Goal: Task Accomplishment & Management: Manage account settings

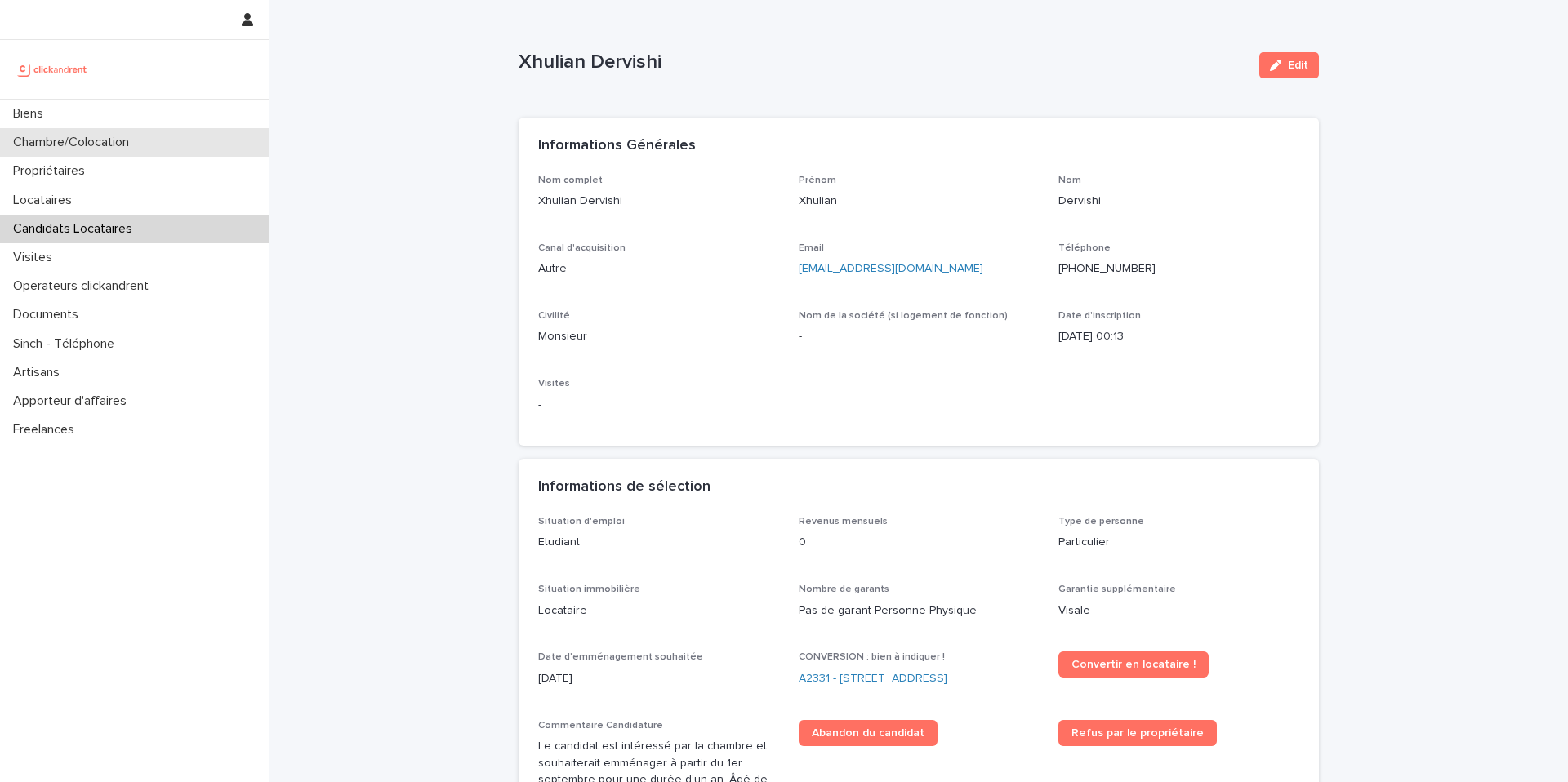
click at [59, 145] on p "Chambre/Colocation" at bounding box center [74, 143] width 136 height 15
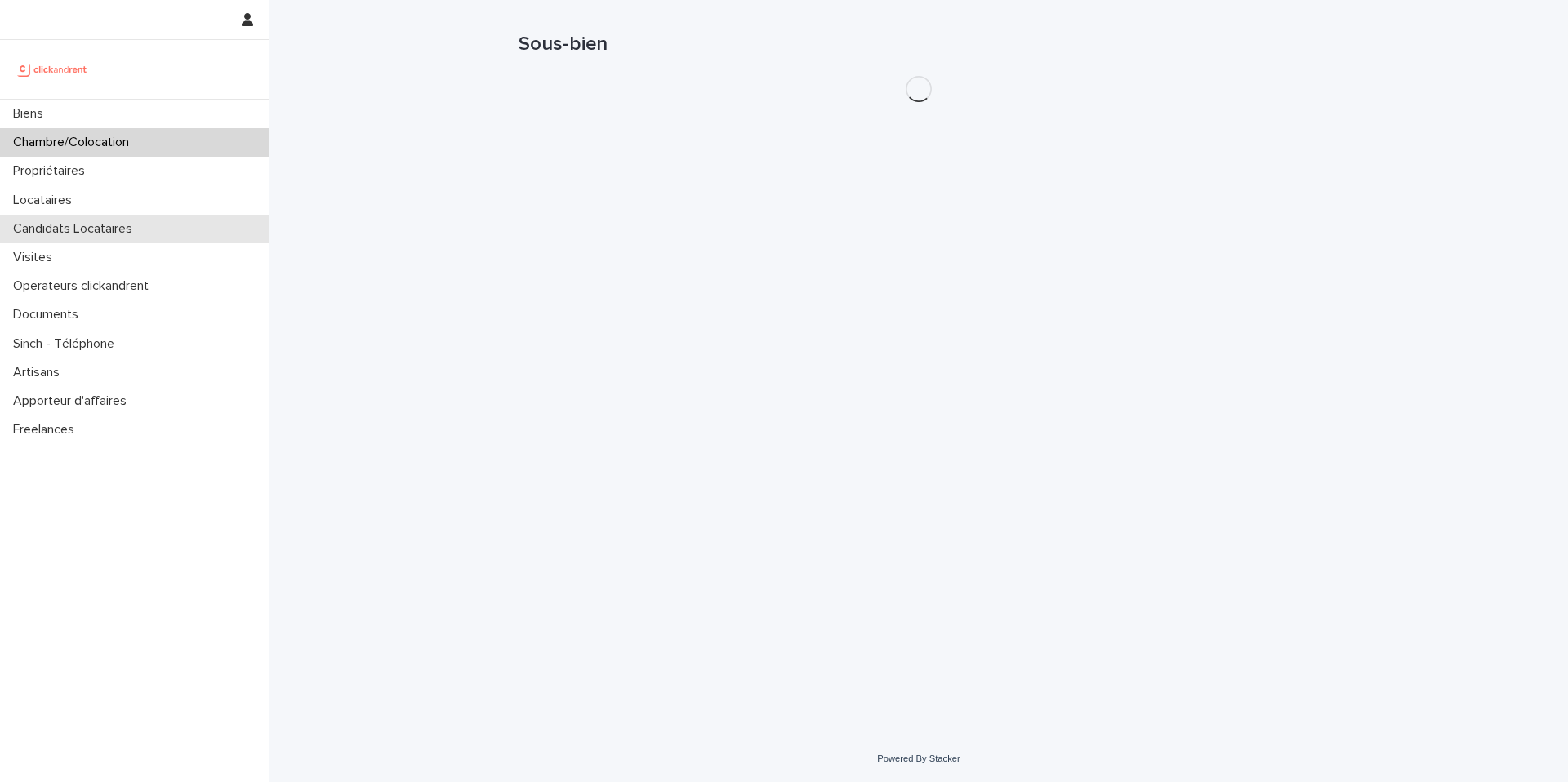
click at [66, 227] on p "Candidats Locataires" at bounding box center [76, 229] width 139 height 15
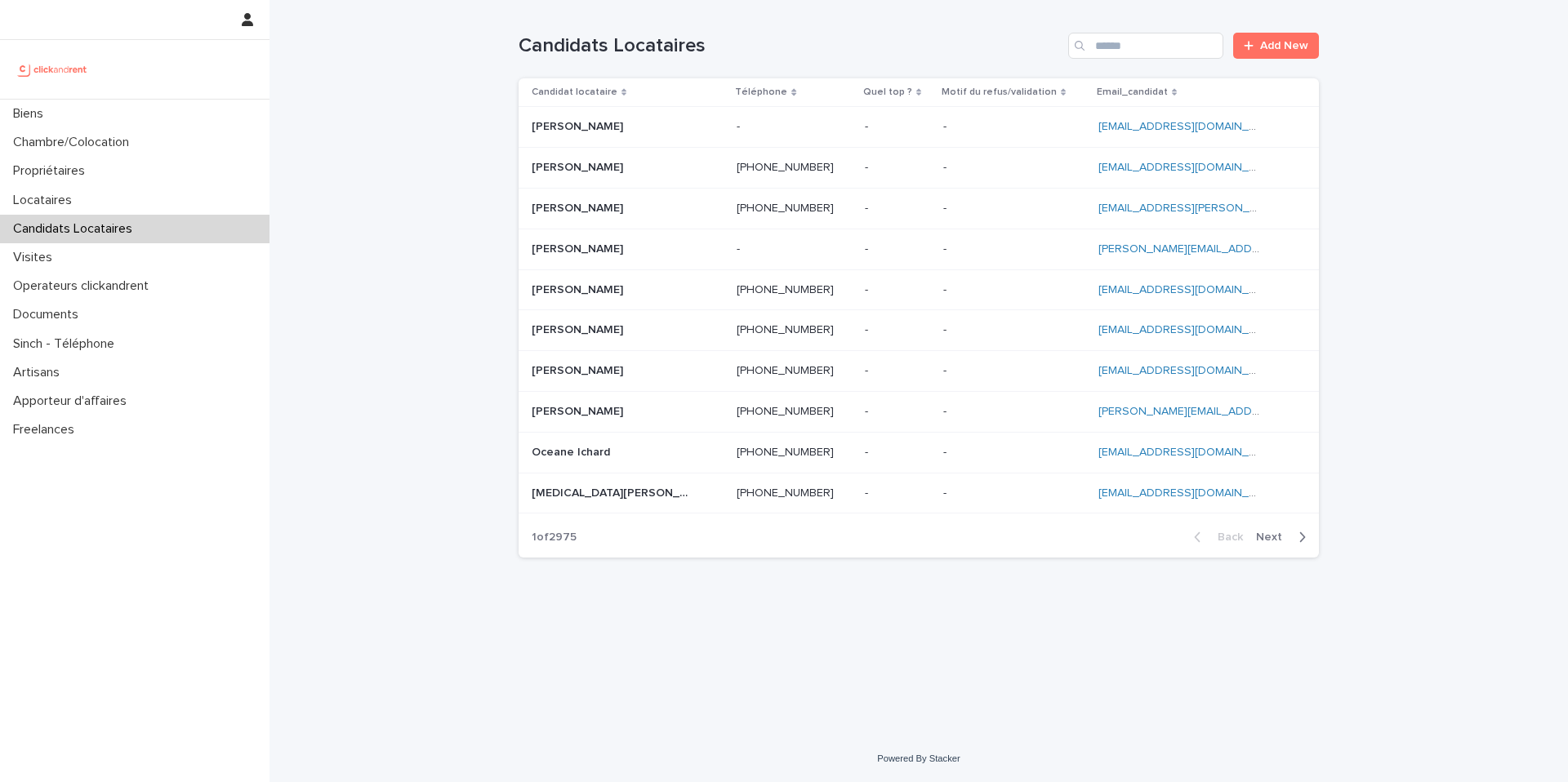
click at [411, 108] on div "Loading... Saving… Loading... Saving… Candidats Locataires Add New Candidat loc…" at bounding box center [918, 367] width 1298 height 736
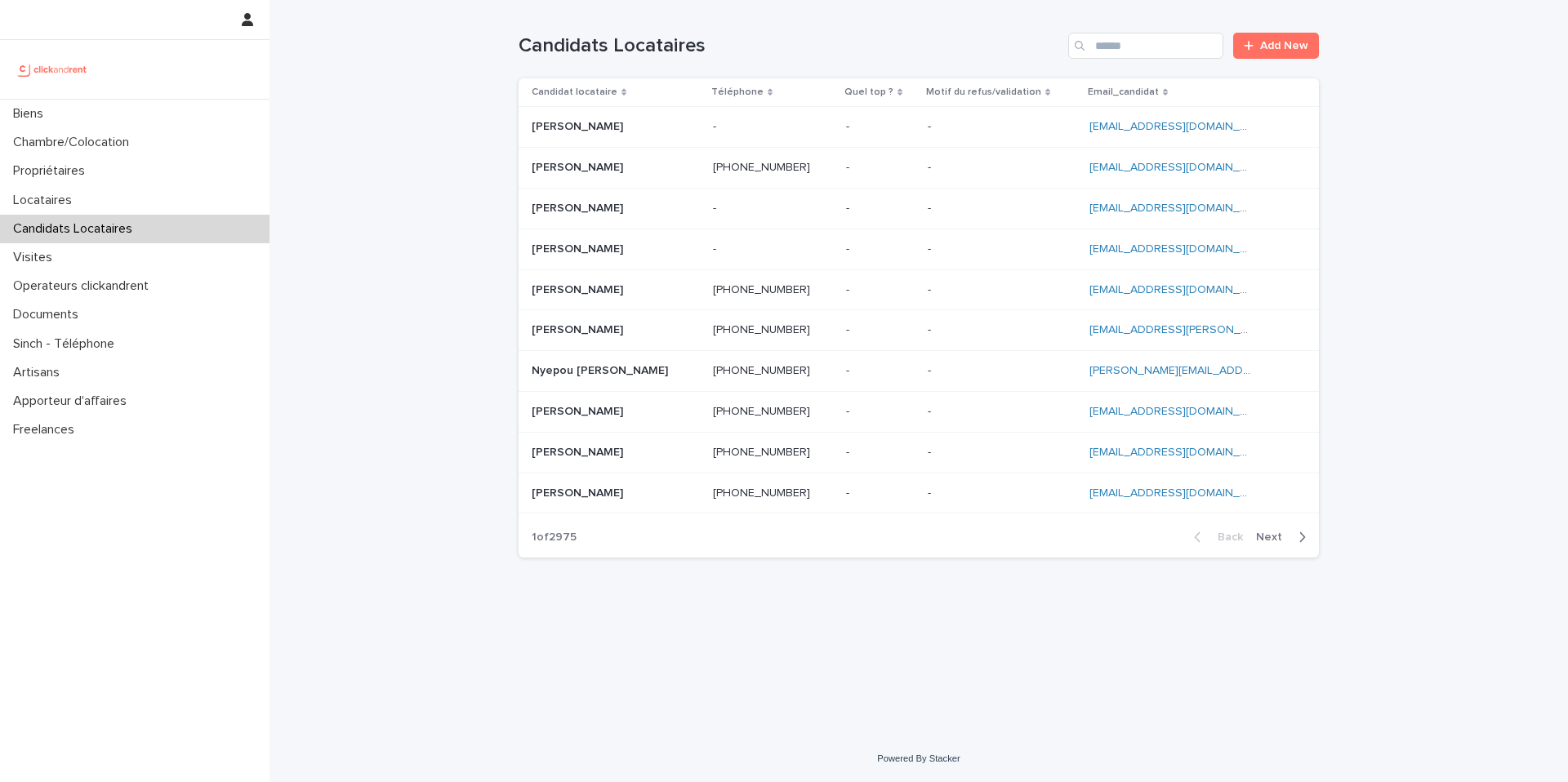
click at [1123, 60] on div "Candidats Locataires Add New" at bounding box center [919, 39] width 800 height 78
click at [1123, 56] on input "Search" at bounding box center [1146, 45] width 155 height 26
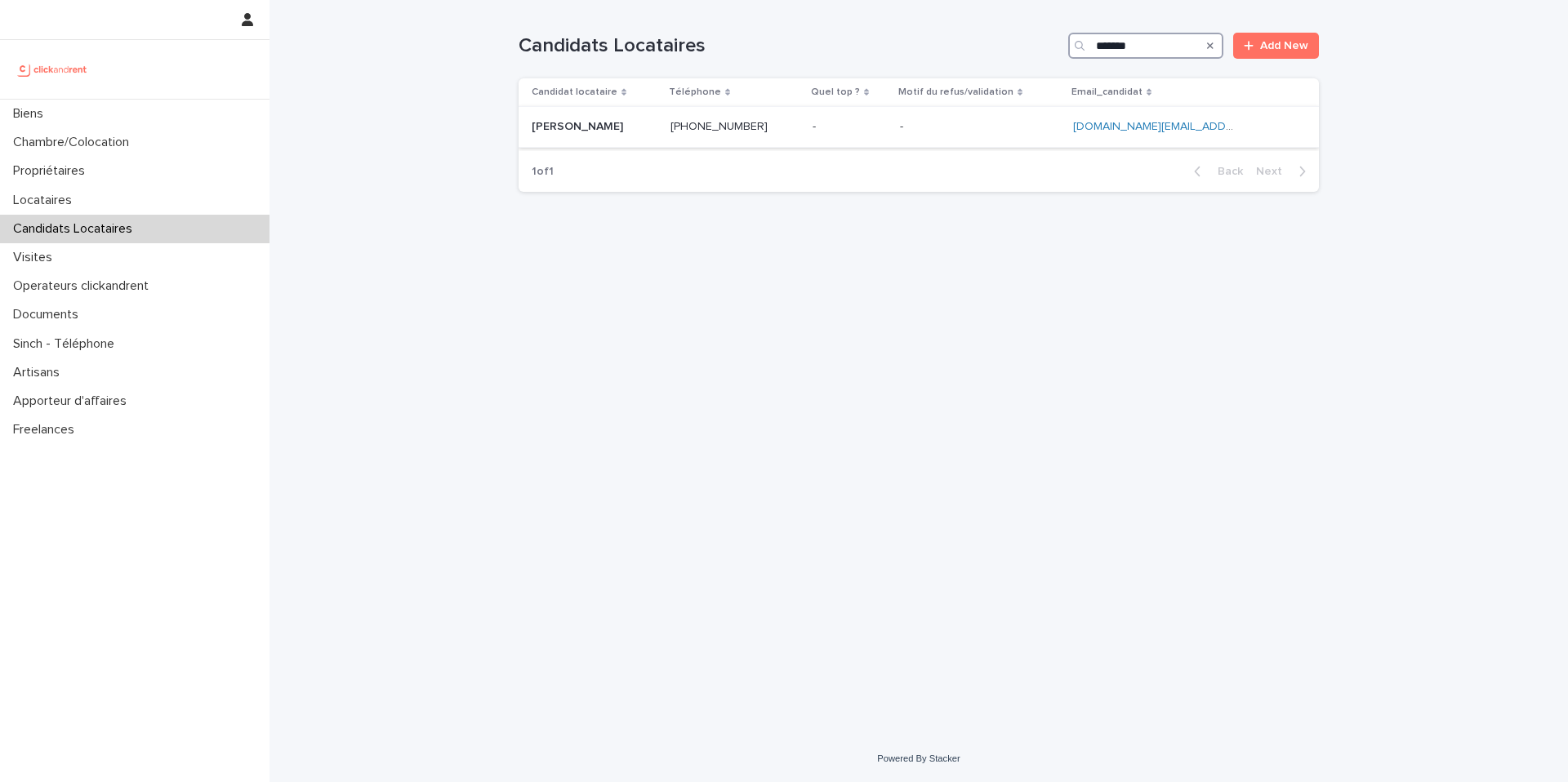
type input "*******"
click at [1009, 135] on div "- -" at bounding box center [980, 127] width 160 height 27
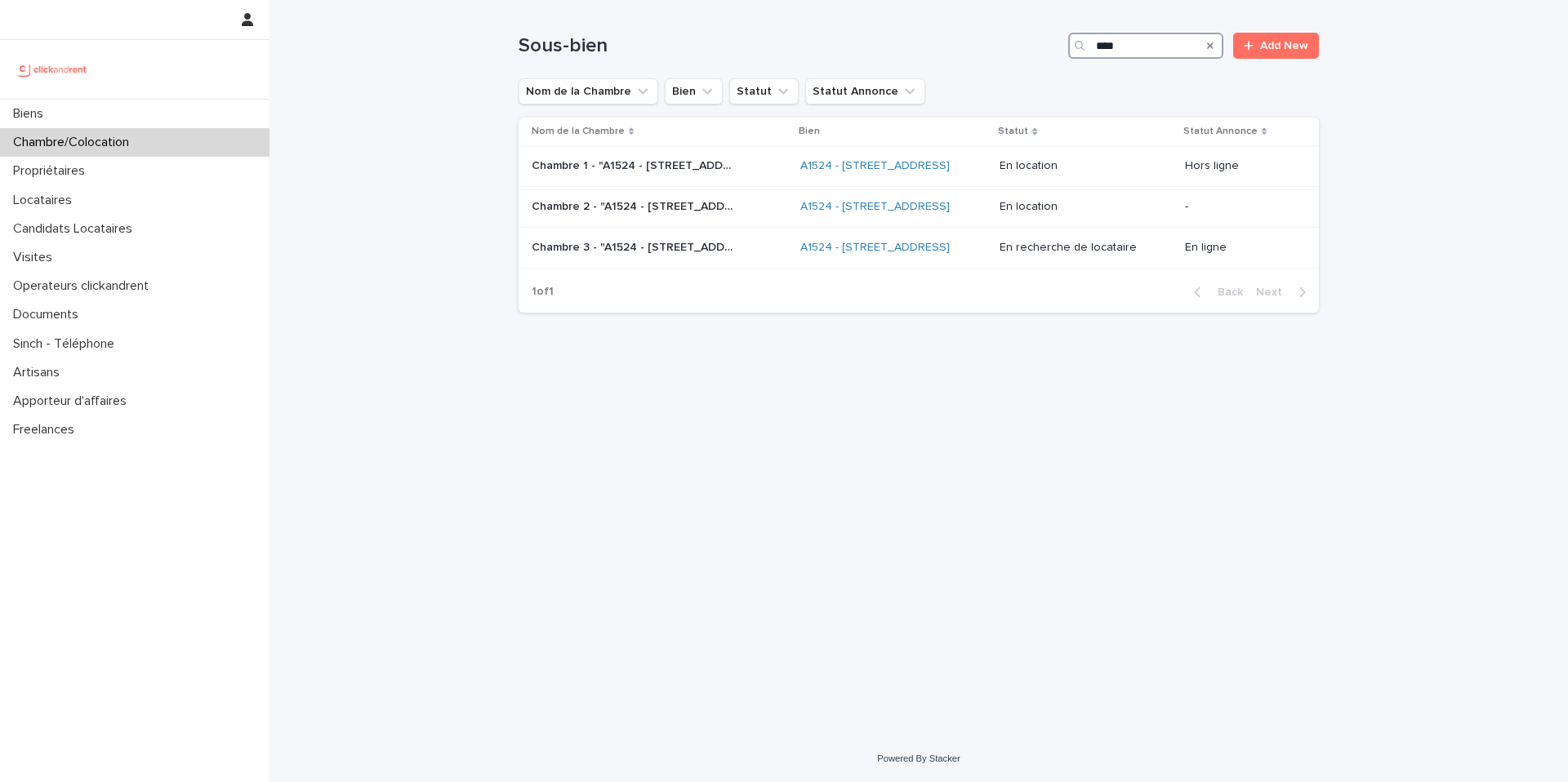
click at [1127, 45] on input "****" at bounding box center [1146, 45] width 155 height 26
type input "*****"
click at [689, 255] on p "Chambre 3 - "A1704 - 4 rue de la Platrerie, Étampes 91150"" at bounding box center [635, 246] width 207 height 17
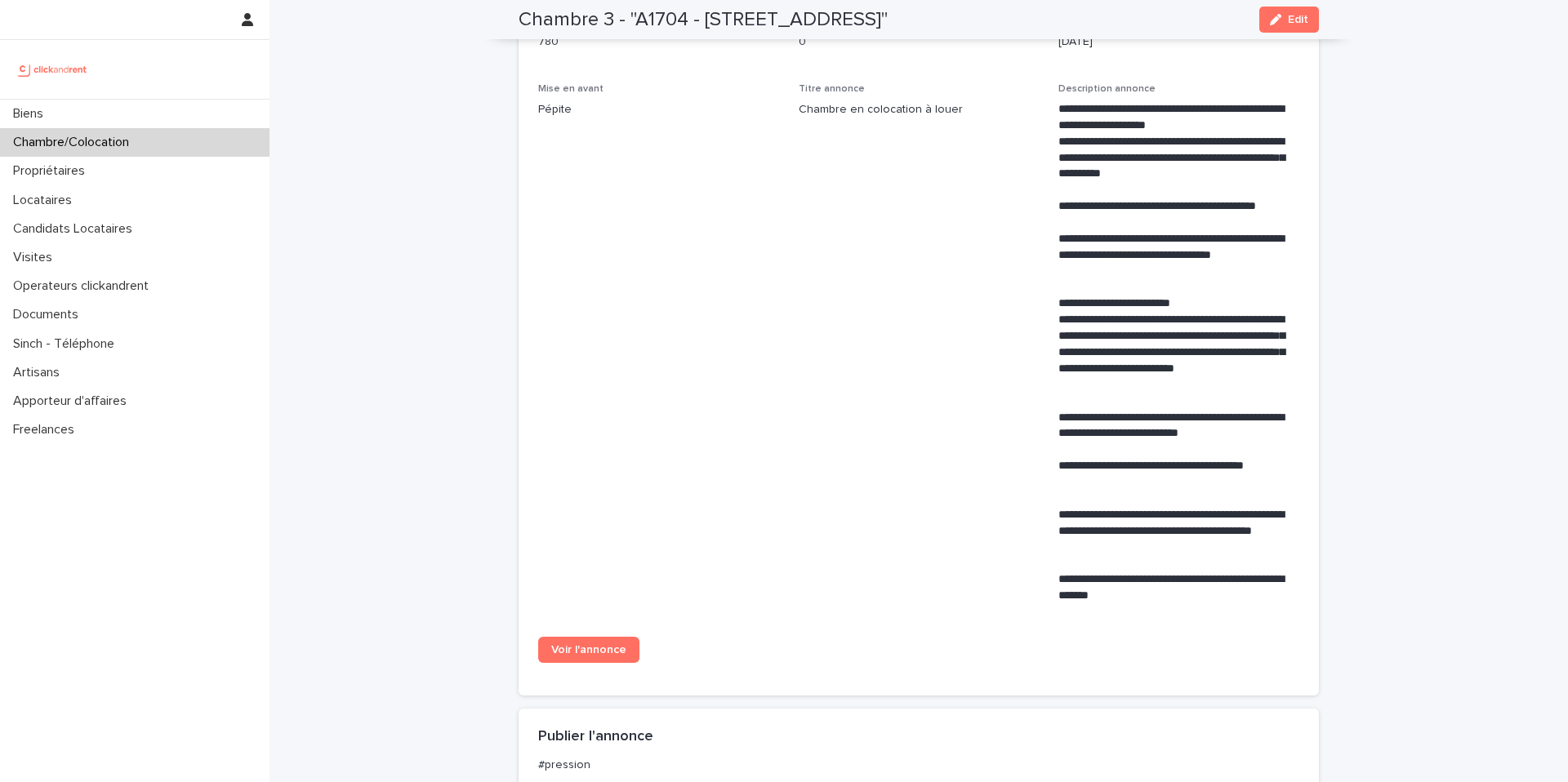
scroll to position [677, 0]
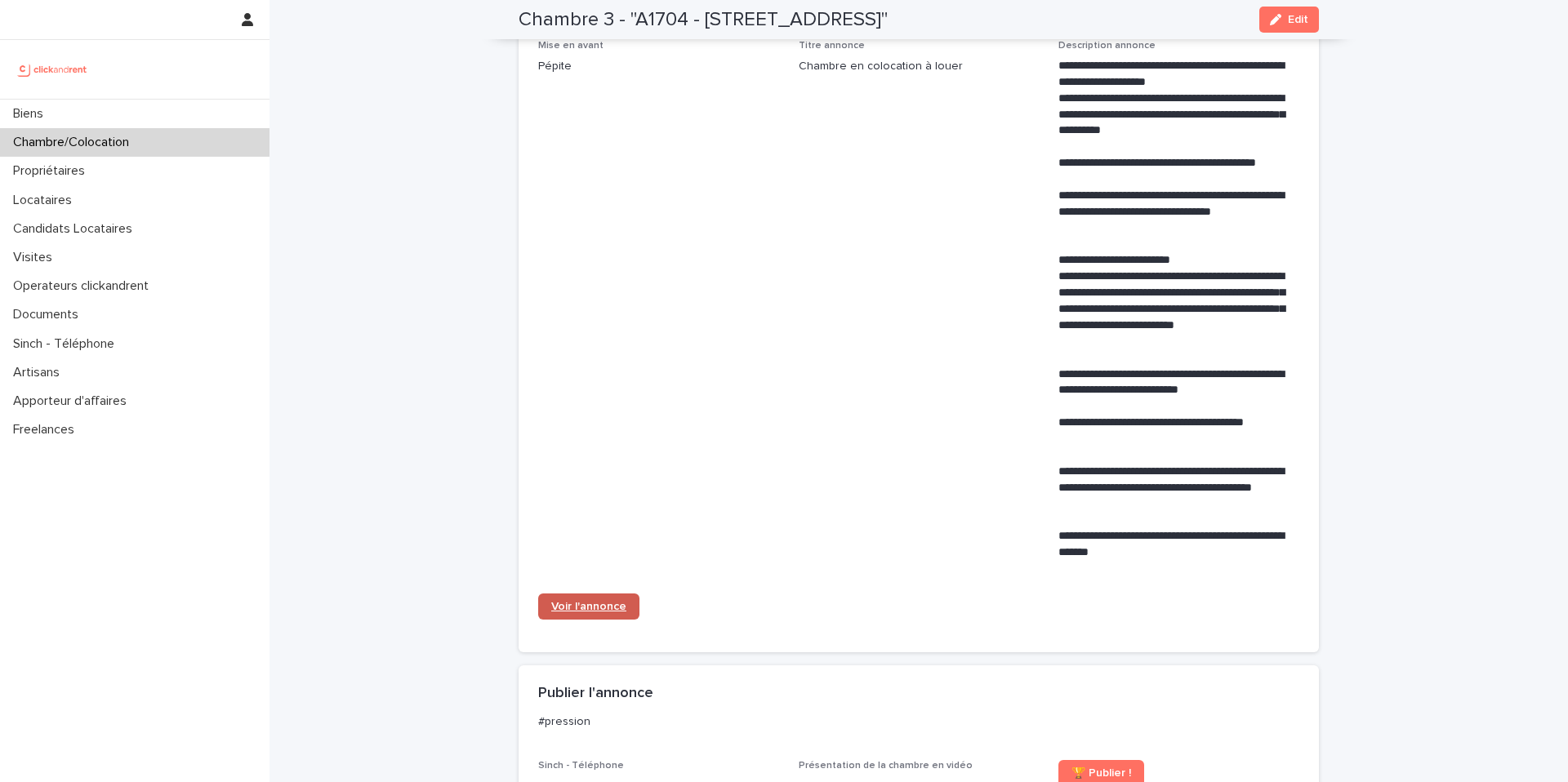
click at [583, 606] on span "Voir l'annonce" at bounding box center [589, 607] width 75 height 12
click at [191, 149] on div "Chambre/Colocation" at bounding box center [134, 143] width 269 height 29
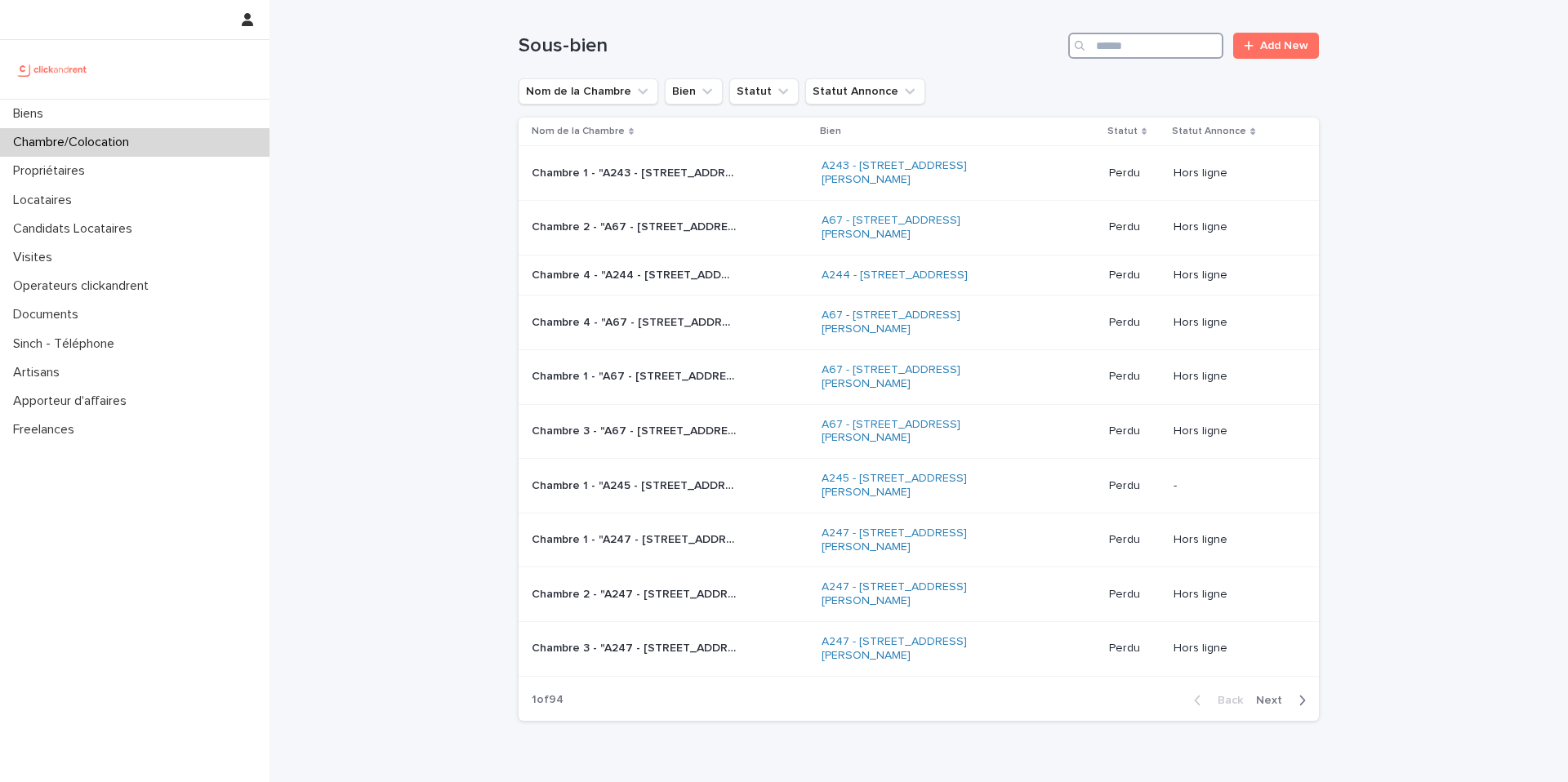
click at [1117, 47] on input "Search" at bounding box center [1146, 45] width 155 height 26
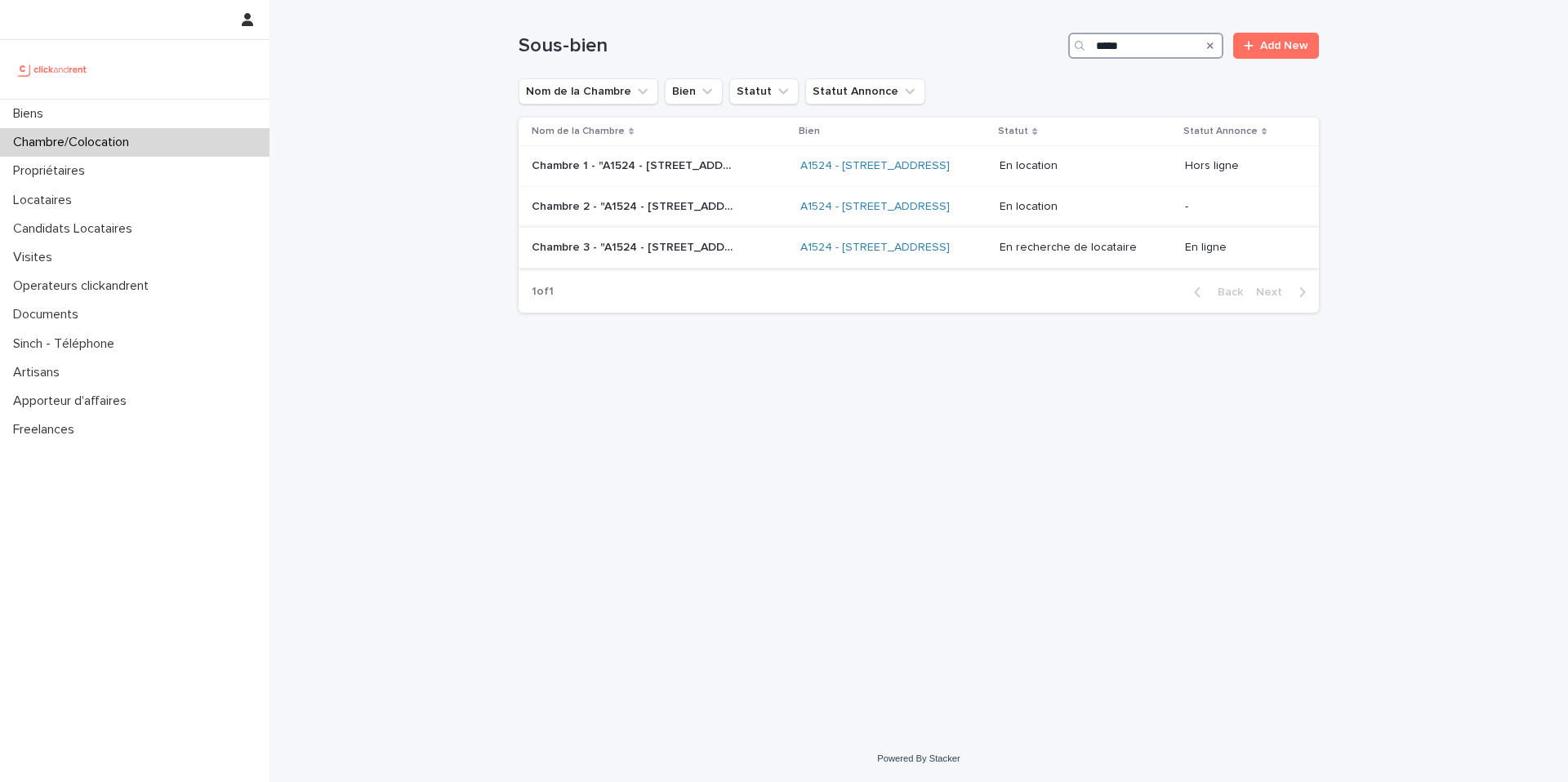
type input "*****"
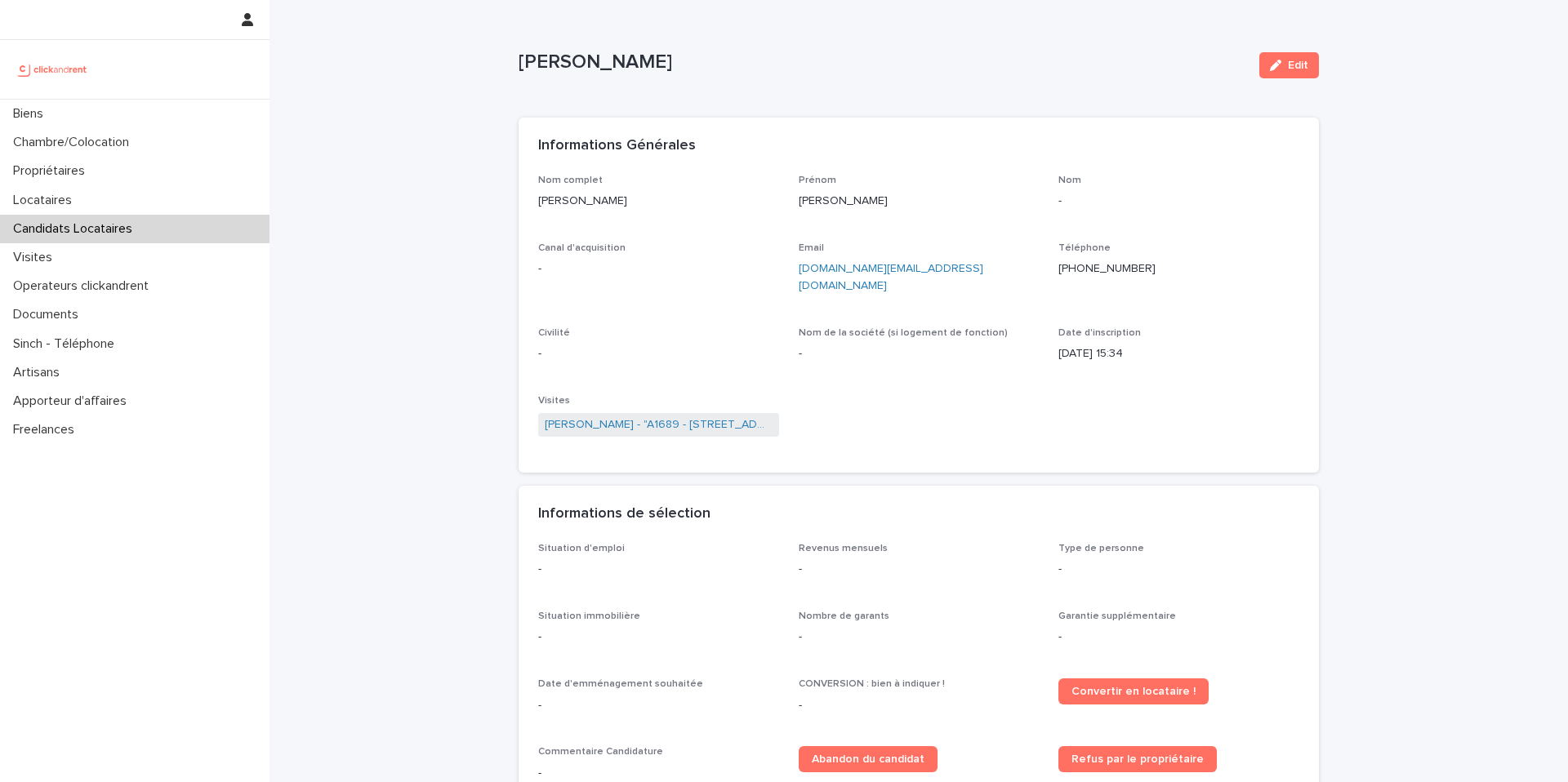
click at [1125, 272] on ringoverc2c-number-84e06f14122c "[PHONE_NUMBER]" at bounding box center [1106, 269] width 97 height 12
click at [66, 203] on p "Locataires" at bounding box center [45, 201] width 78 height 15
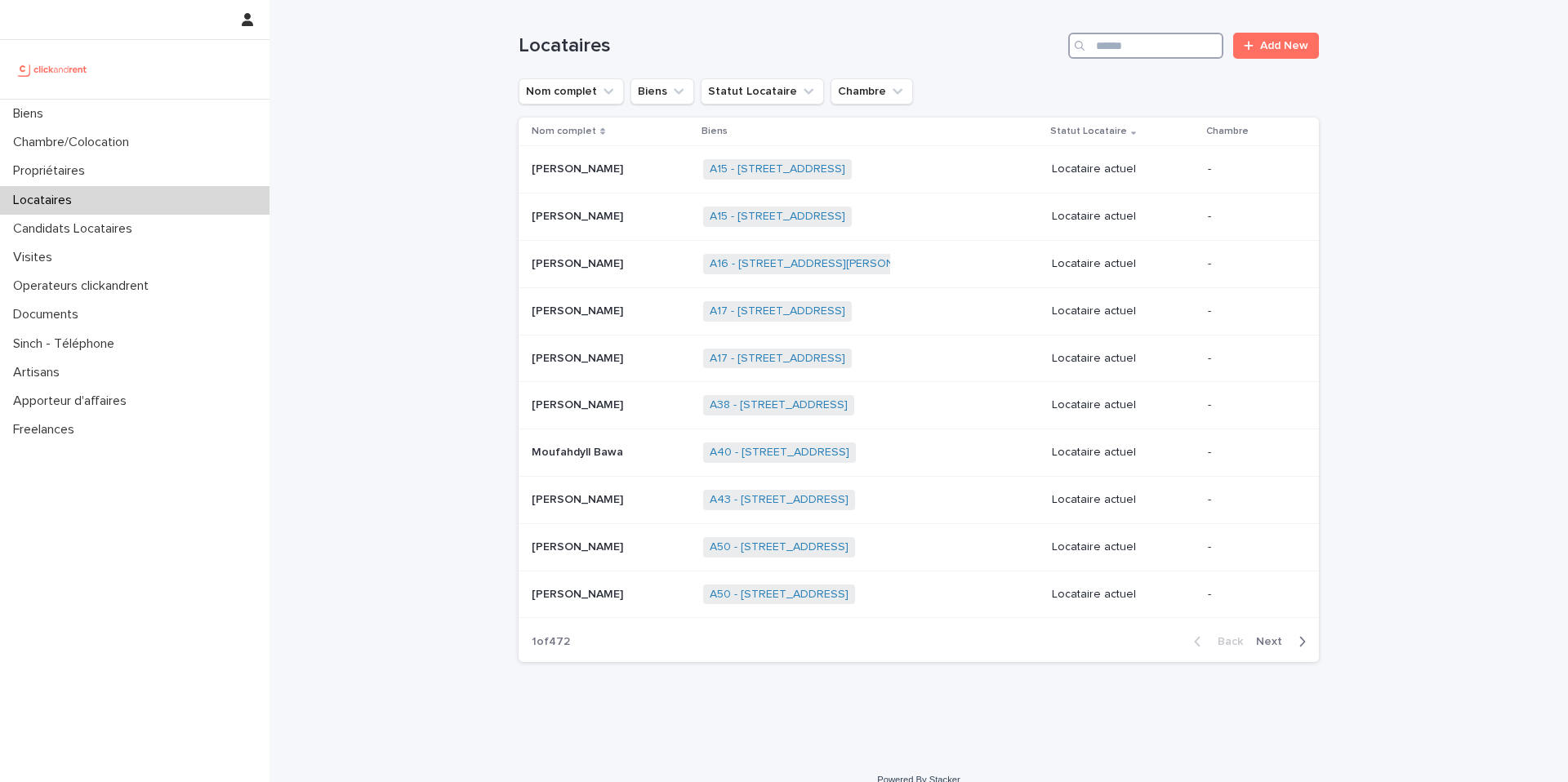
click at [1172, 43] on input "Search" at bounding box center [1146, 45] width 155 height 26
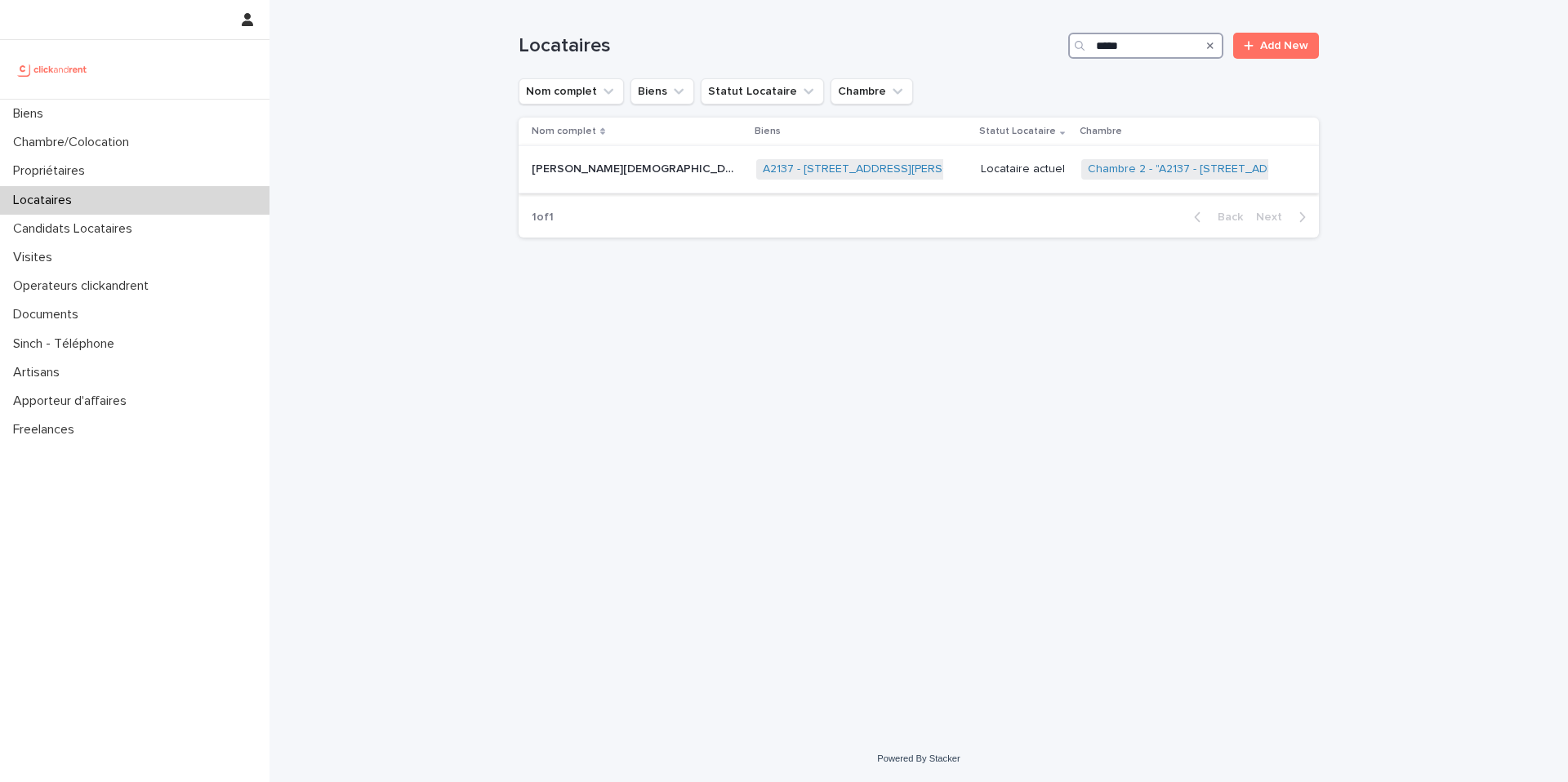
type input "*****"
click at [633, 180] on div "Magno Evangelista Da Silva Magno Evangelista Da Silva" at bounding box center [636, 170] width 211 height 27
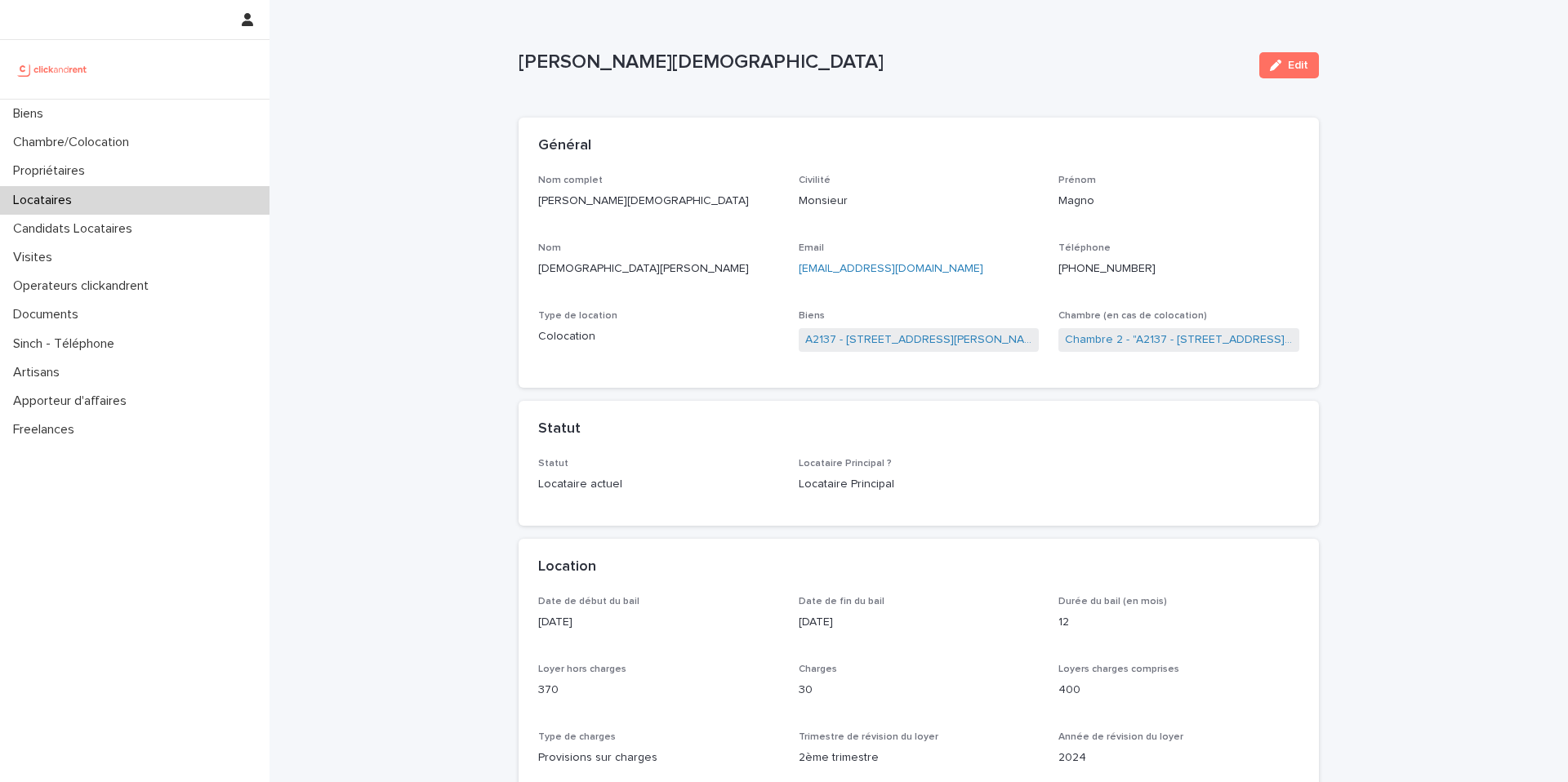
click at [1127, 271] on ringoverc2c-number-84e06f14122c "+33610987973" at bounding box center [1106, 269] width 97 height 12
click at [79, 201] on p "Locataires" at bounding box center [45, 201] width 78 height 15
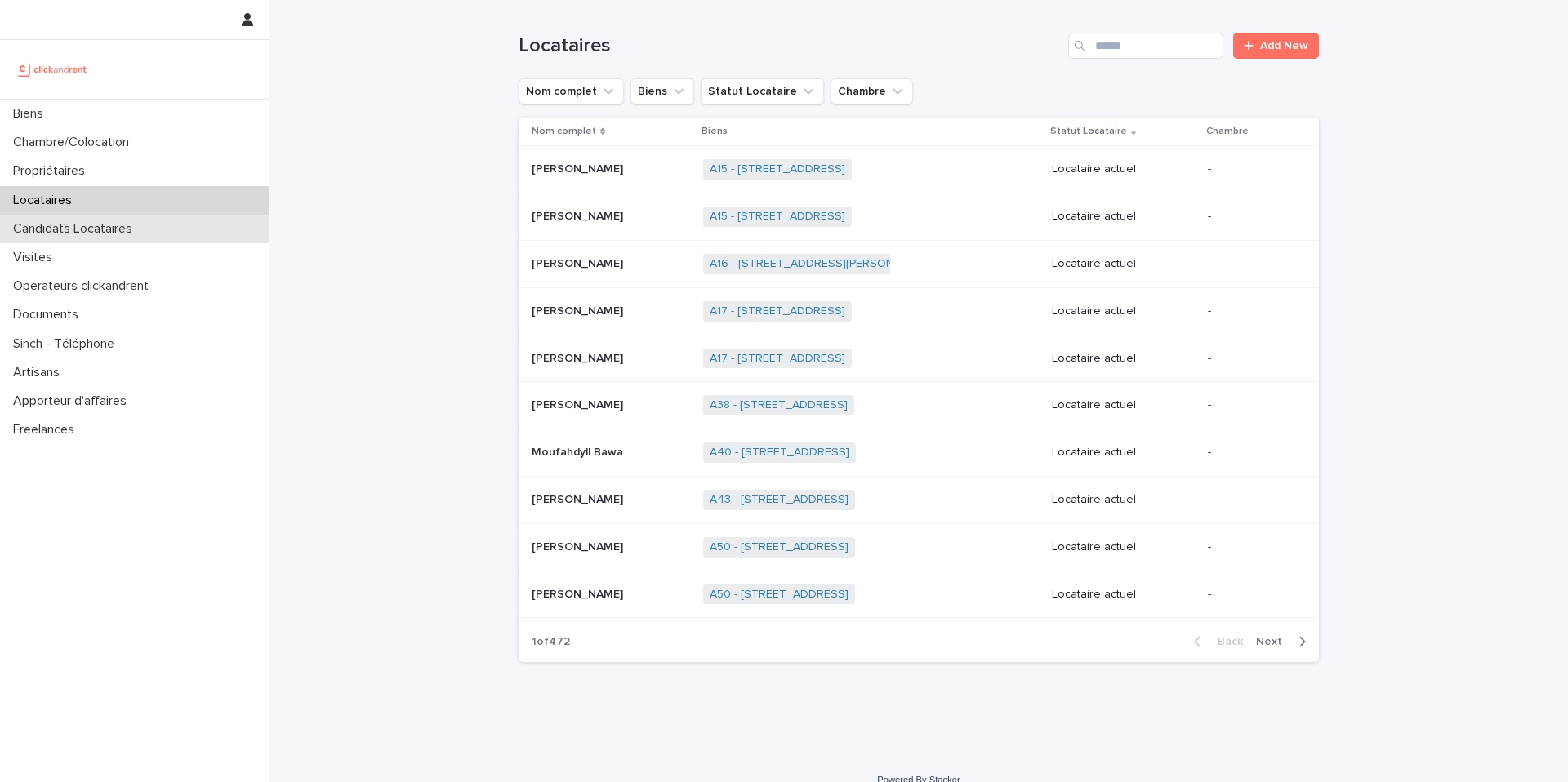
click at [90, 235] on p "Candidats Locataires" at bounding box center [76, 229] width 139 height 15
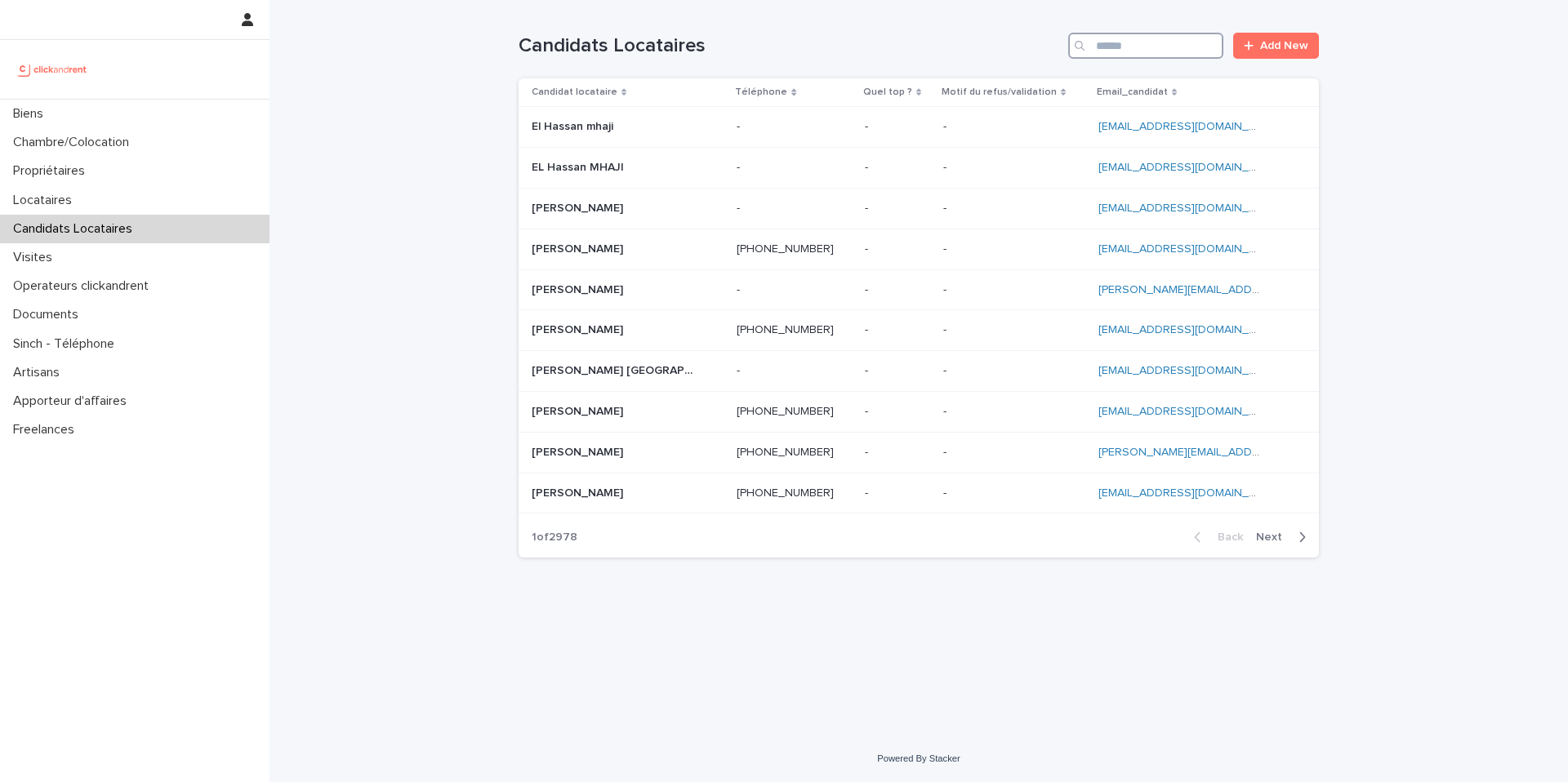
click at [1157, 51] on input "Search" at bounding box center [1146, 45] width 155 height 26
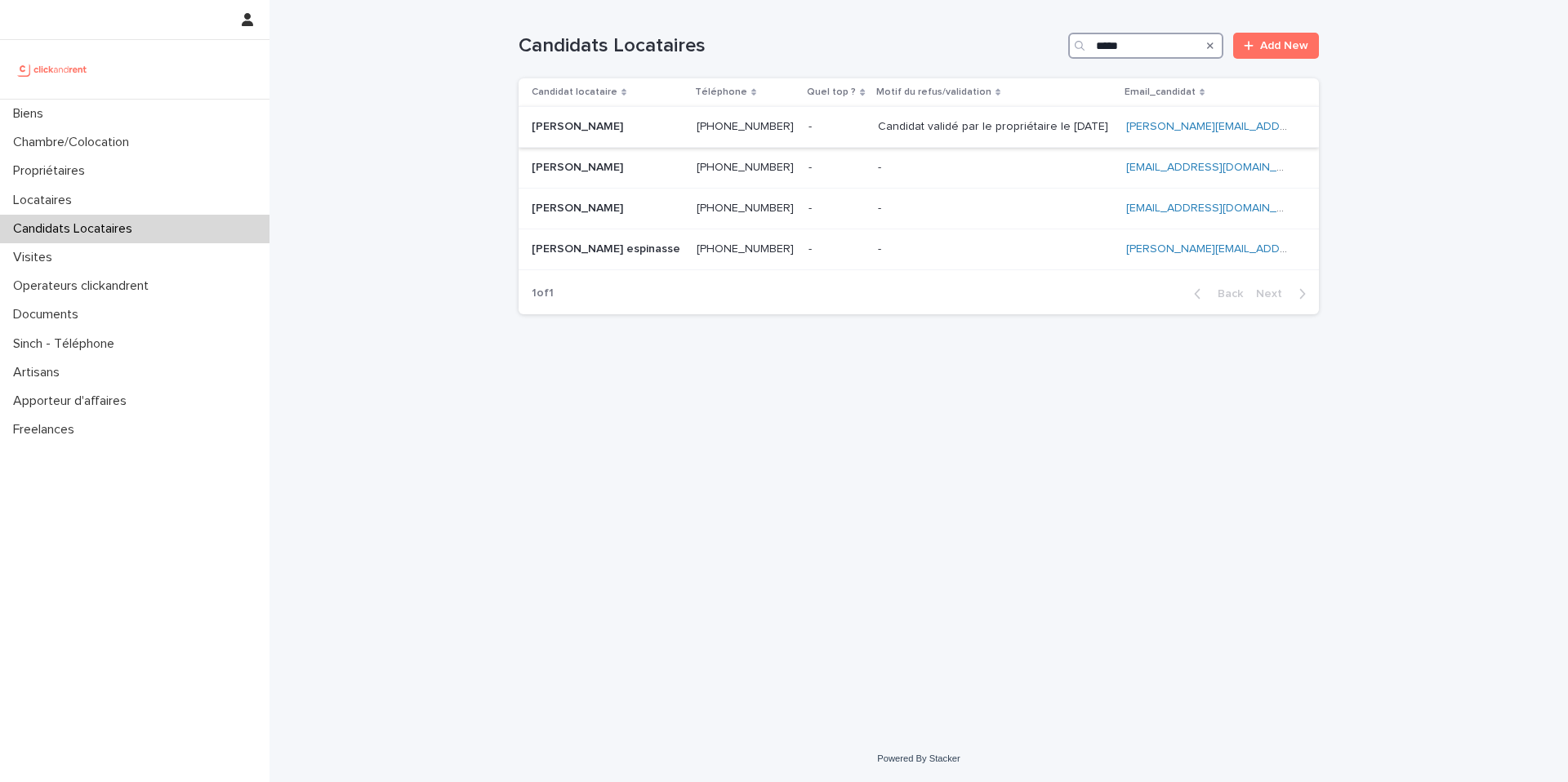
type input "*****"
click at [929, 125] on p "Candidat validé par le propriétaire le 21.08.2025" at bounding box center [994, 125] width 233 height 17
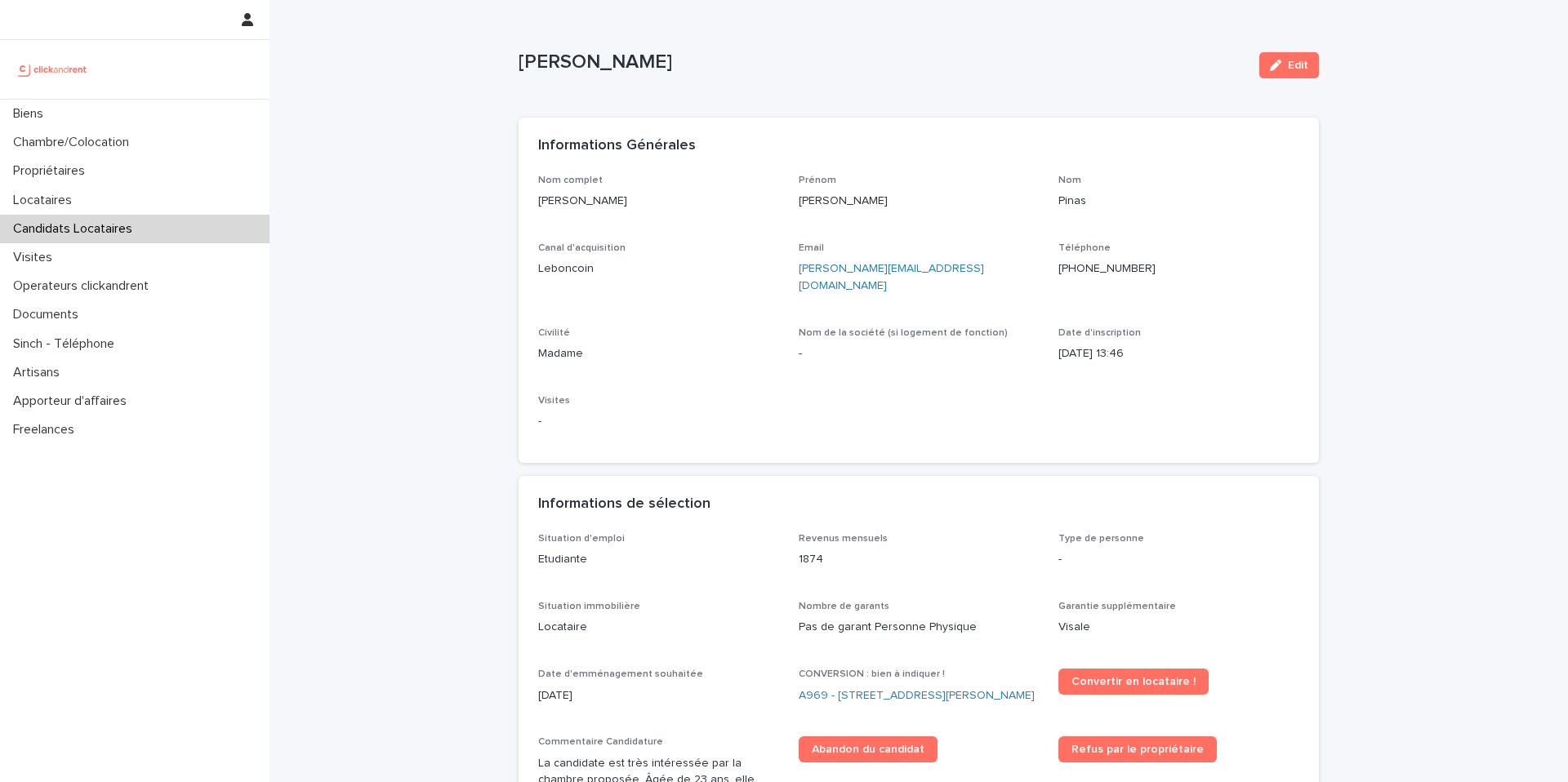
click at [1092, 268] on ringoverc2c-number-84e06f14122c "+33622521824" at bounding box center [1106, 269] width 97 height 12
click at [1095, 266] on ringoverc2c-number-84e06f14122c "+33622521824" at bounding box center [1106, 269] width 97 height 12
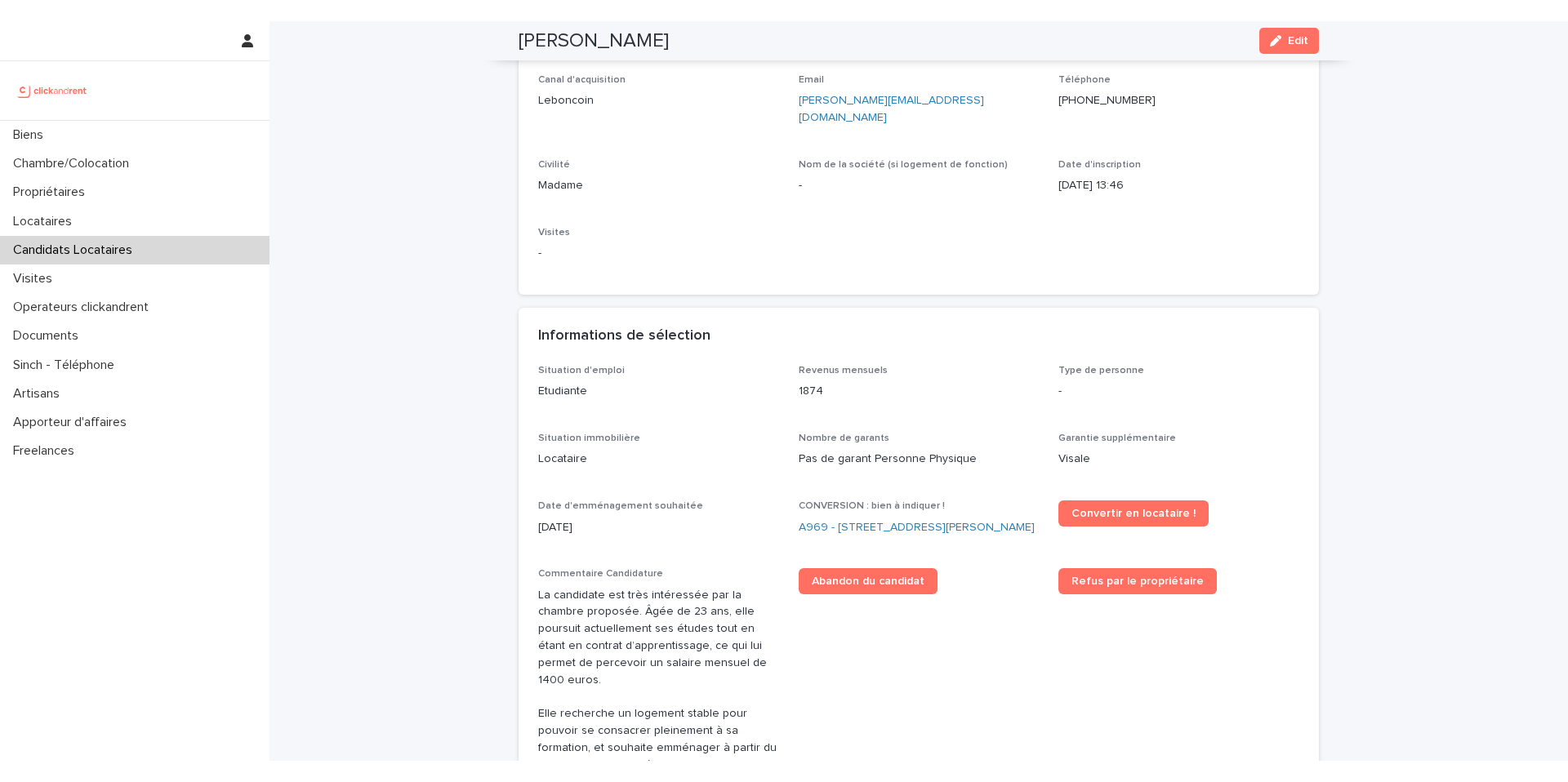
scroll to position [189, 0]
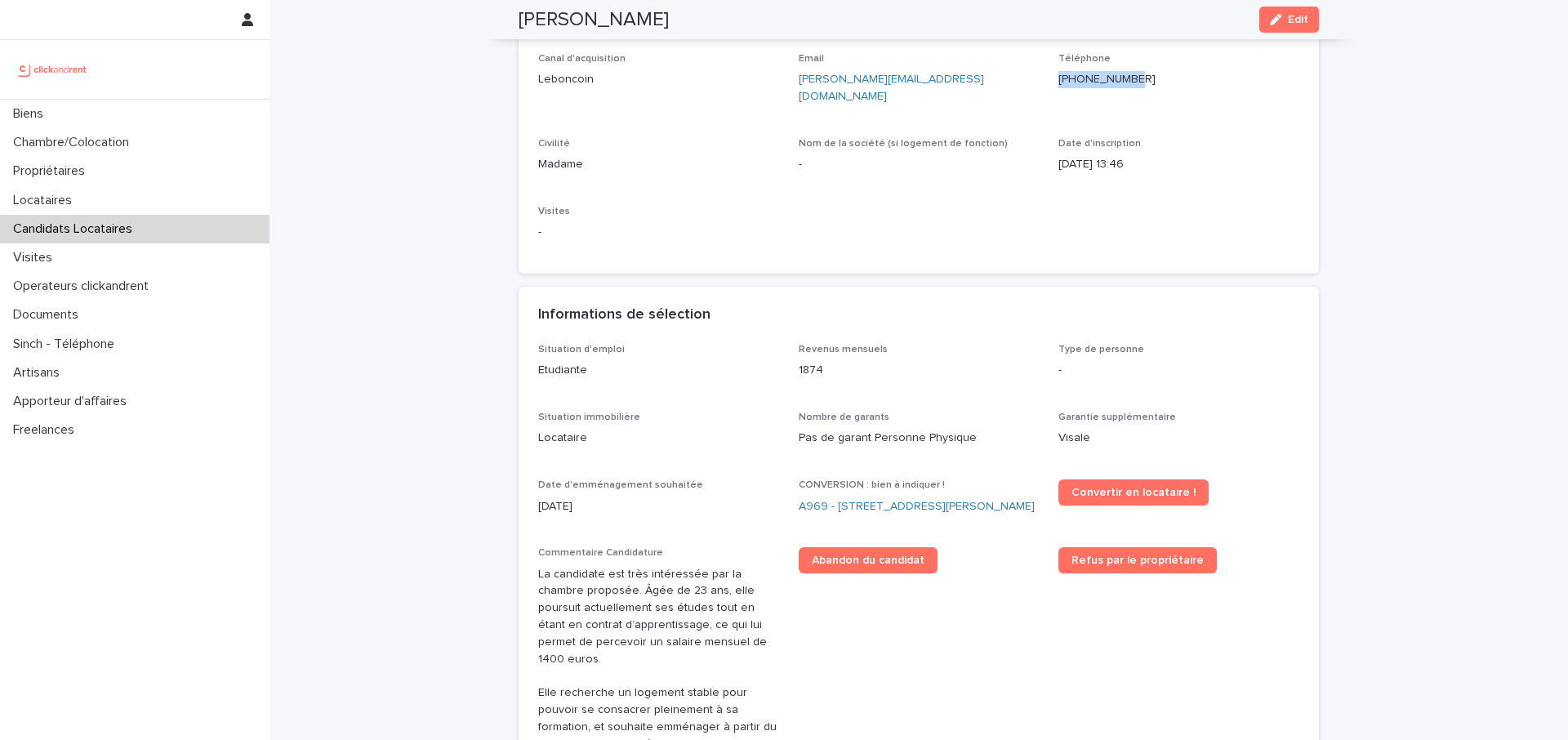
drag, startPoint x: 1150, startPoint y: 80, endPoint x: 1074, endPoint y: 81, distance: 76.0
click at [1074, 81] on p "+33622521824" at bounding box center [1178, 80] width 241 height 17
copy ringoverc2c-number-84e06f14122c "+33622521824"
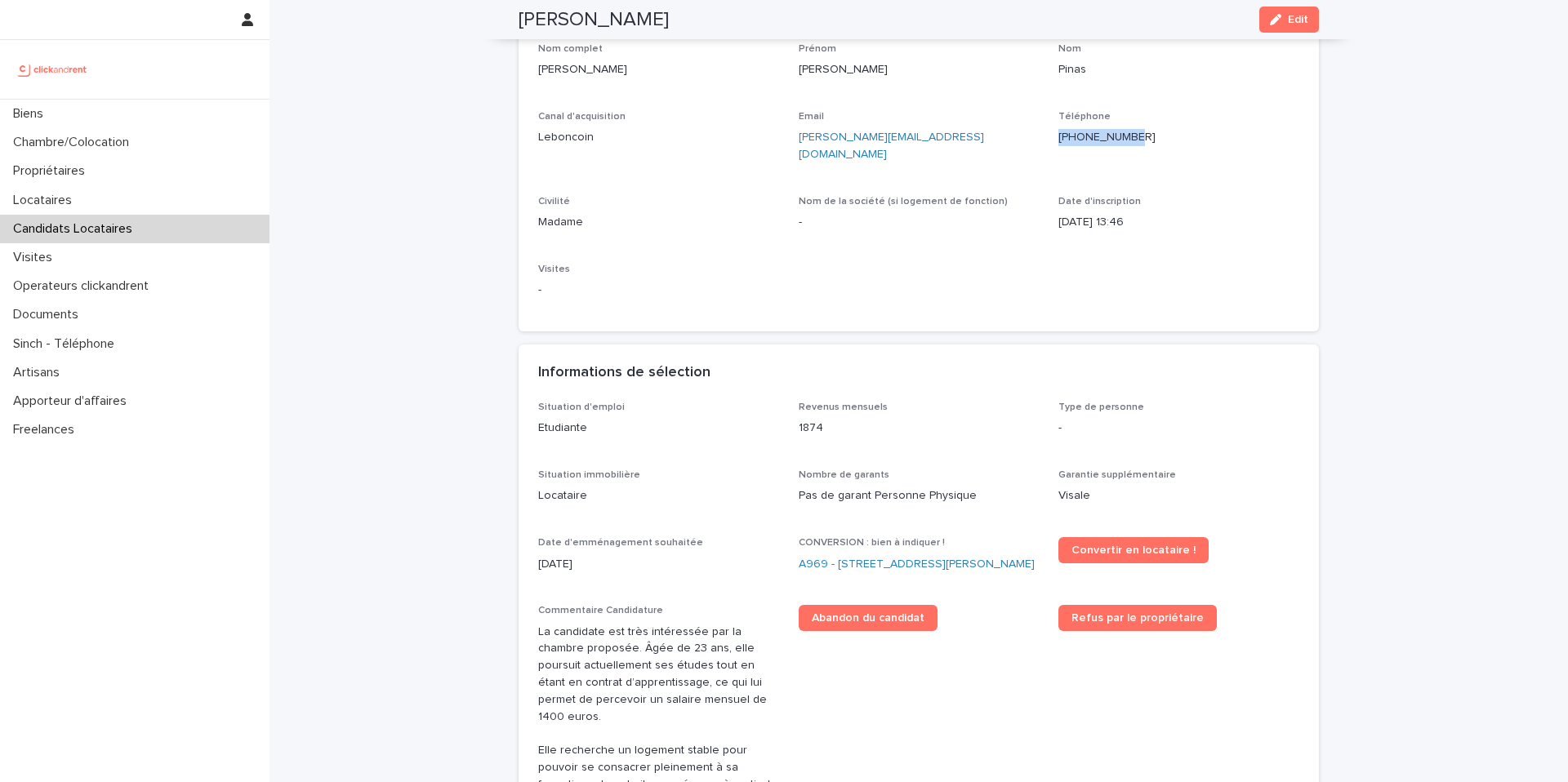
scroll to position [124, 0]
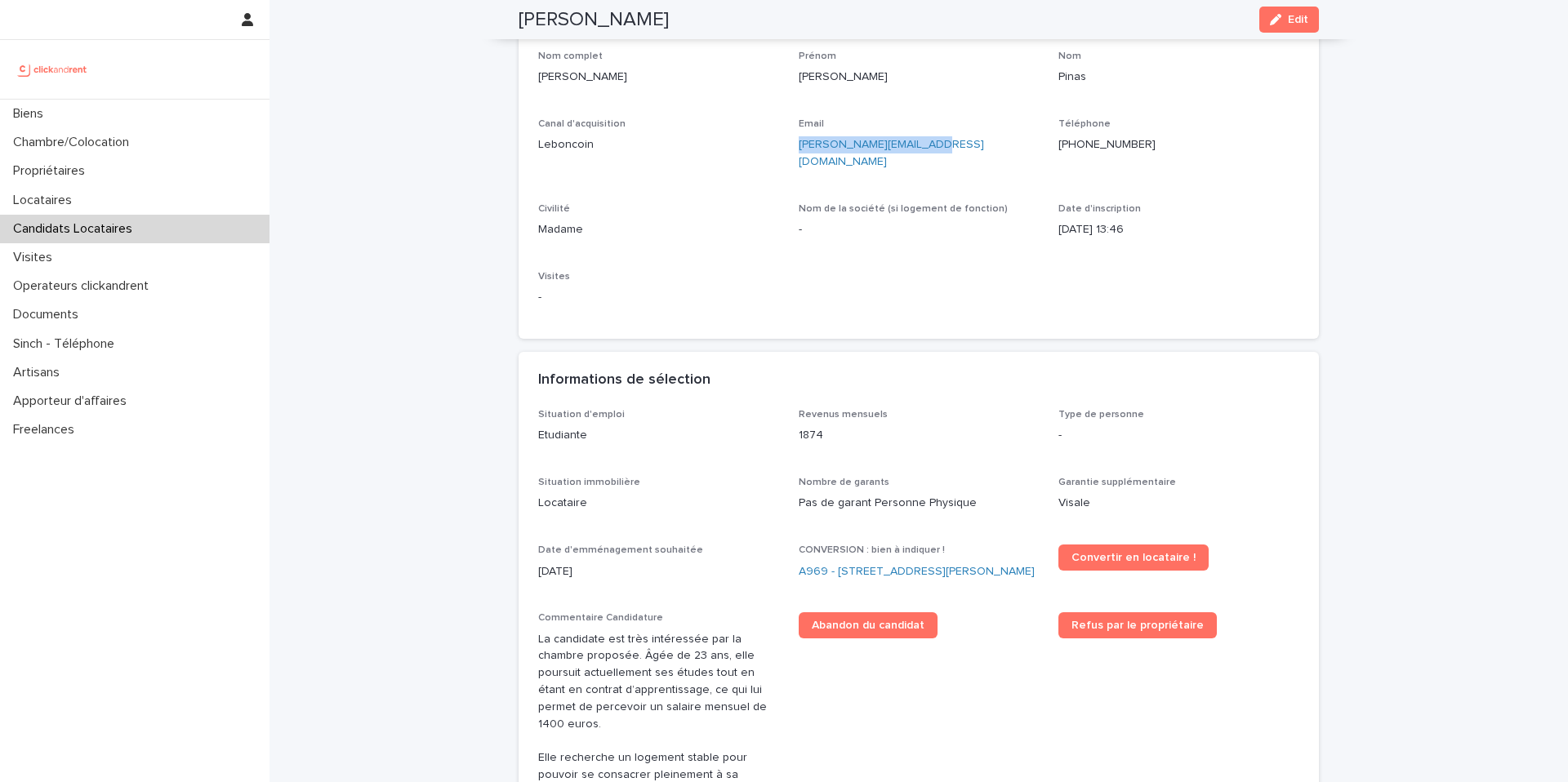
drag, startPoint x: 935, startPoint y: 148, endPoint x: 795, endPoint y: 150, distance: 140.0
click at [795, 150] on div "Nom complet Valerie Pinas Prénom Valerie Nom Pinas Canal d'acquisition Leboncoi…" at bounding box center [918, 185] width 761 height 269
copy link "valeriepinas@icloud.com"
drag, startPoint x: 1020, startPoint y: 558, endPoint x: 834, endPoint y: 552, distance: 186.1
click at [834, 563] on div "A969 - 104 rue Jean Jaures, Bezons 95870" at bounding box center [919, 572] width 241 height 17
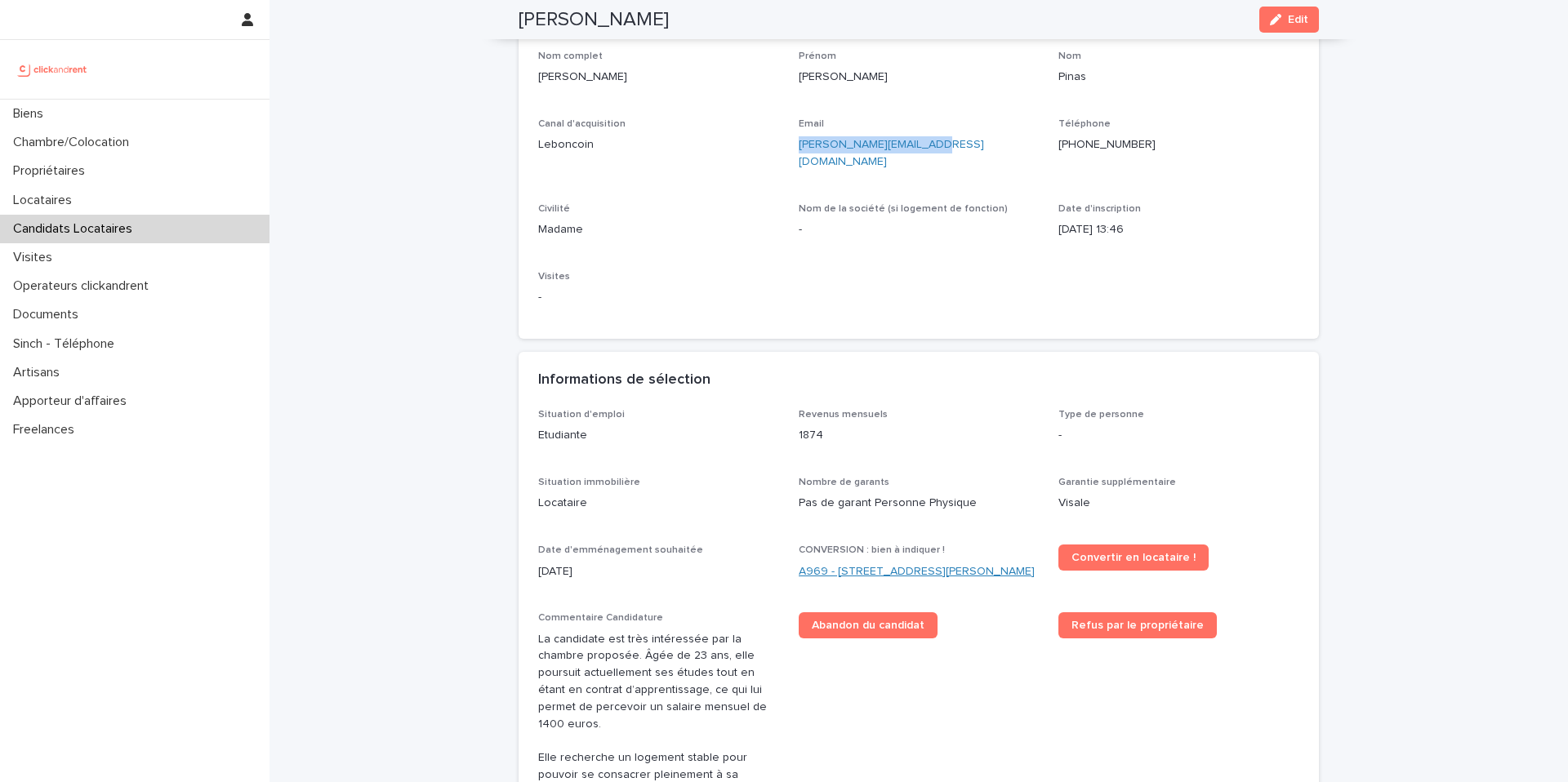
copy link "104 rue Jean Jaures, Bezons 95870"
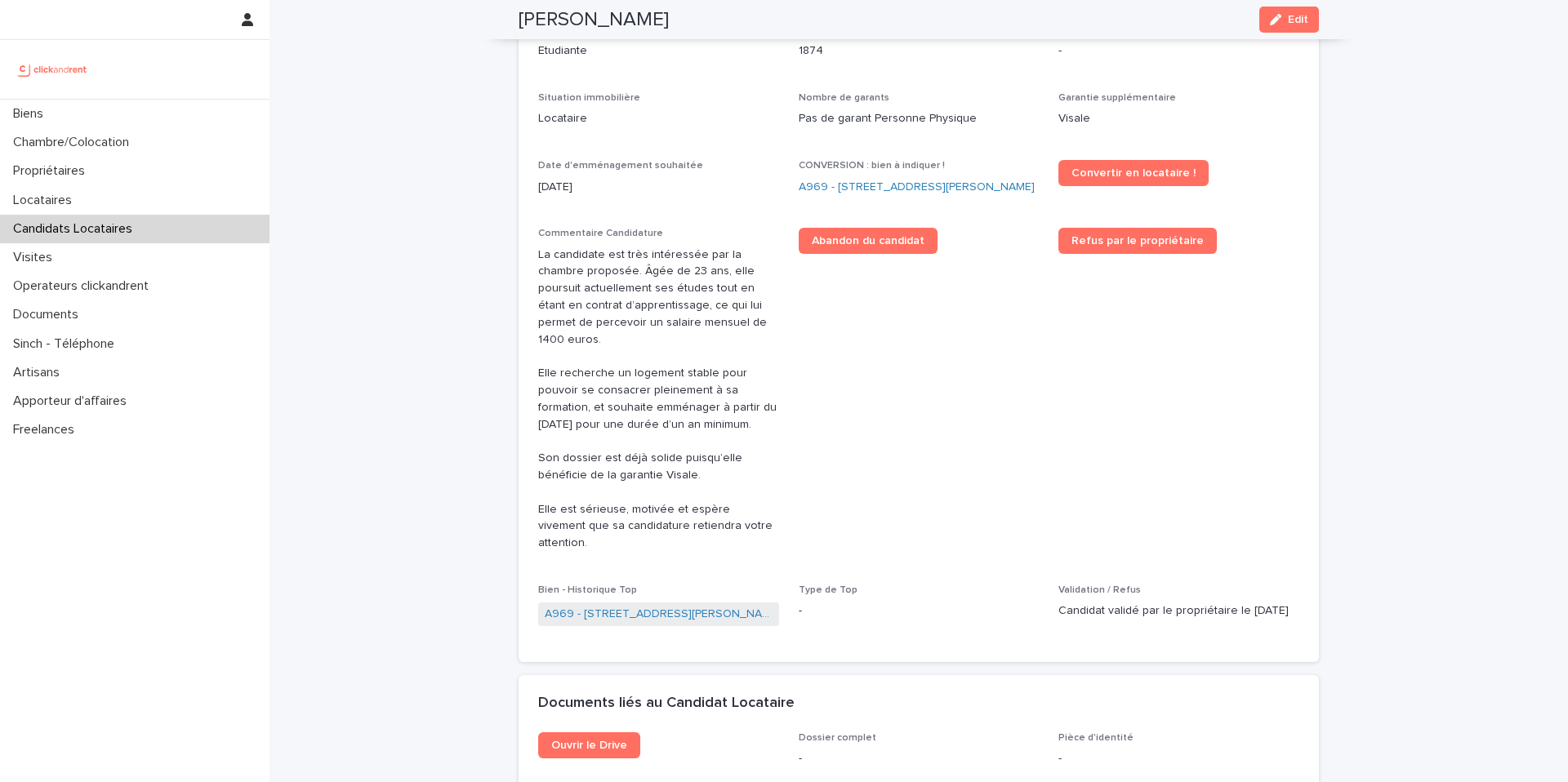
scroll to position [512, 0]
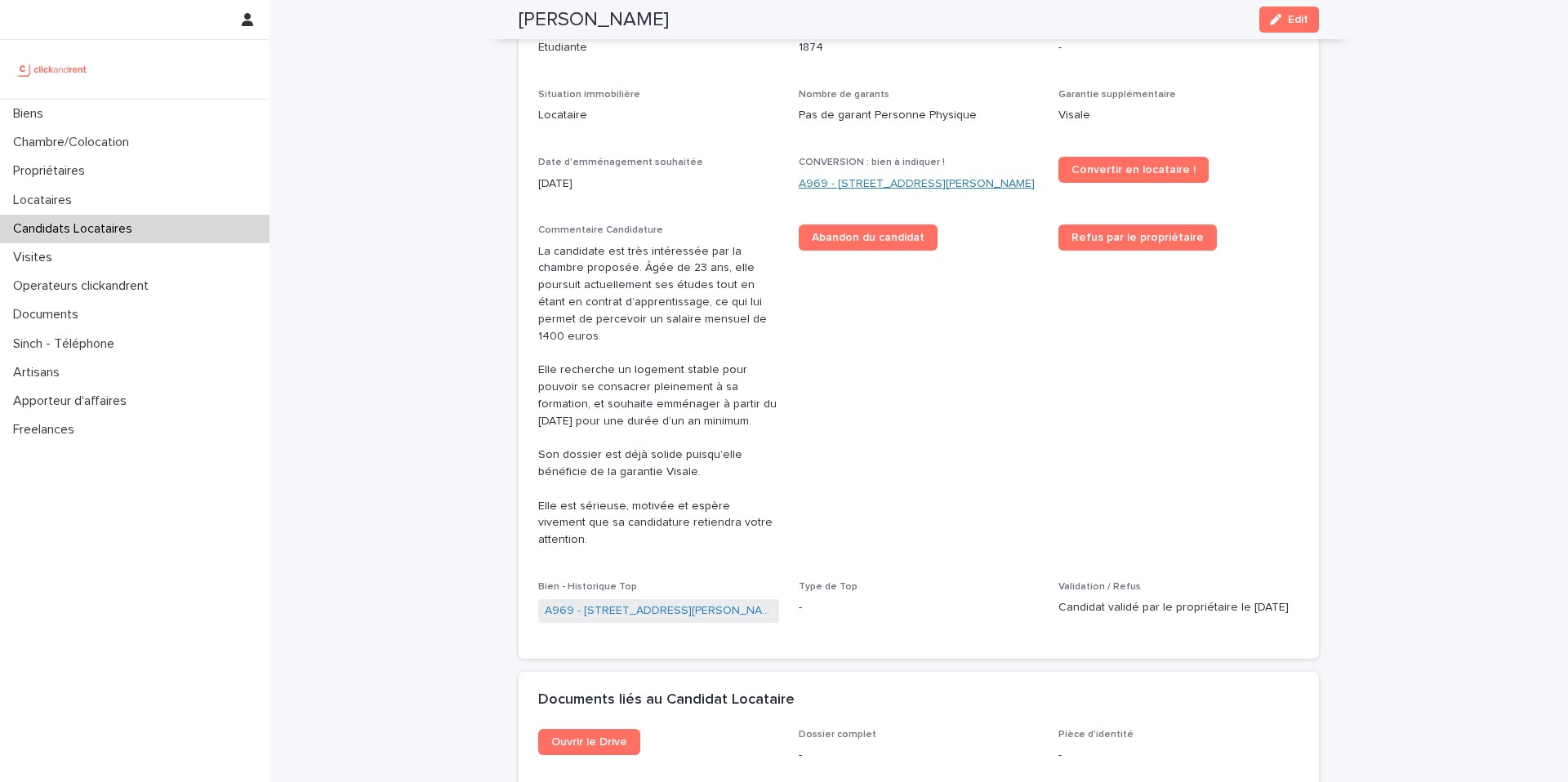
click at [825, 175] on link "A969 - 104 rue Jean Jaures, Bezons 95870" at bounding box center [916, 184] width 236 height 17
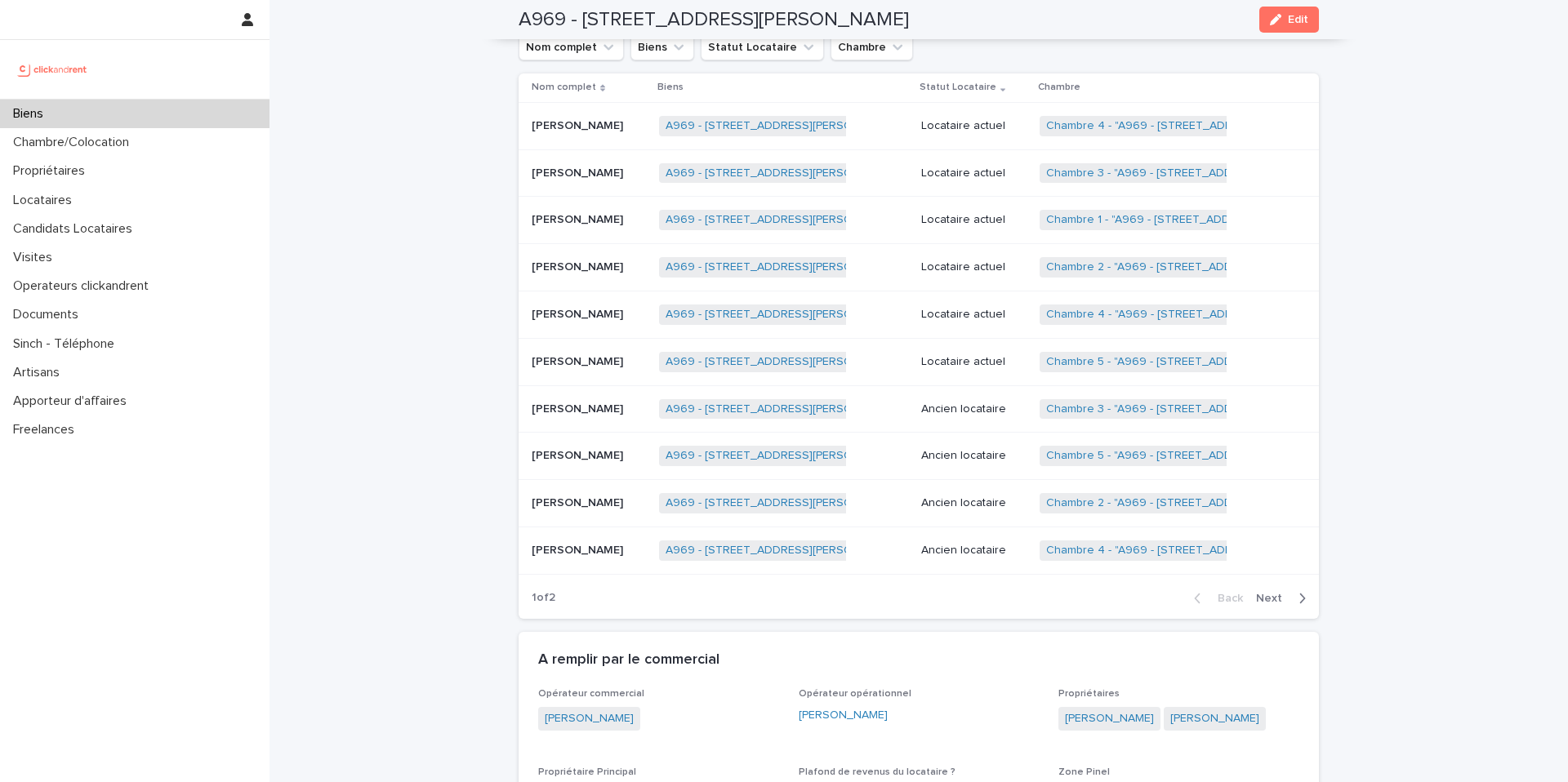
scroll to position [904, 0]
click at [900, 134] on div "A969 - 104 rue Jean Jaures, Bezons 95870 + 0" at bounding box center [783, 128] width 249 height 34
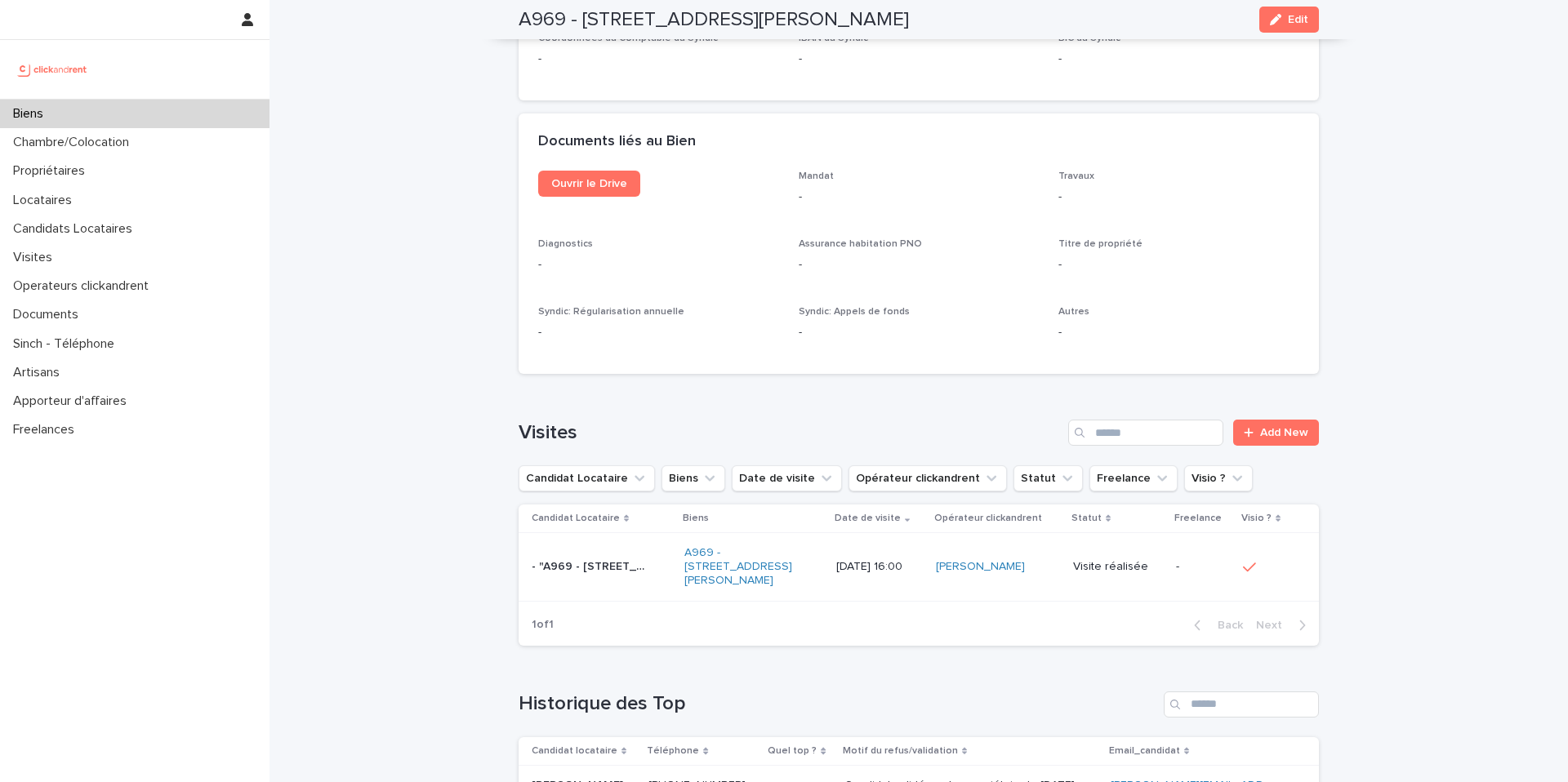
scroll to position [6311, 0]
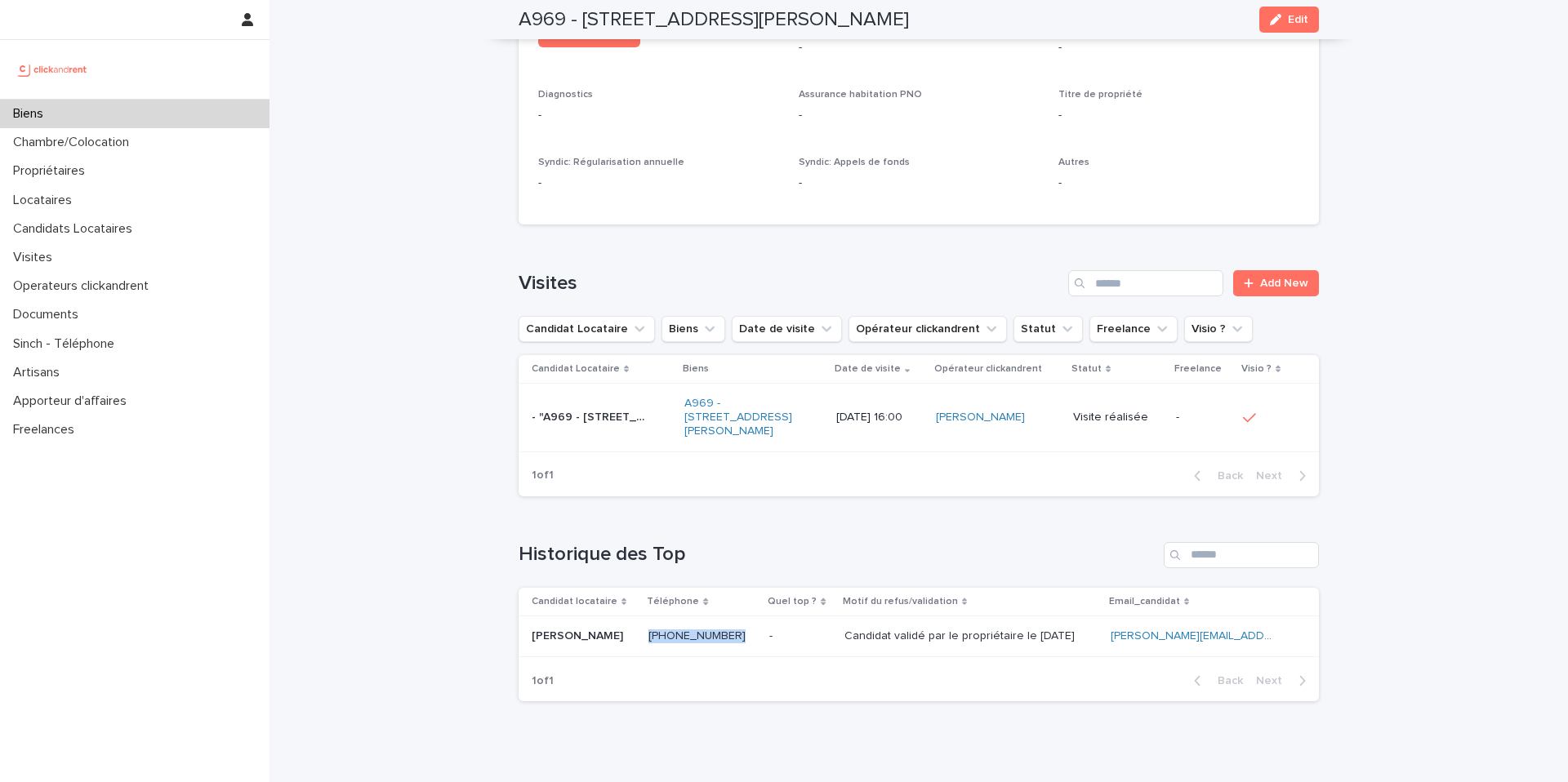
drag, startPoint x: 743, startPoint y: 577, endPoint x: 666, endPoint y: 576, distance: 77.0
click at [666, 630] on div "+33622521824 +33622521824" at bounding box center [702, 636] width 108 height 13
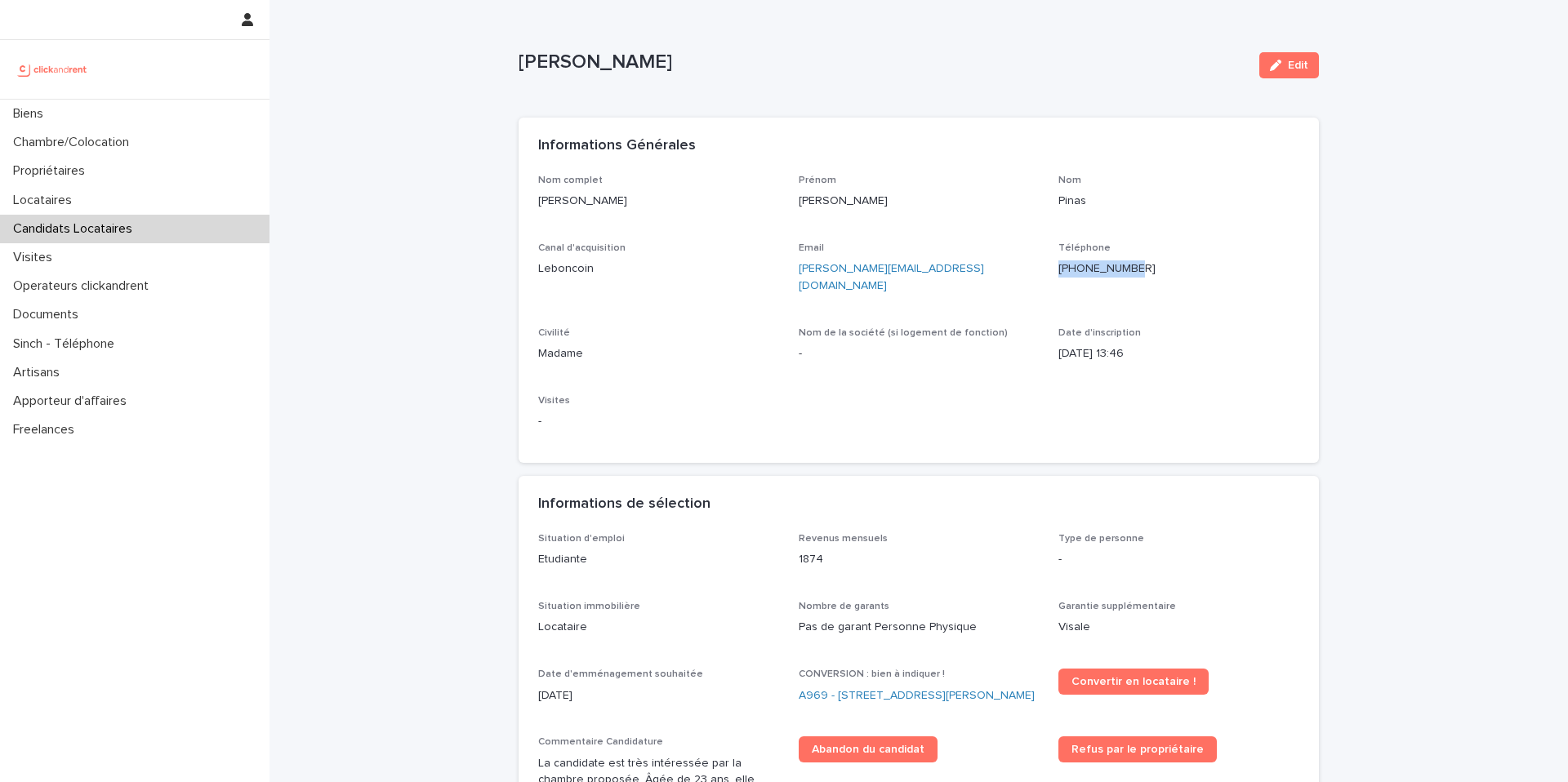
drag, startPoint x: 1147, startPoint y: 269, endPoint x: 1071, endPoint y: 272, distance: 76.1
click at [1071, 272] on p "+33622521824" at bounding box center [1178, 269] width 241 height 17
copy ringoverc2c-84e06f14122c "+33622521824"
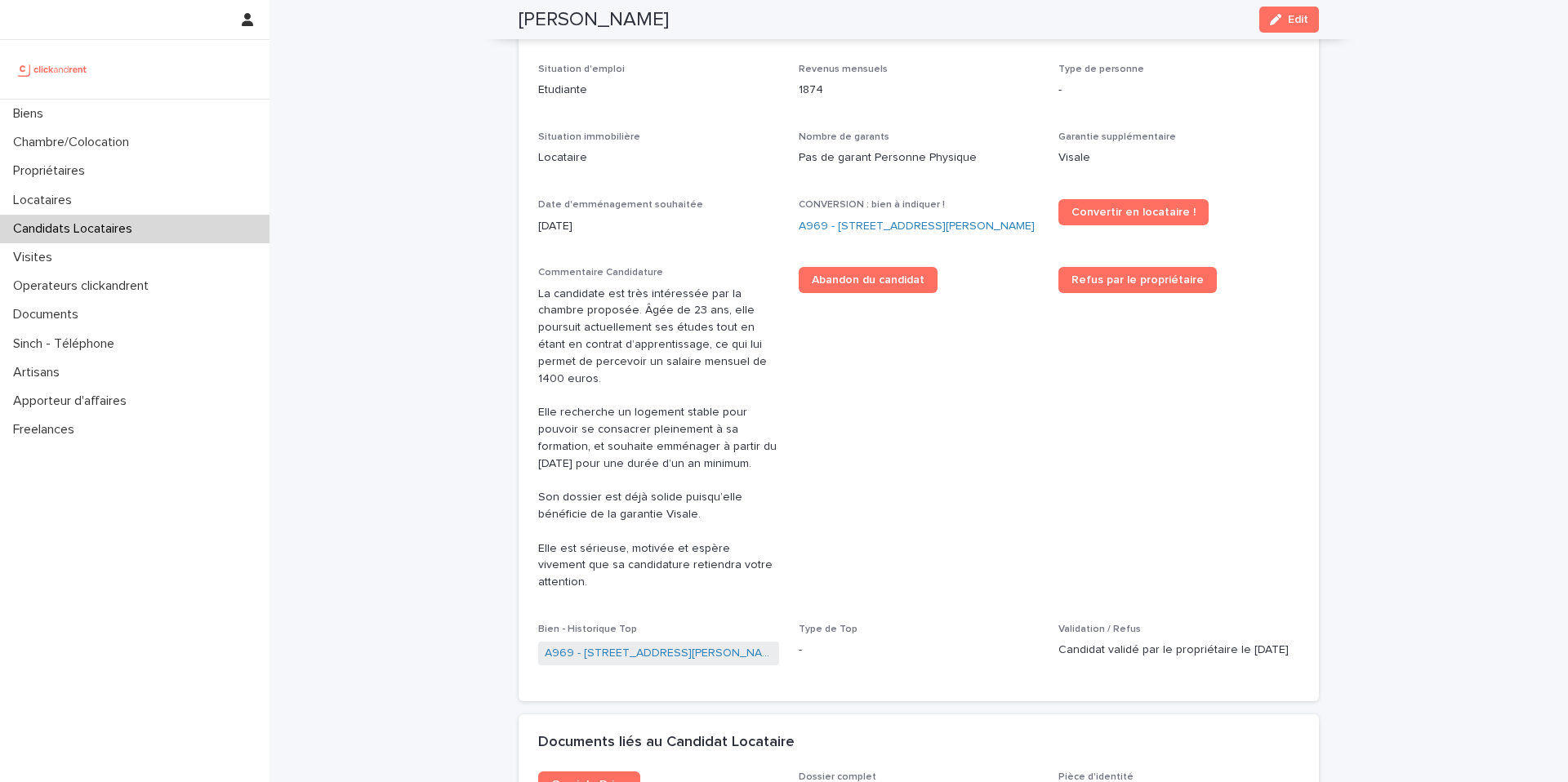
scroll to position [467, 0]
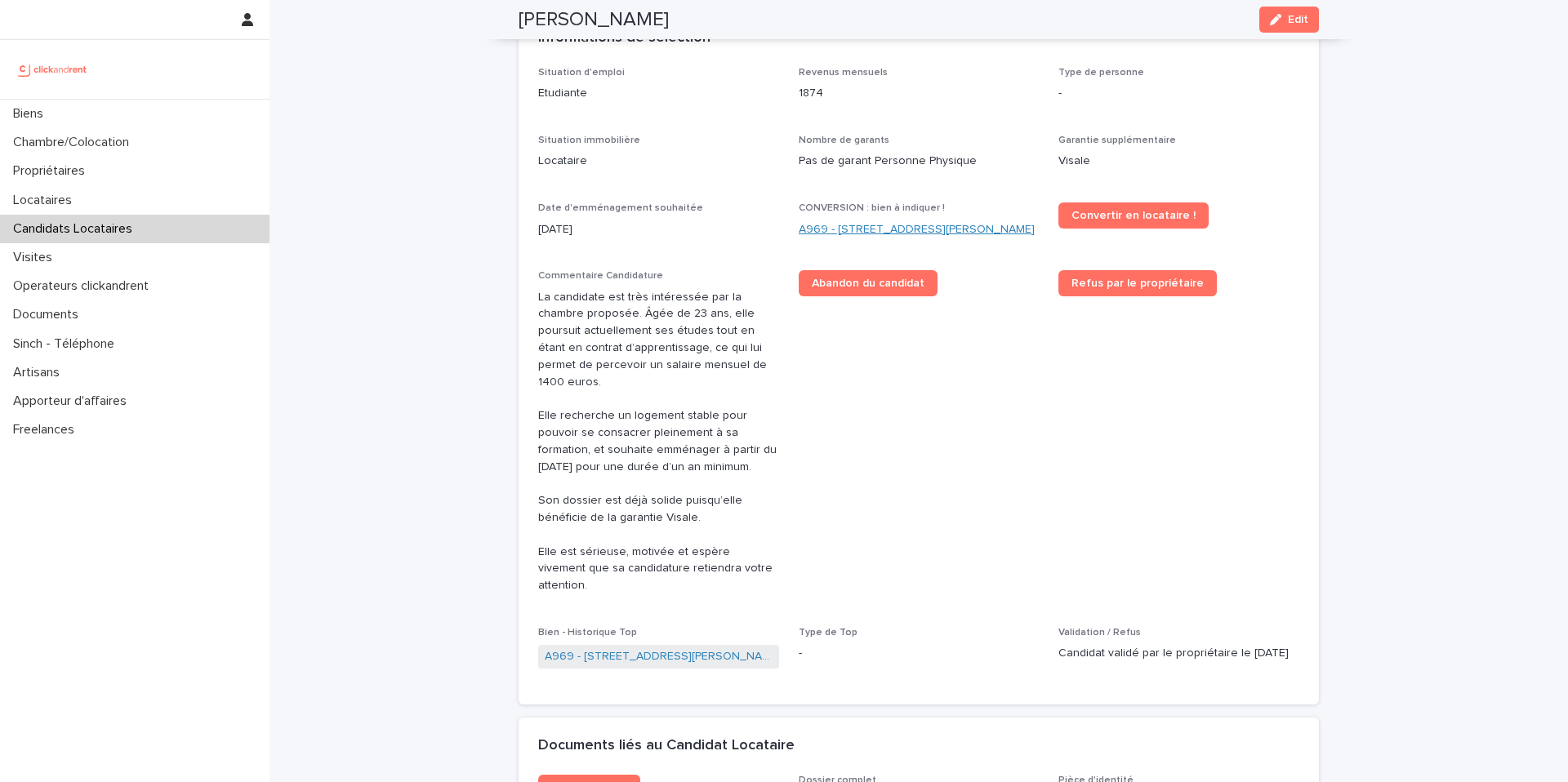
click at [866, 221] on link "A969 - 104 rue Jean Jaures, Bezons 95870" at bounding box center [916, 229] width 236 height 17
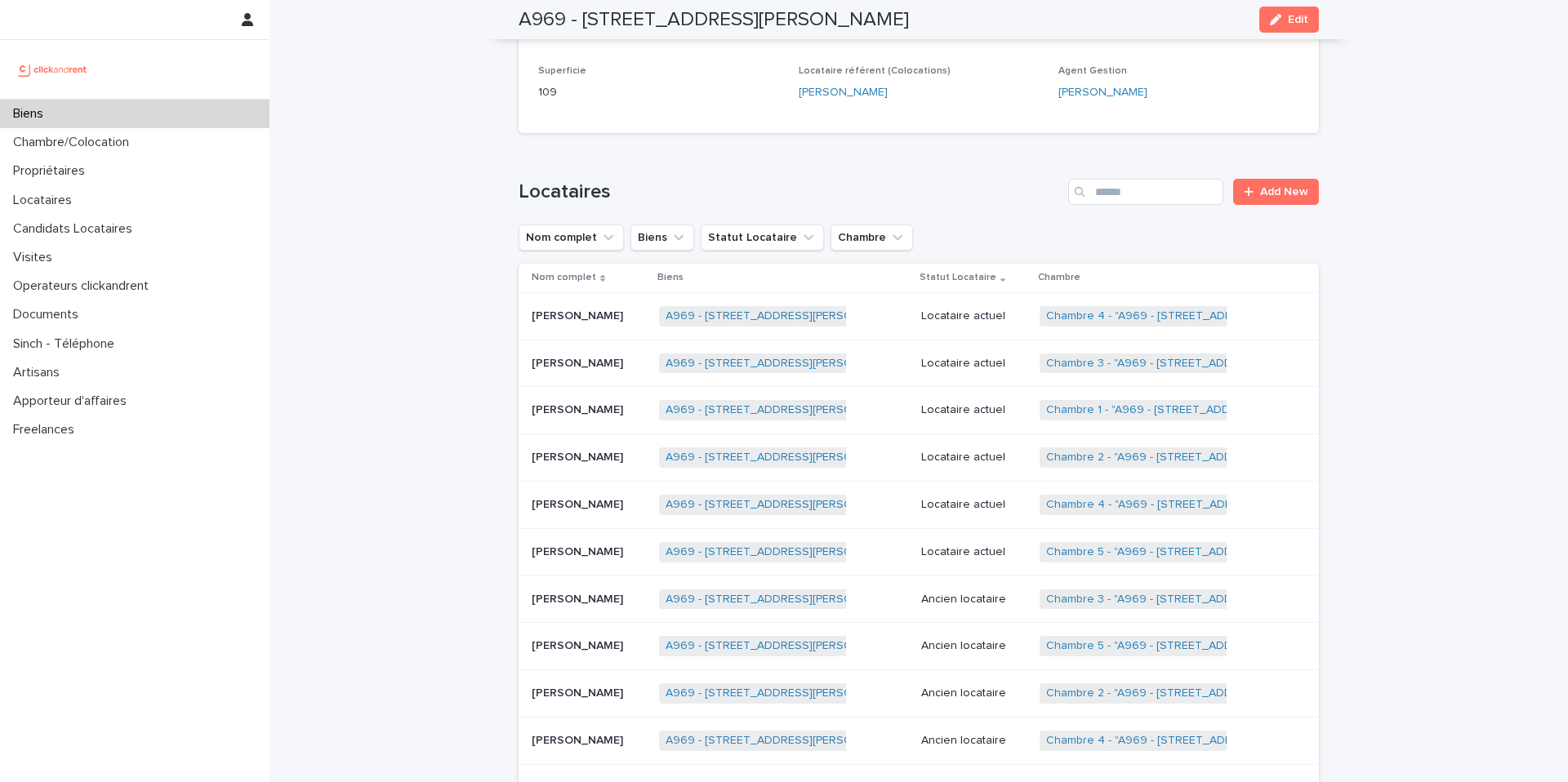
scroll to position [712, 0]
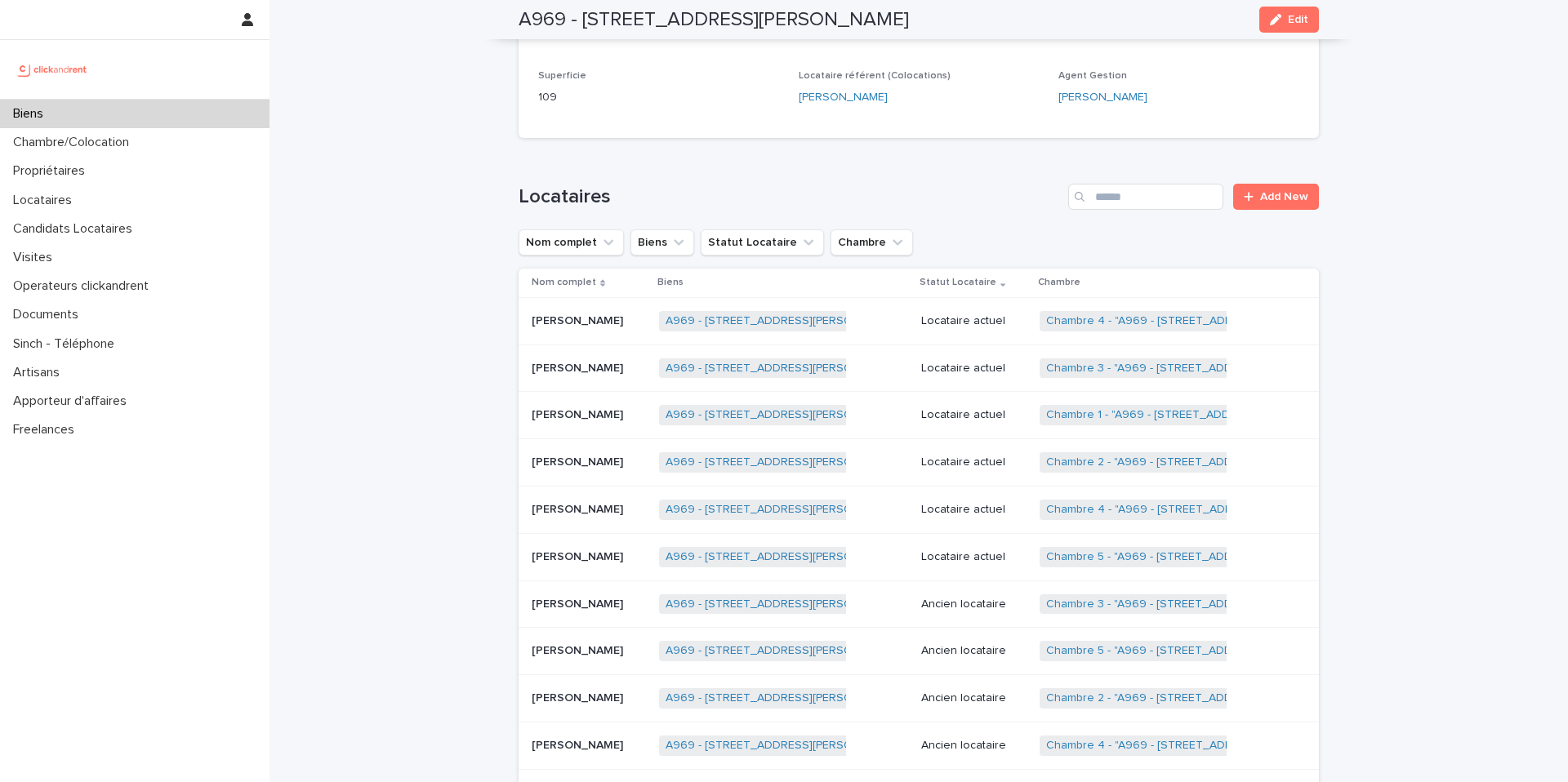
click at [617, 323] on p at bounding box center [588, 321] width 115 height 13
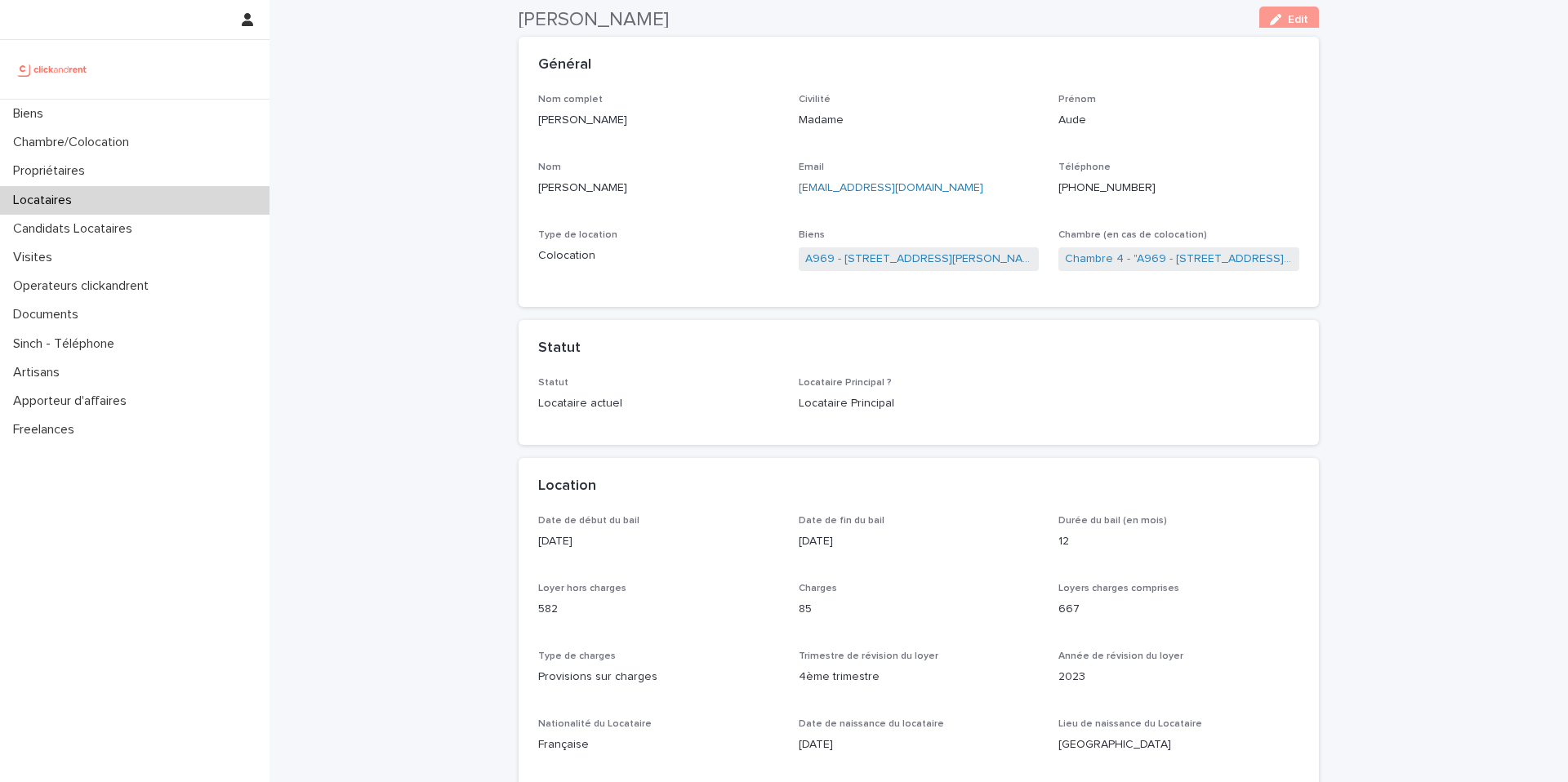
scroll to position [73, 0]
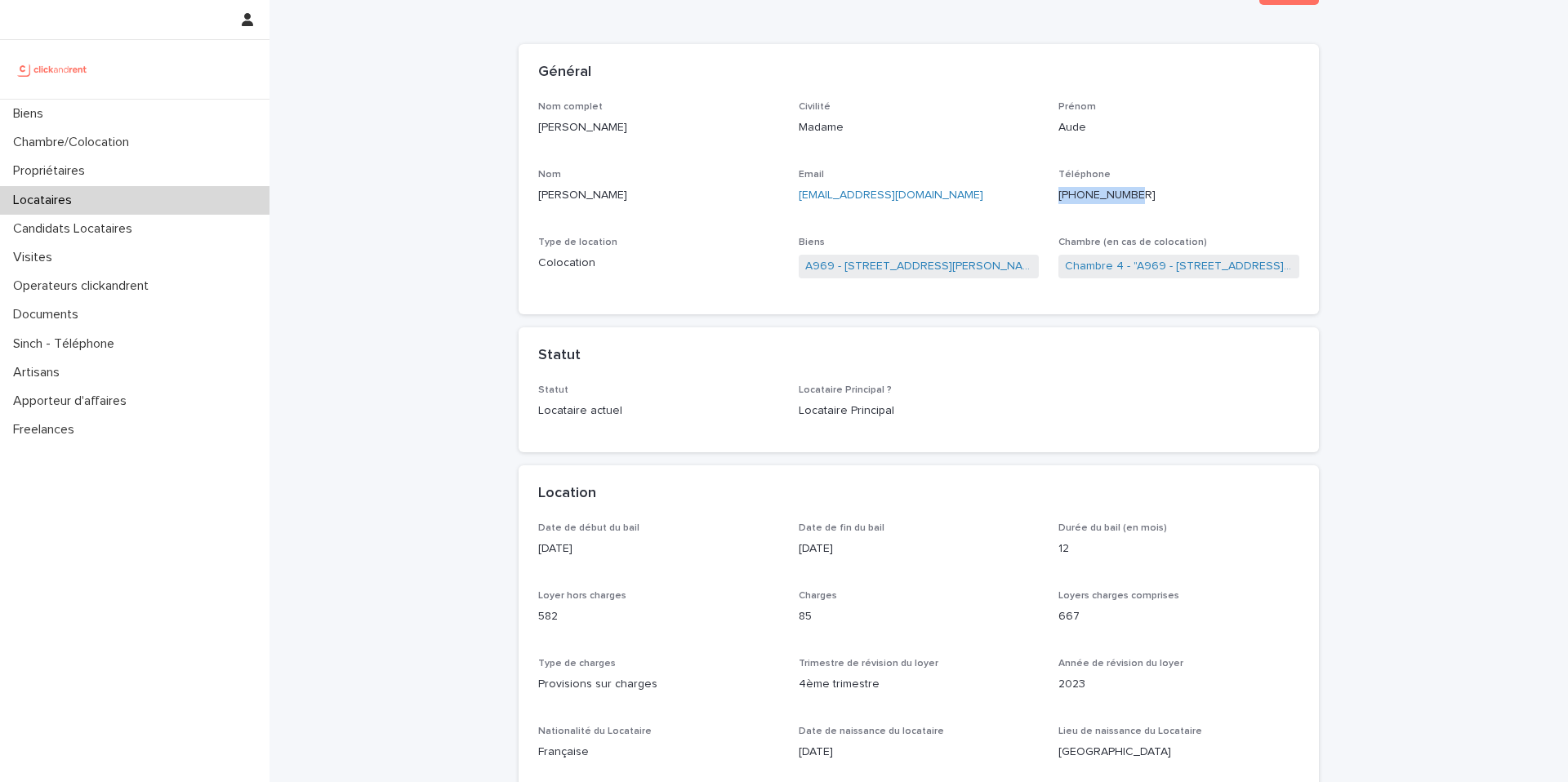
drag, startPoint x: 1154, startPoint y: 195, endPoint x: 1074, endPoint y: 195, distance: 80.0
click at [1074, 195] on p "+33642003044" at bounding box center [1178, 196] width 241 height 17
copy ringoverc2c-number-84e06f14122c "+33642003044"
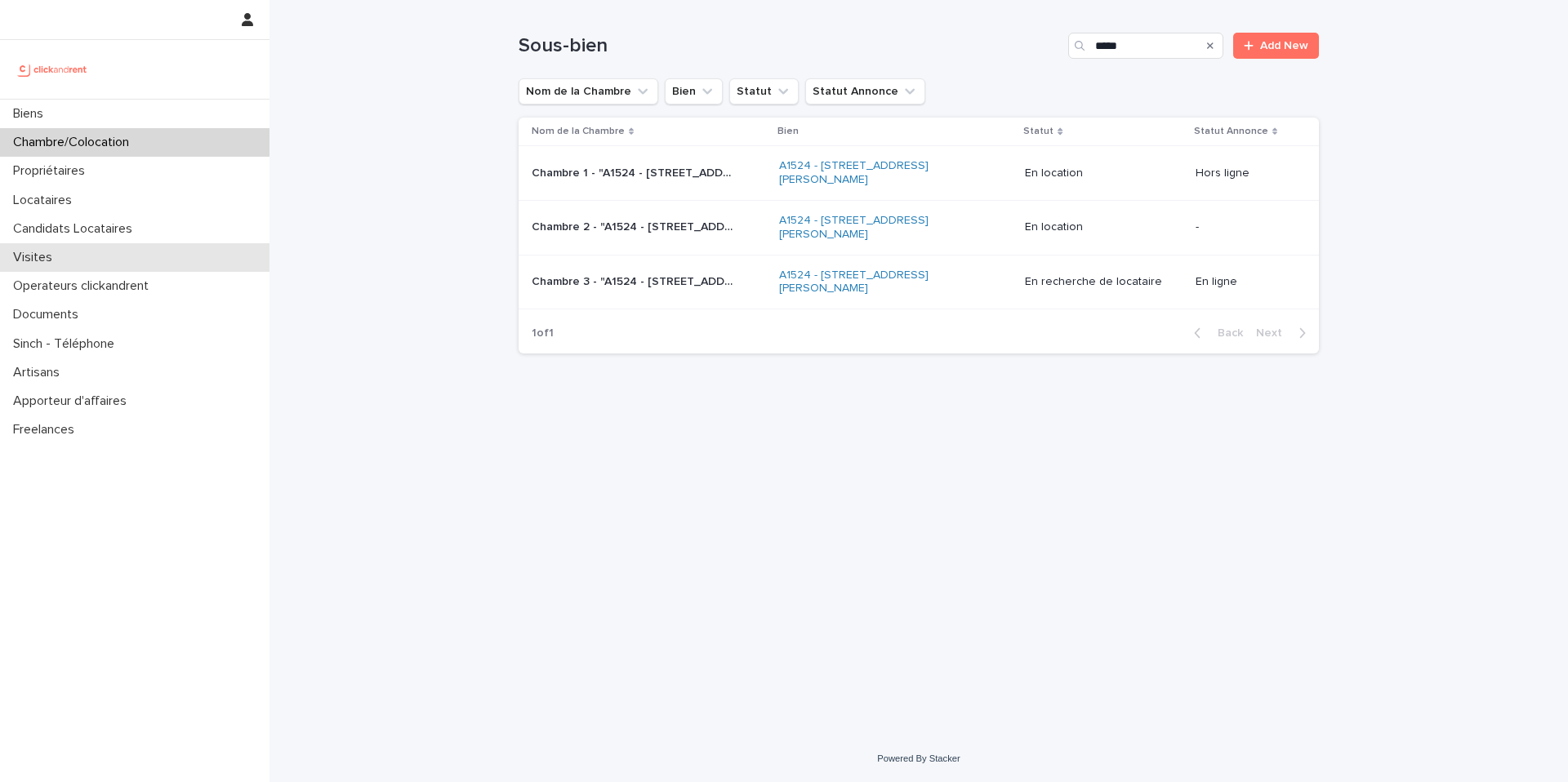
click at [76, 259] on div "Visites" at bounding box center [134, 257] width 269 height 29
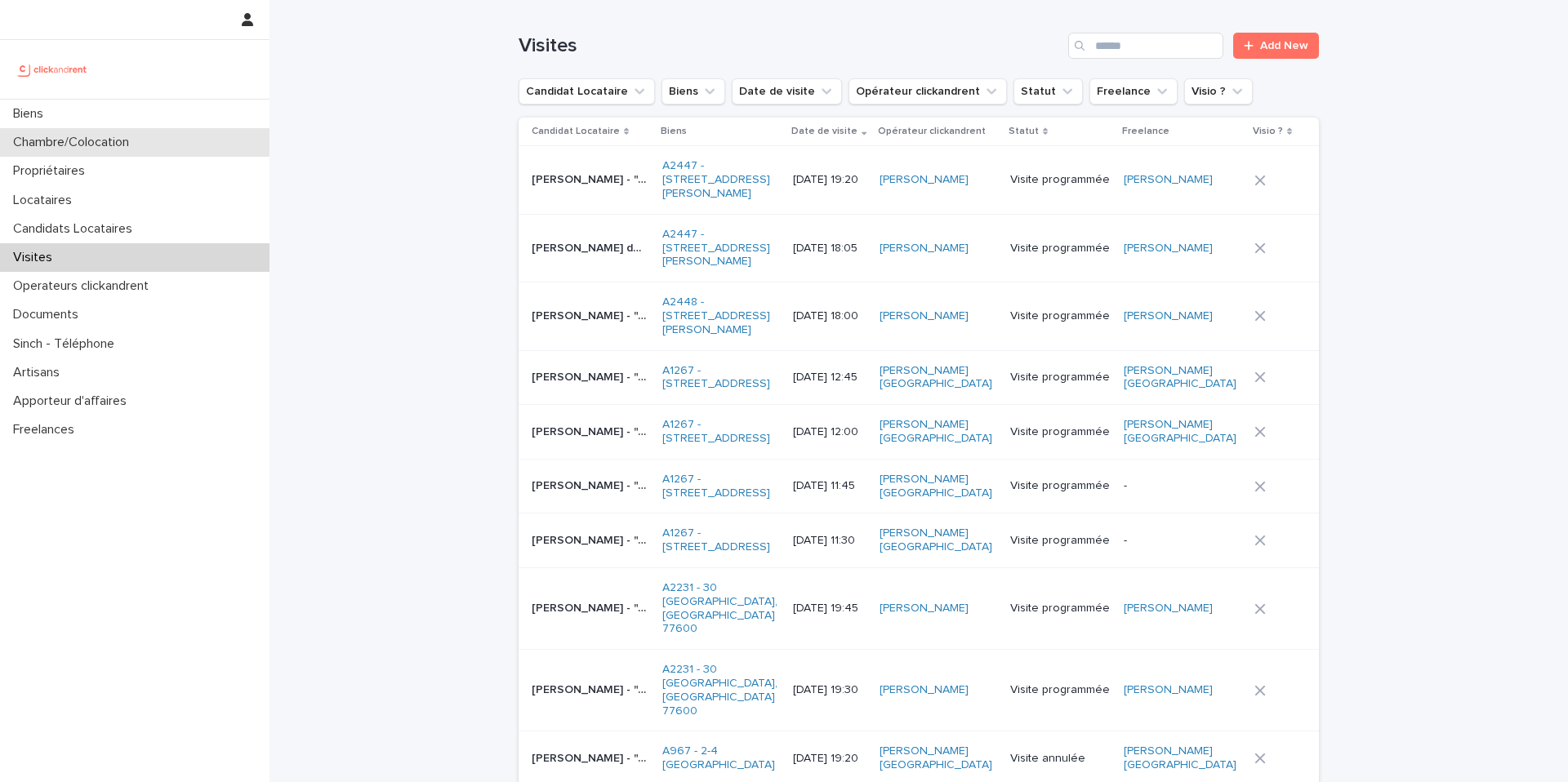
click at [136, 144] on p "Chambre/Colocation" at bounding box center [74, 143] width 136 height 15
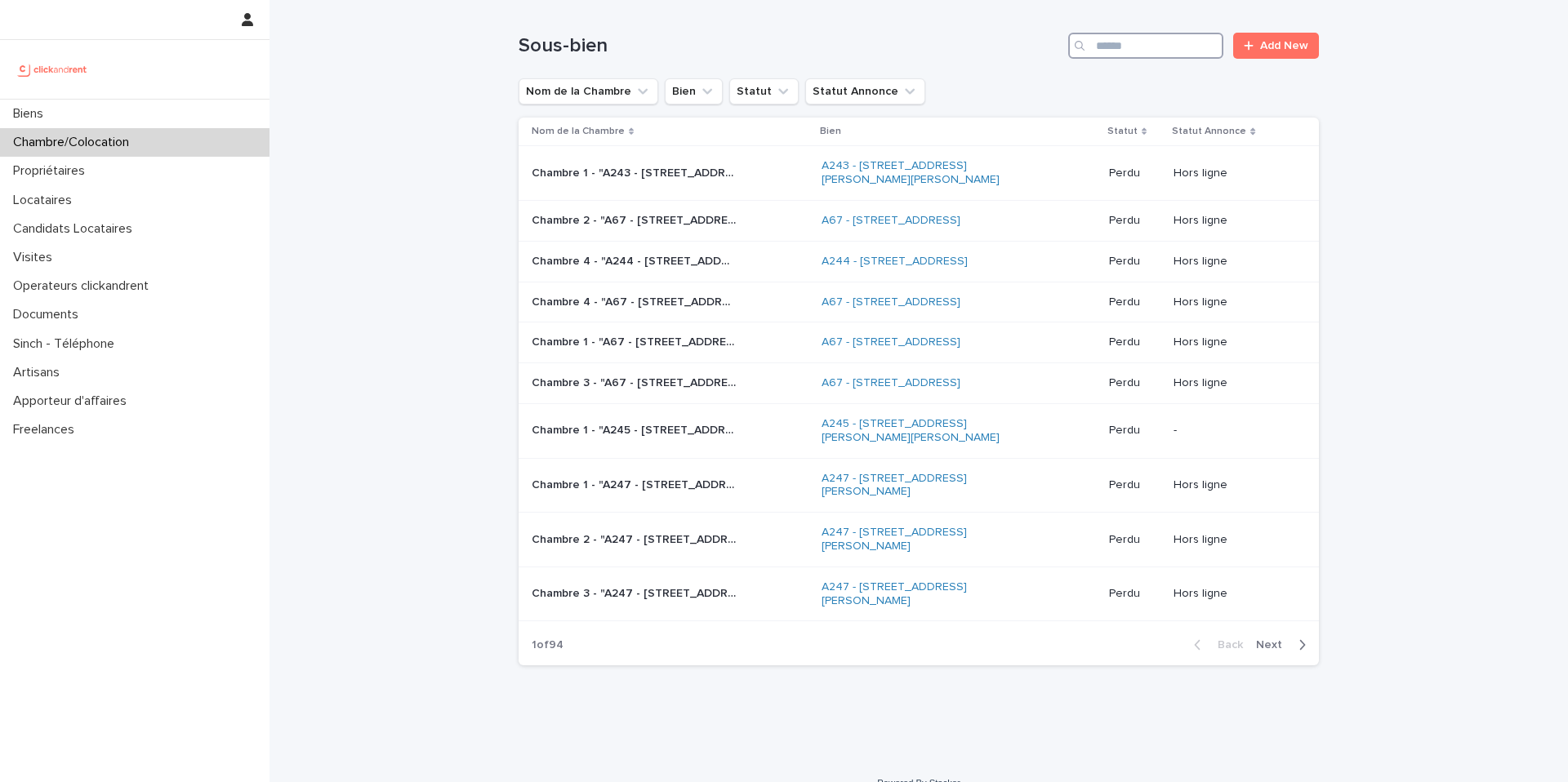
click at [1154, 42] on input "Search" at bounding box center [1146, 45] width 155 height 26
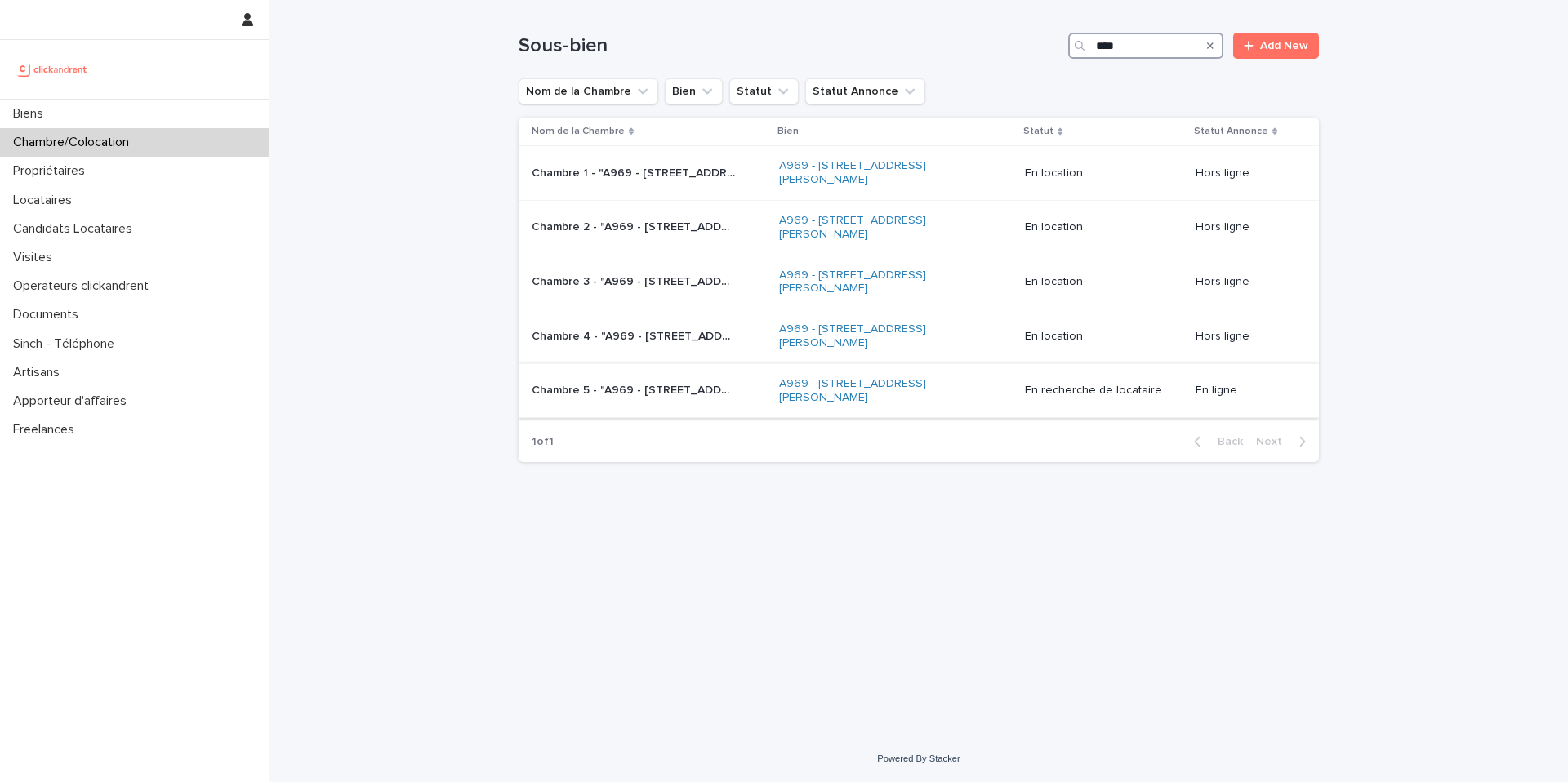
type input "****"
click at [666, 398] on div "Chambre 5 - "A969 - 104 rue Jean Jaures, Bezons 95870" Chambre 5 - "A969 - 104 …" at bounding box center [648, 391] width 234 height 27
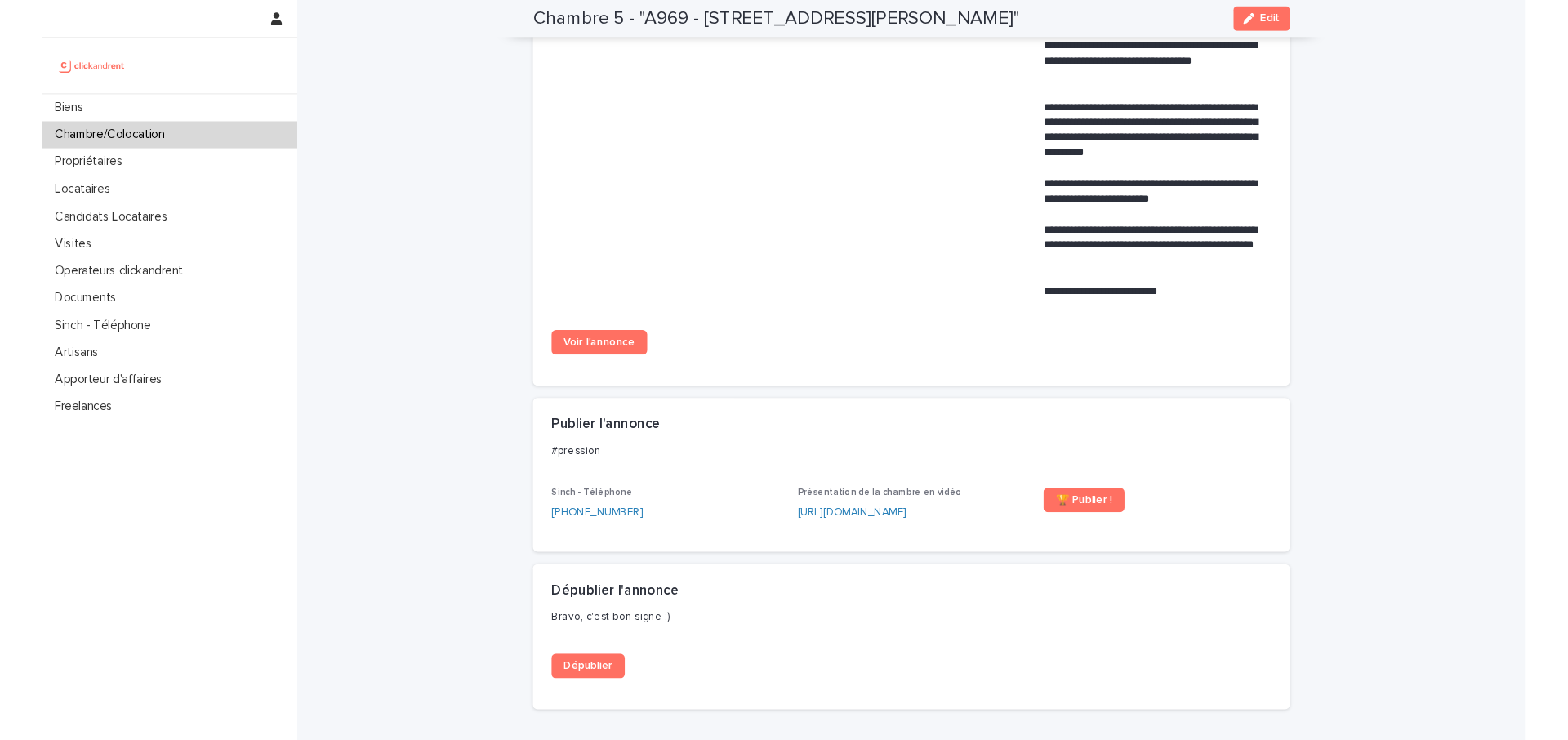
scroll to position [813, 0]
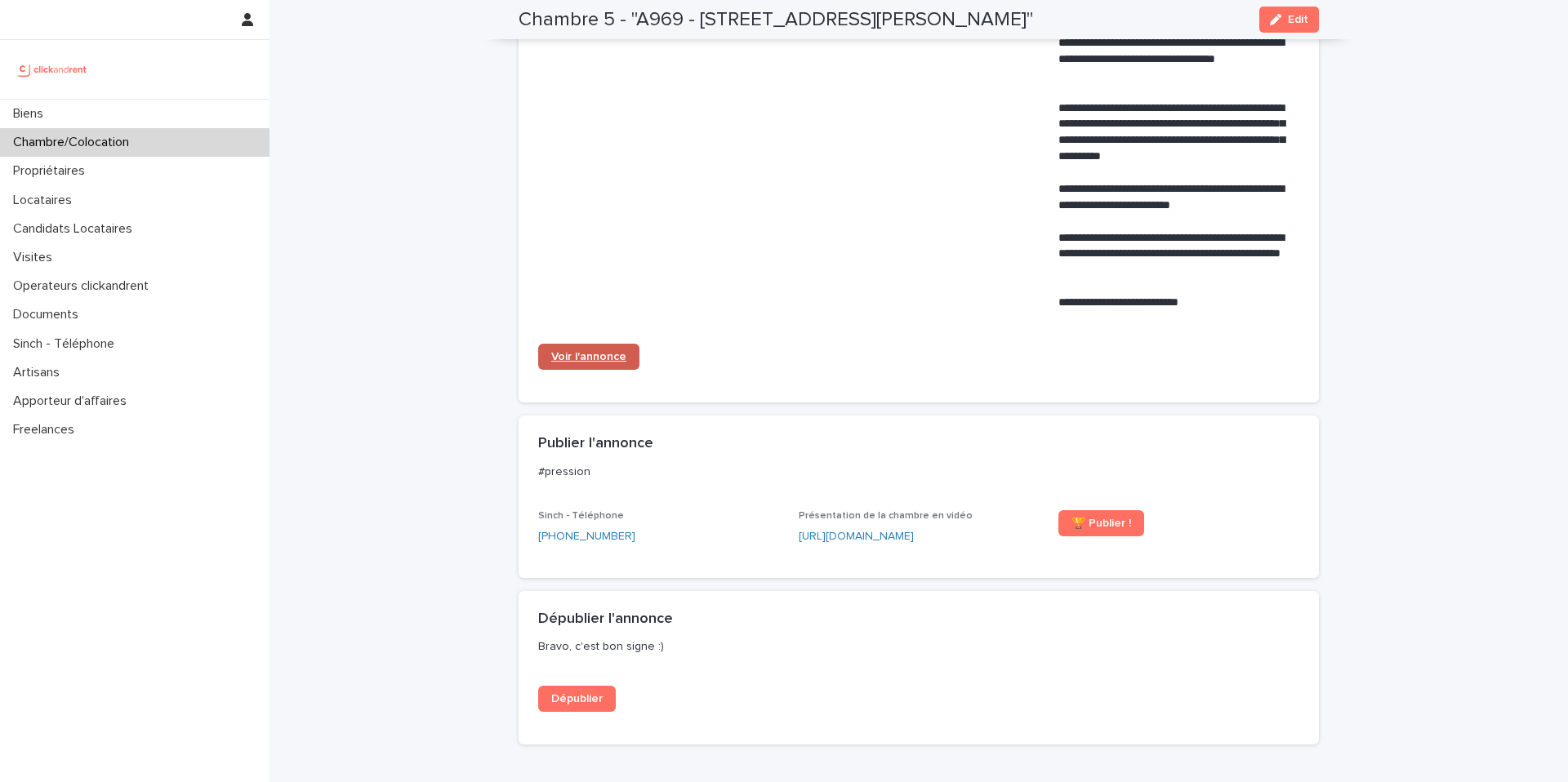
click at [615, 363] on link "Voir l'annonce" at bounding box center [588, 356] width 101 height 26
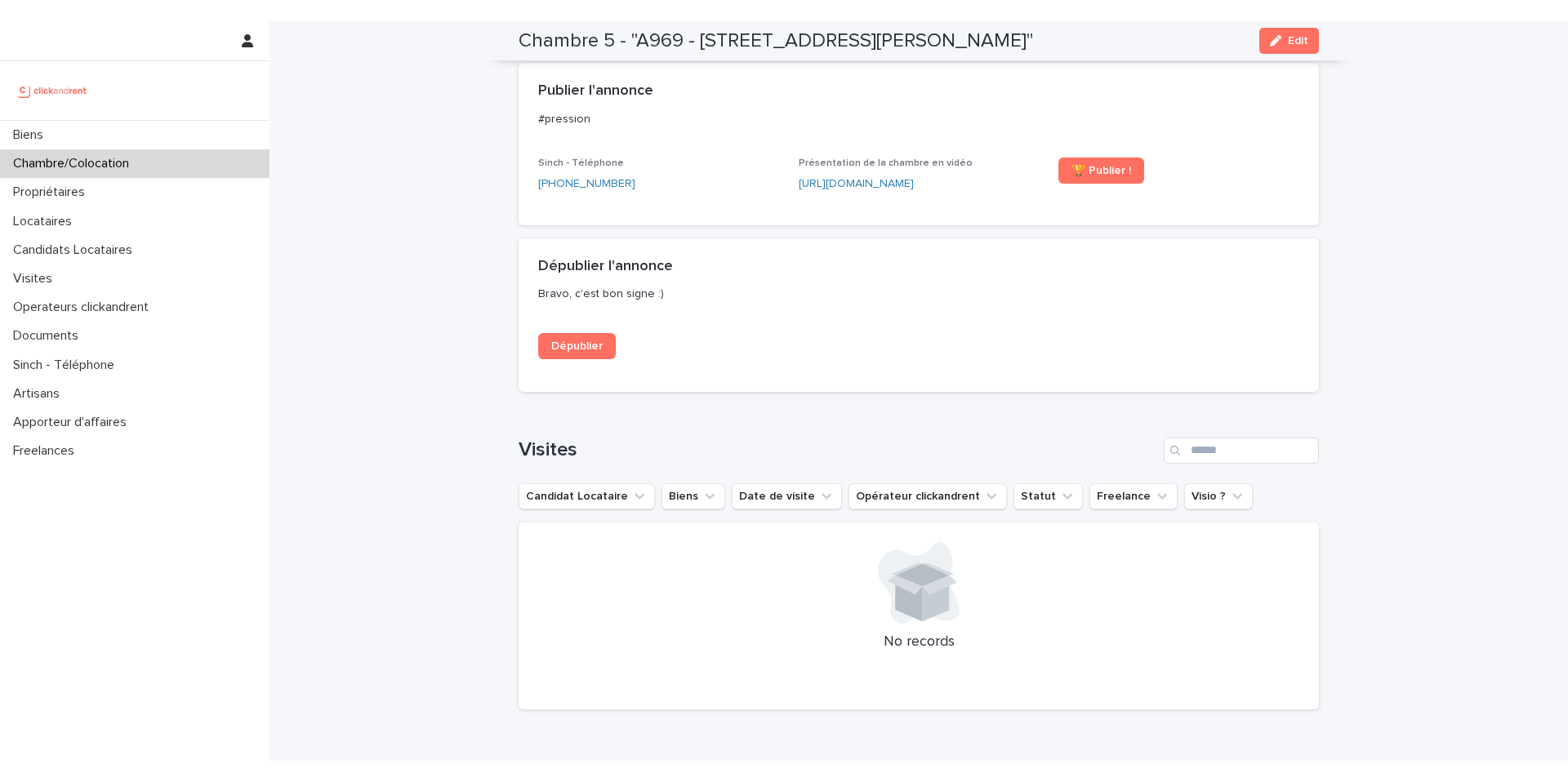
scroll to position [1187, 0]
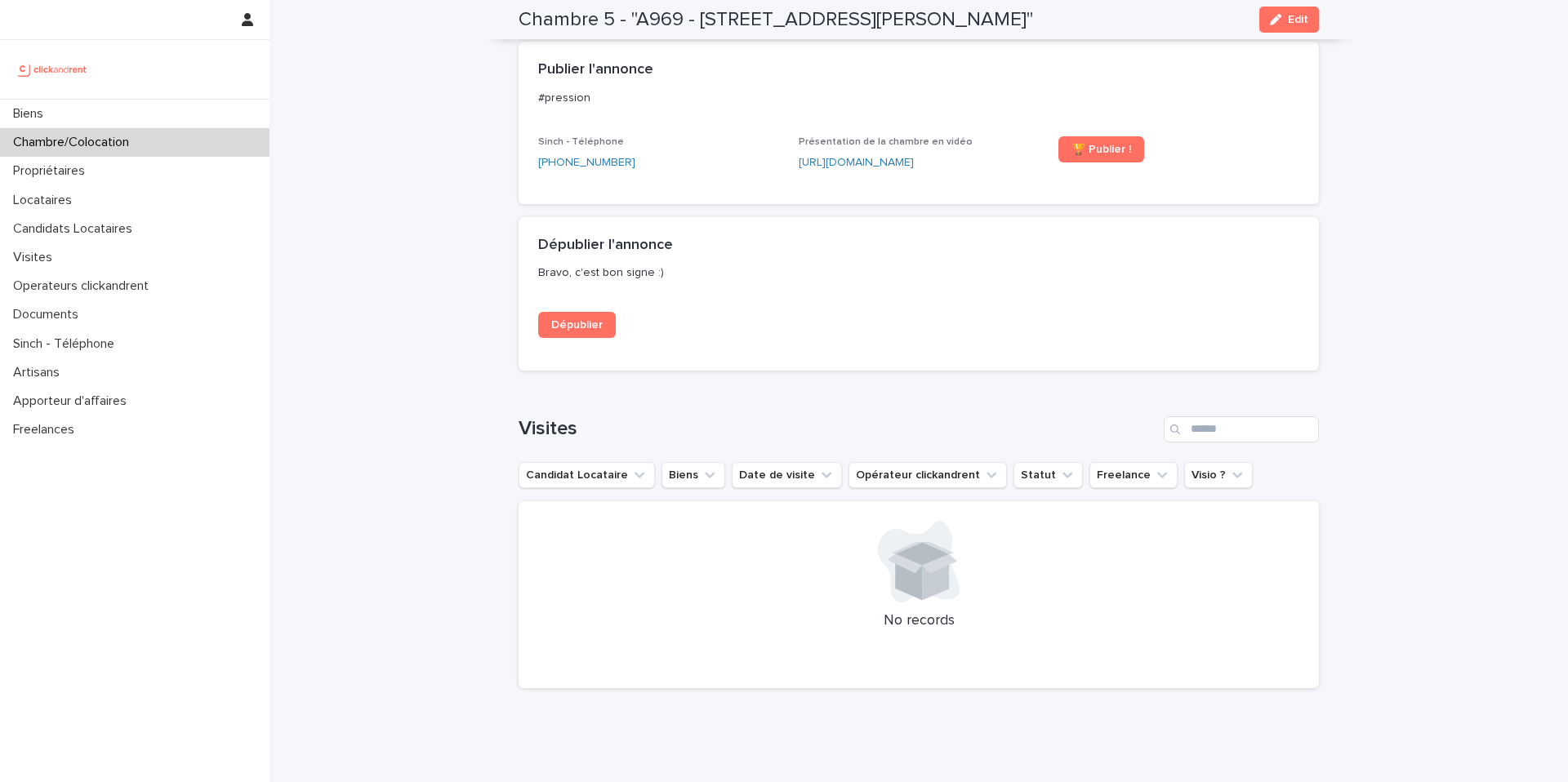
click at [227, 146] on div "Chambre/Colocation" at bounding box center [134, 143] width 269 height 29
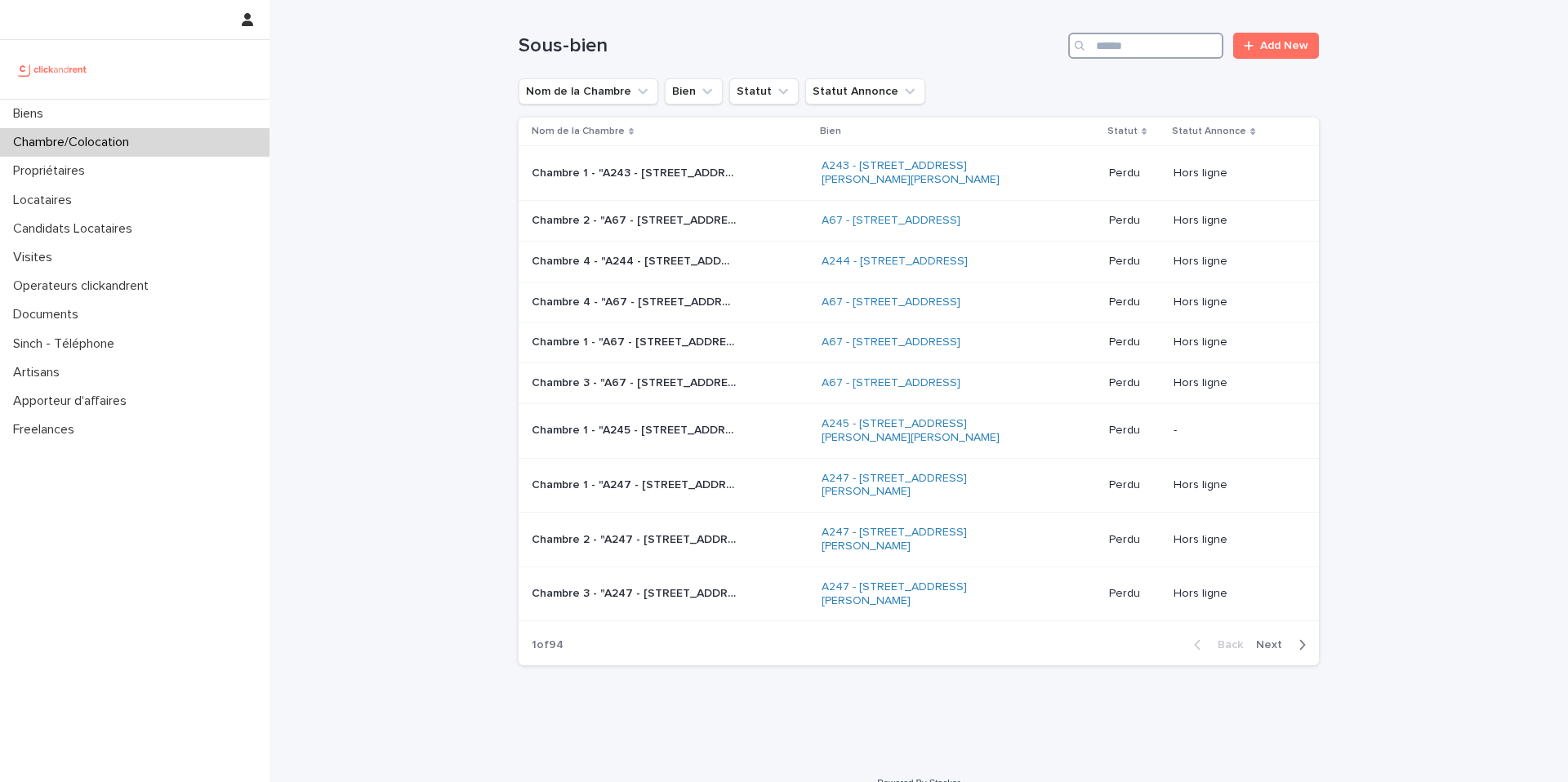
click at [1141, 47] on input "Search" at bounding box center [1146, 45] width 155 height 26
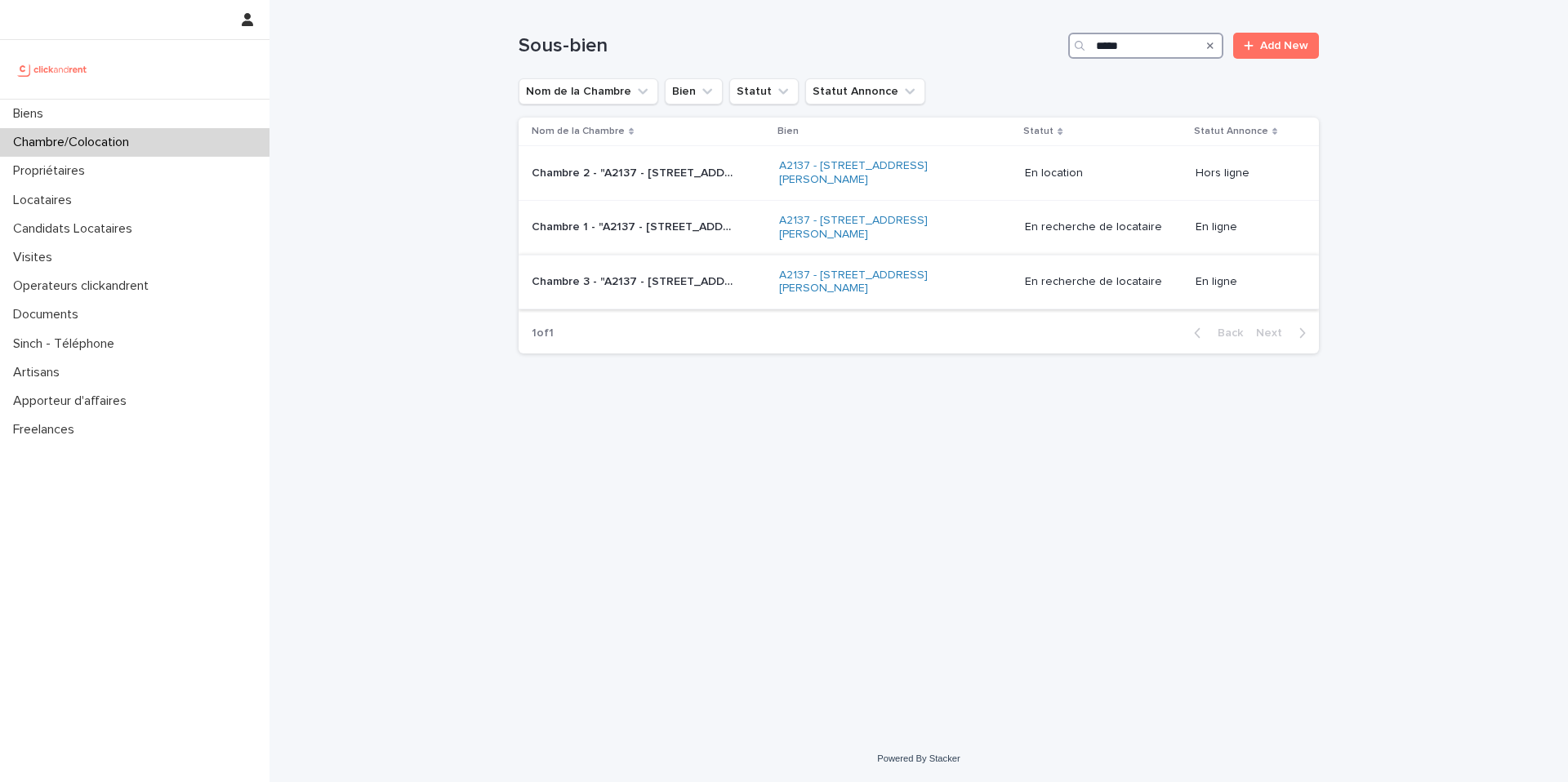
type input "*****"
click at [682, 279] on p "Chambre 3 - "A2137 - 15 rue Valentin Hauy, Amiens 80000"" at bounding box center [635, 281] width 207 height 17
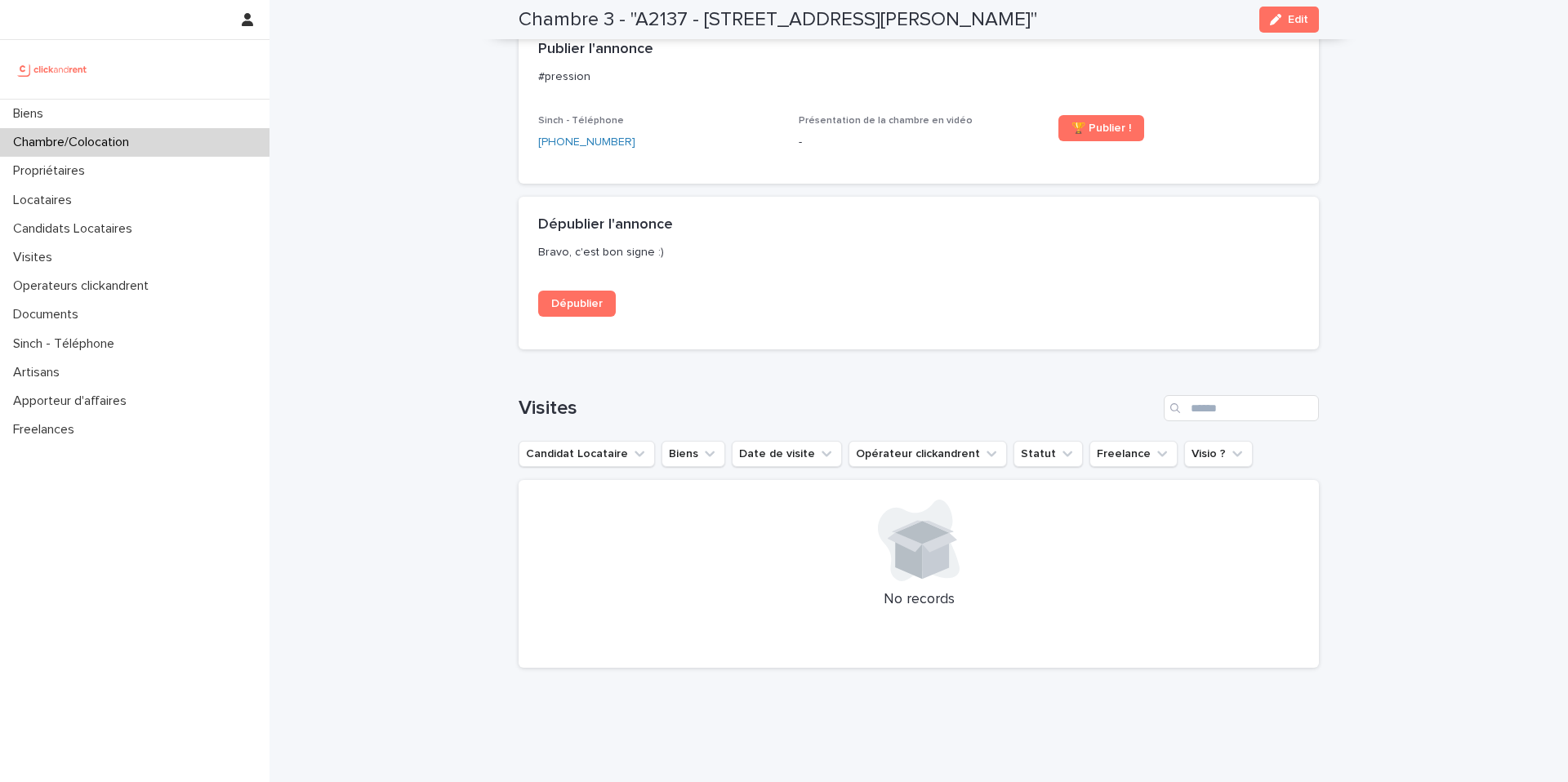
scroll to position [1480, 0]
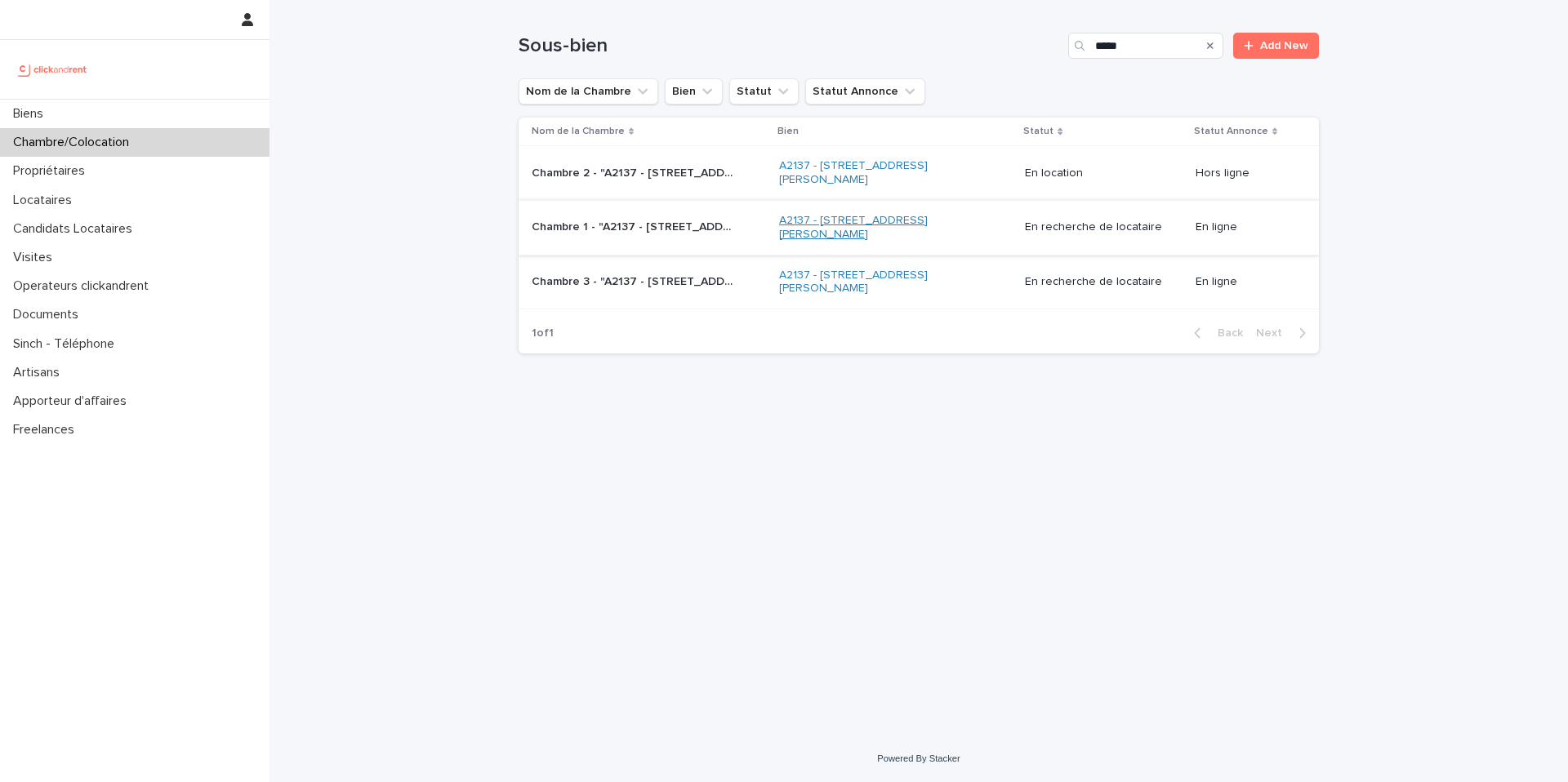
click at [908, 224] on link "A2137 - 15 rue Valentin Hauy, Amiens 80000" at bounding box center [881, 228] width 204 height 28
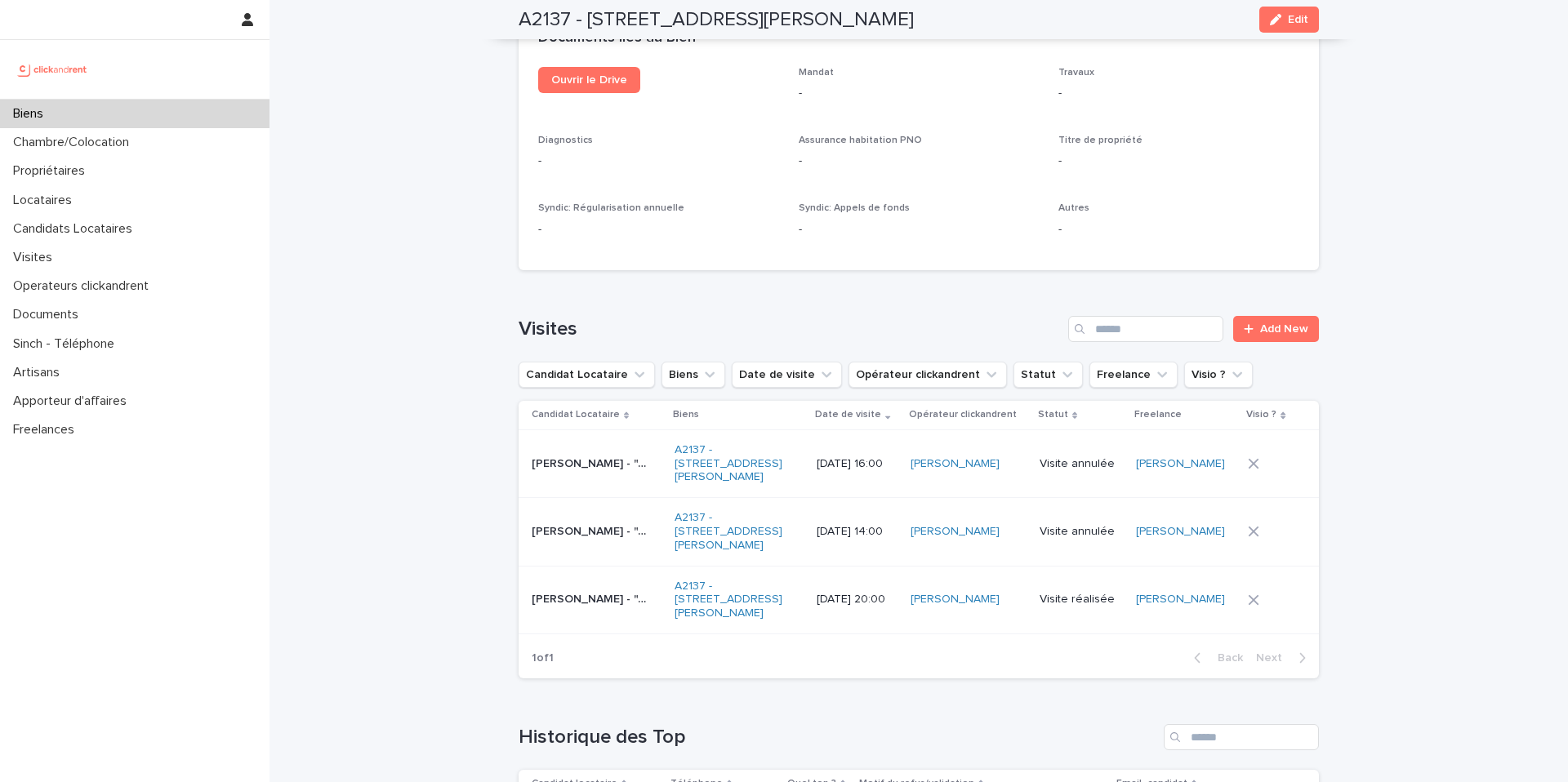
scroll to position [7612, 0]
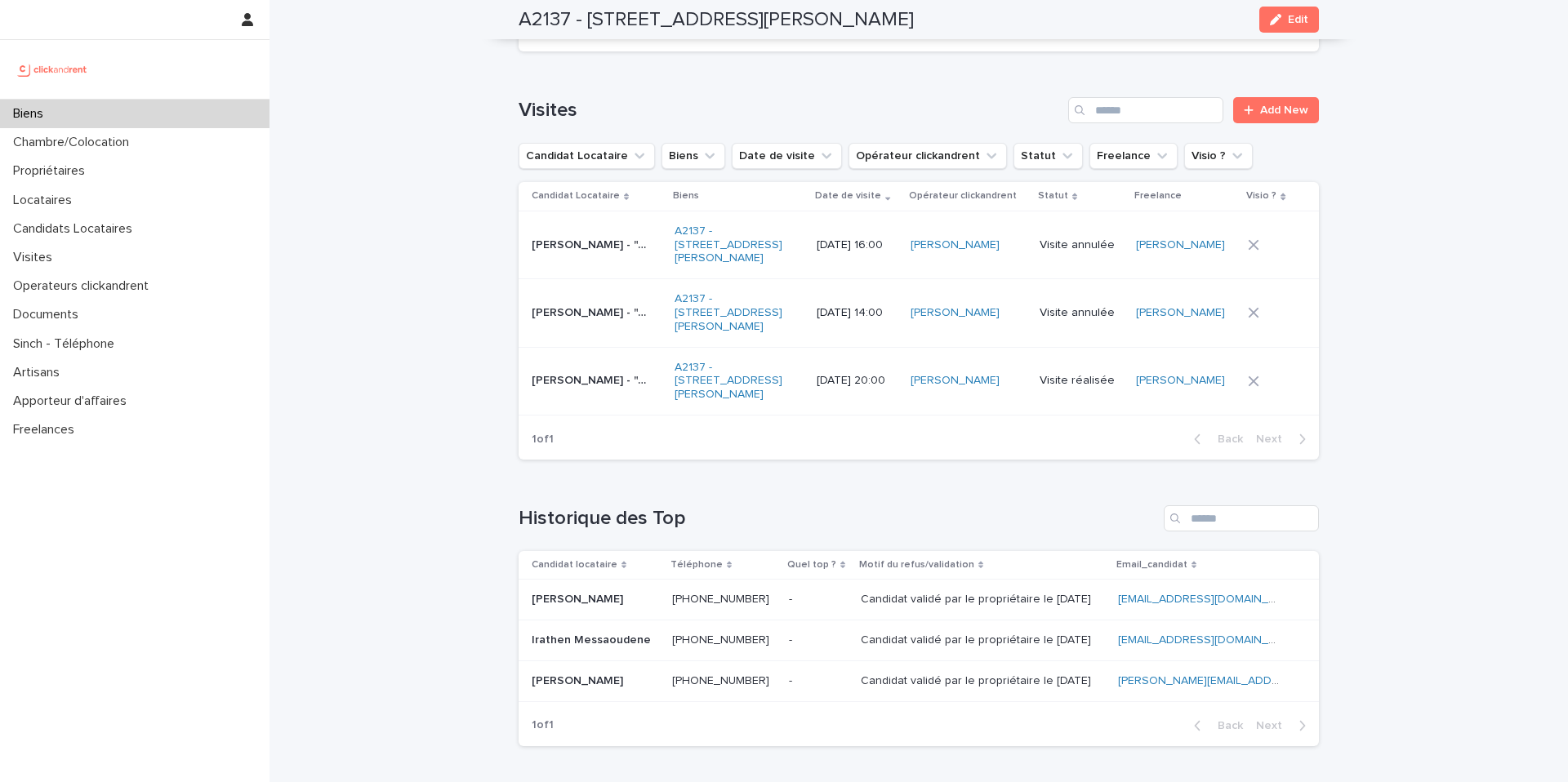
click at [825, 593] on p at bounding box center [818, 600] width 59 height 13
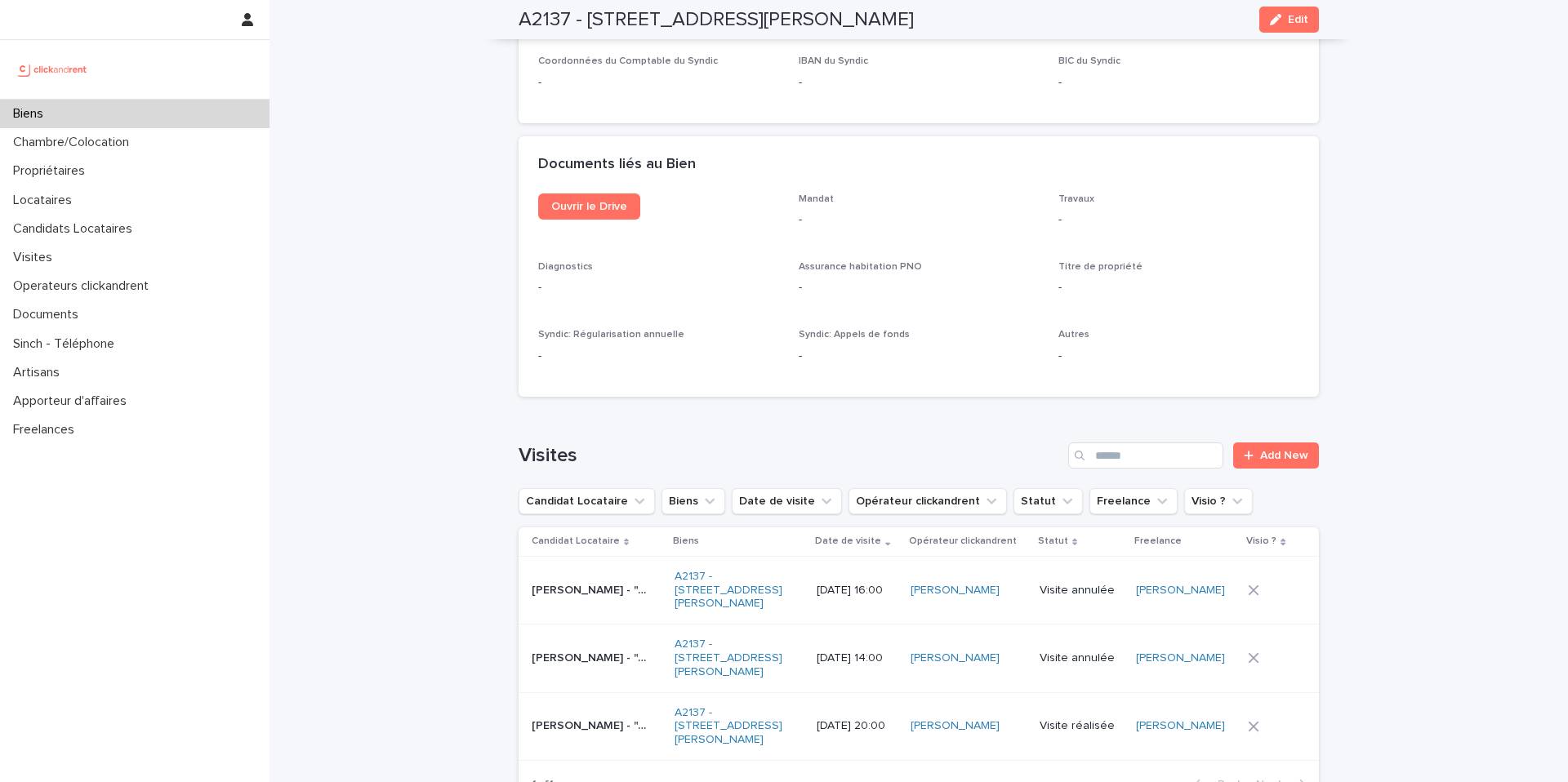
scroll to position [7612, 0]
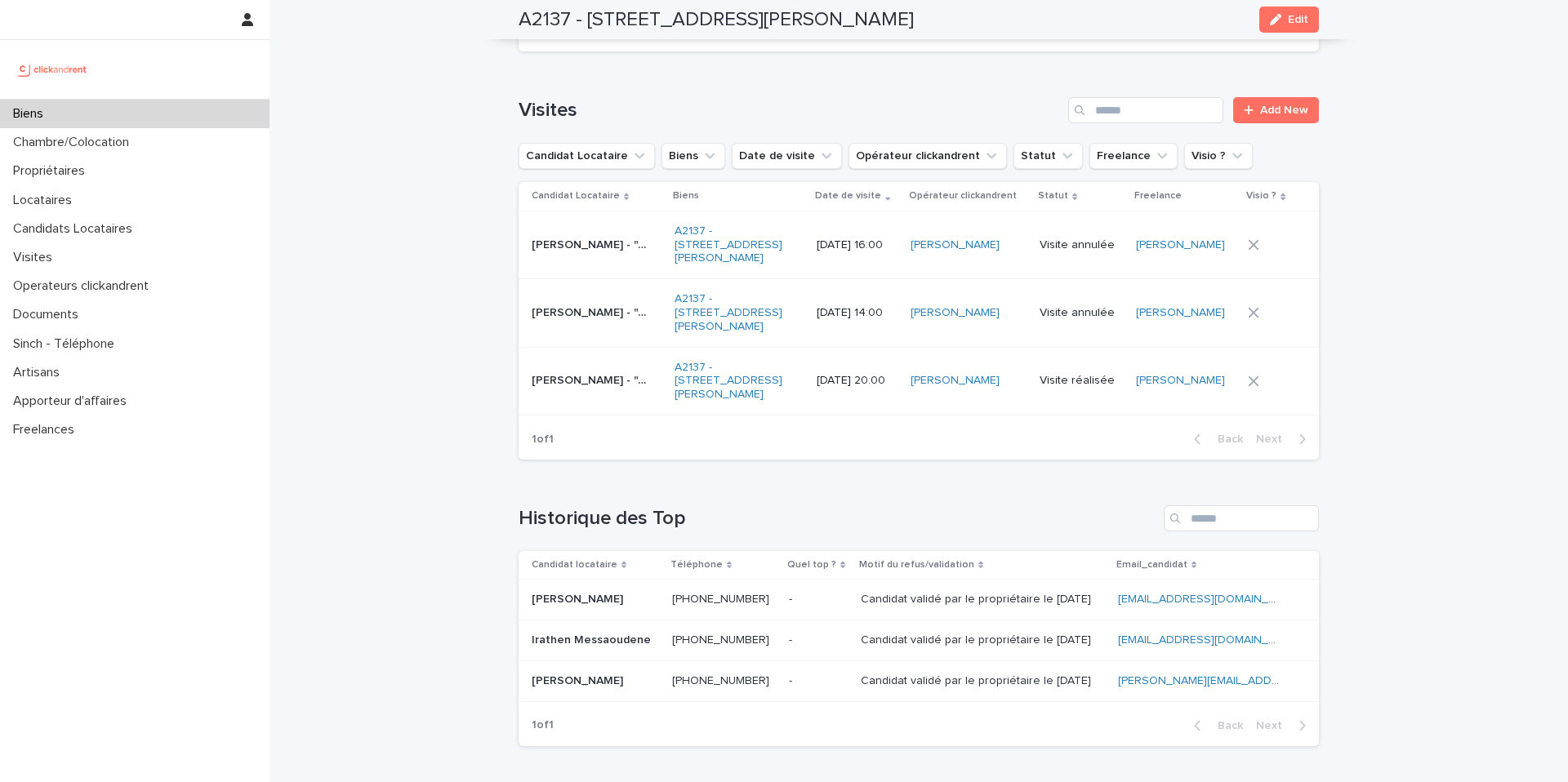
click at [706, 634] on ringoverc2c-number-84e06f14122c "+33746317782" at bounding box center [720, 640] width 97 height 12
click at [143, 230] on p "Candidats Locataires" at bounding box center [76, 229] width 139 height 15
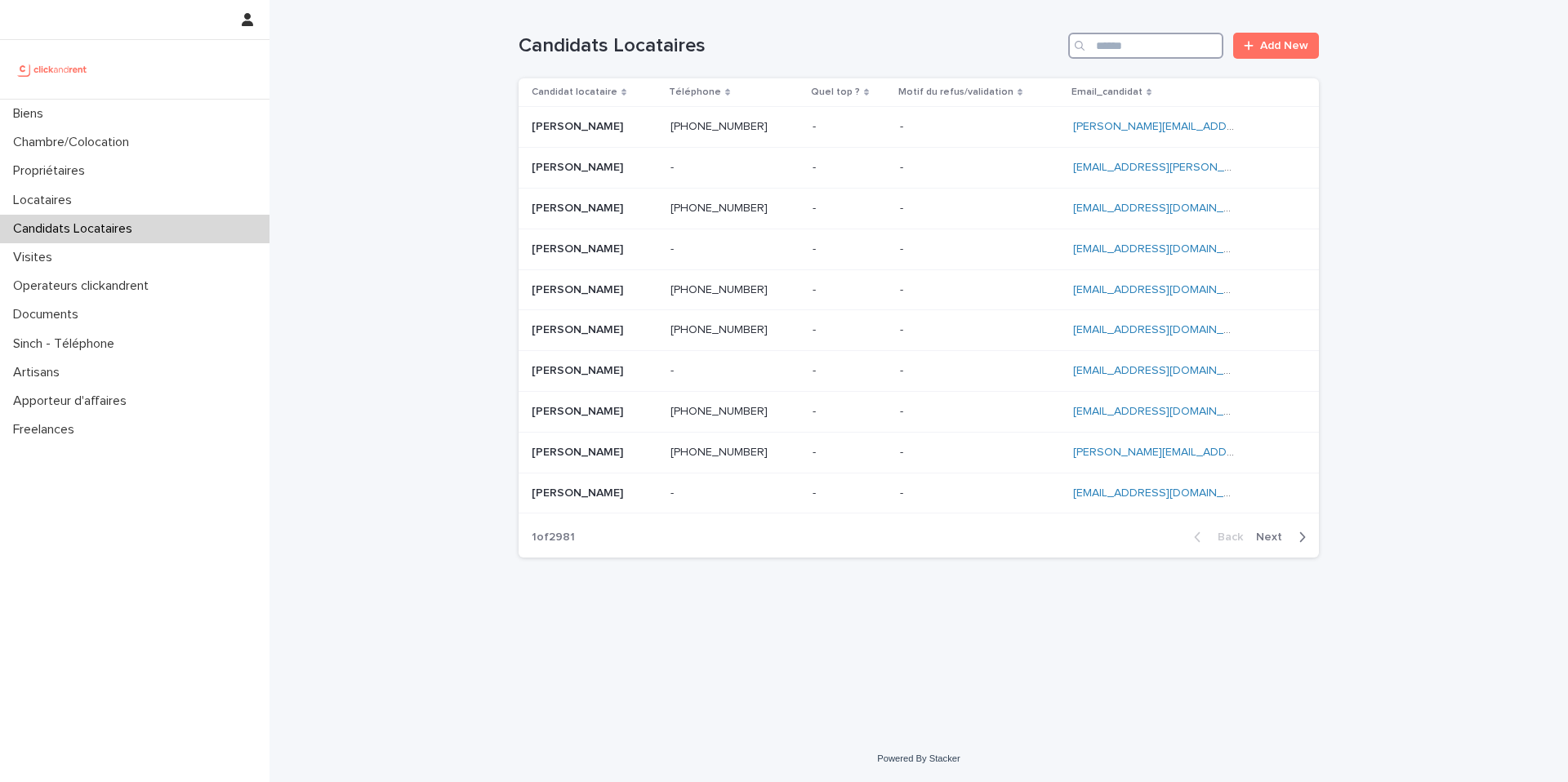
click at [1160, 49] on input "Search" at bounding box center [1146, 45] width 155 height 26
paste input "**********"
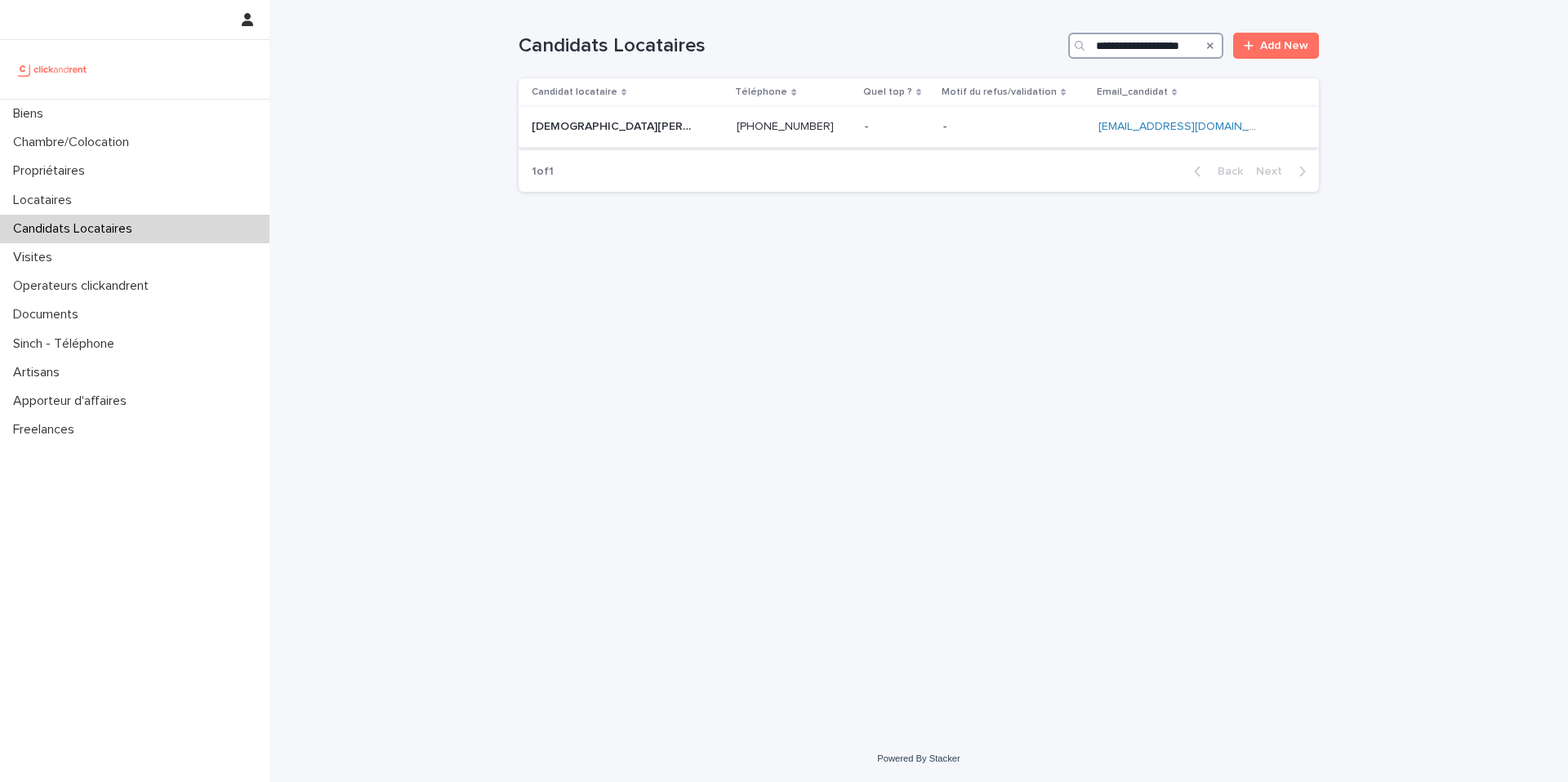
type input "**********"
click at [967, 135] on div "- -" at bounding box center [1014, 127] width 142 height 27
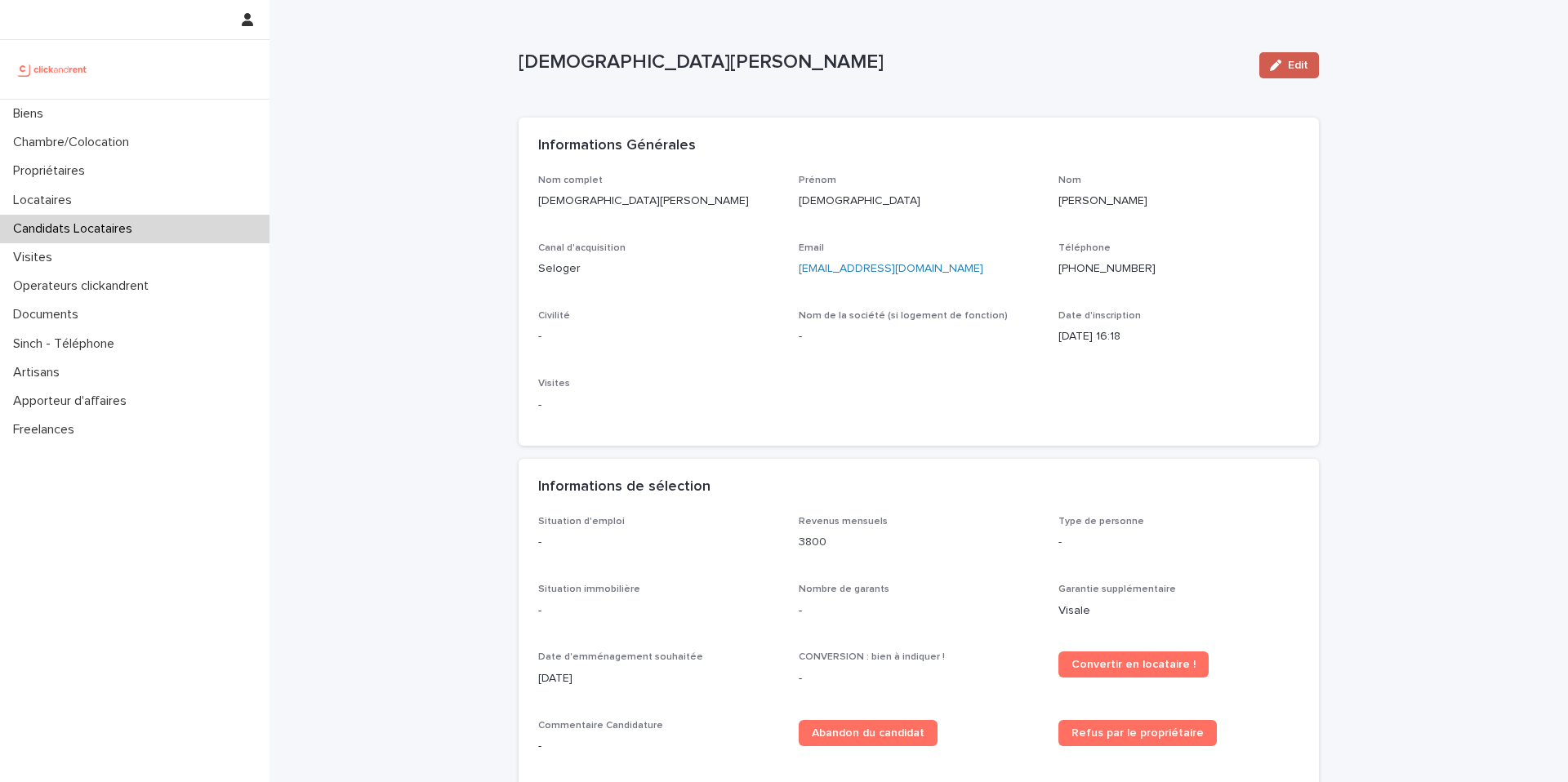
click at [1317, 67] on button "Edit" at bounding box center [1289, 65] width 60 height 26
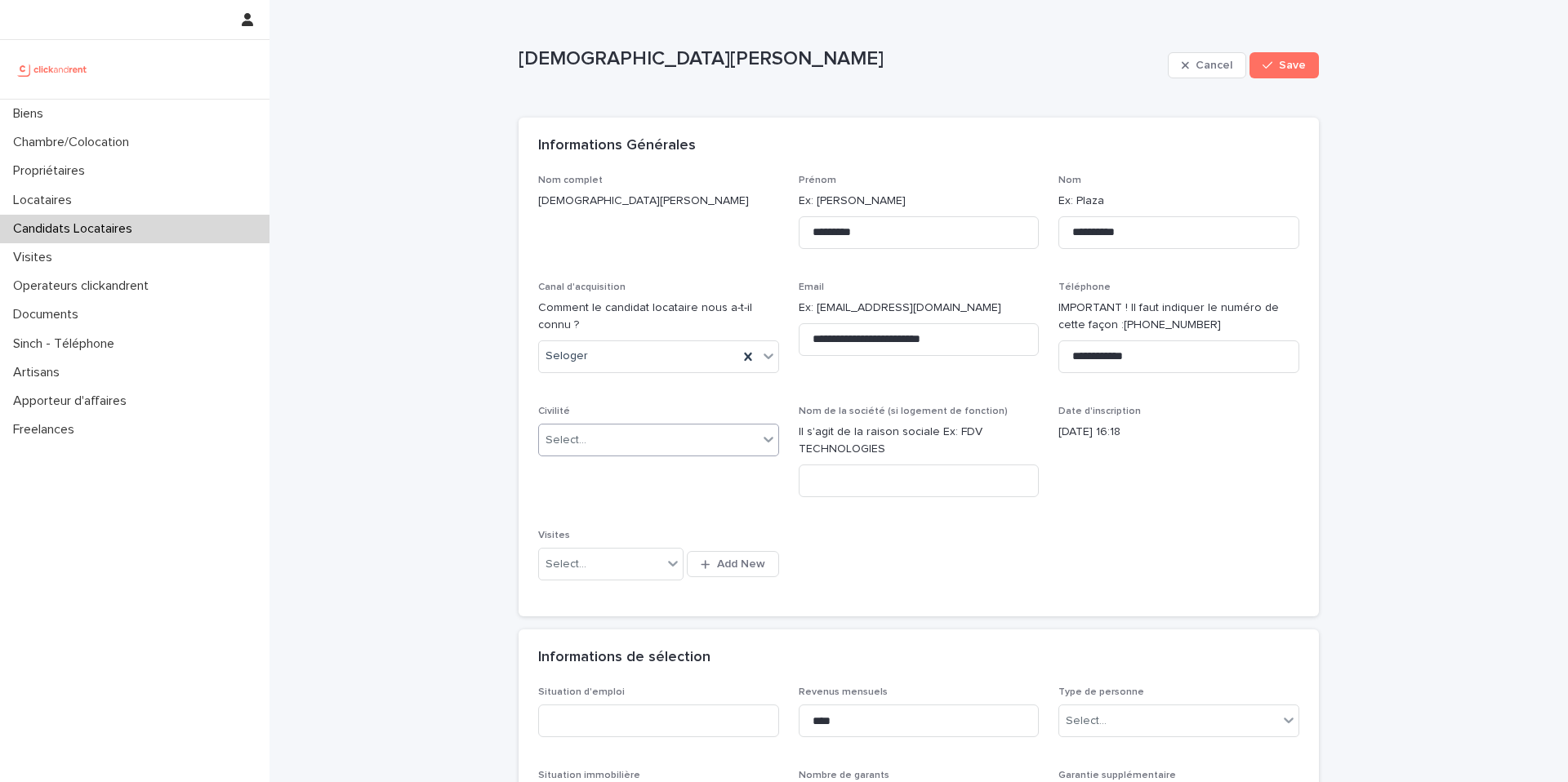
click at [626, 446] on div "Select..." at bounding box center [648, 441] width 219 height 27
click at [606, 499] on div "Monsieur" at bounding box center [659, 500] width 239 height 29
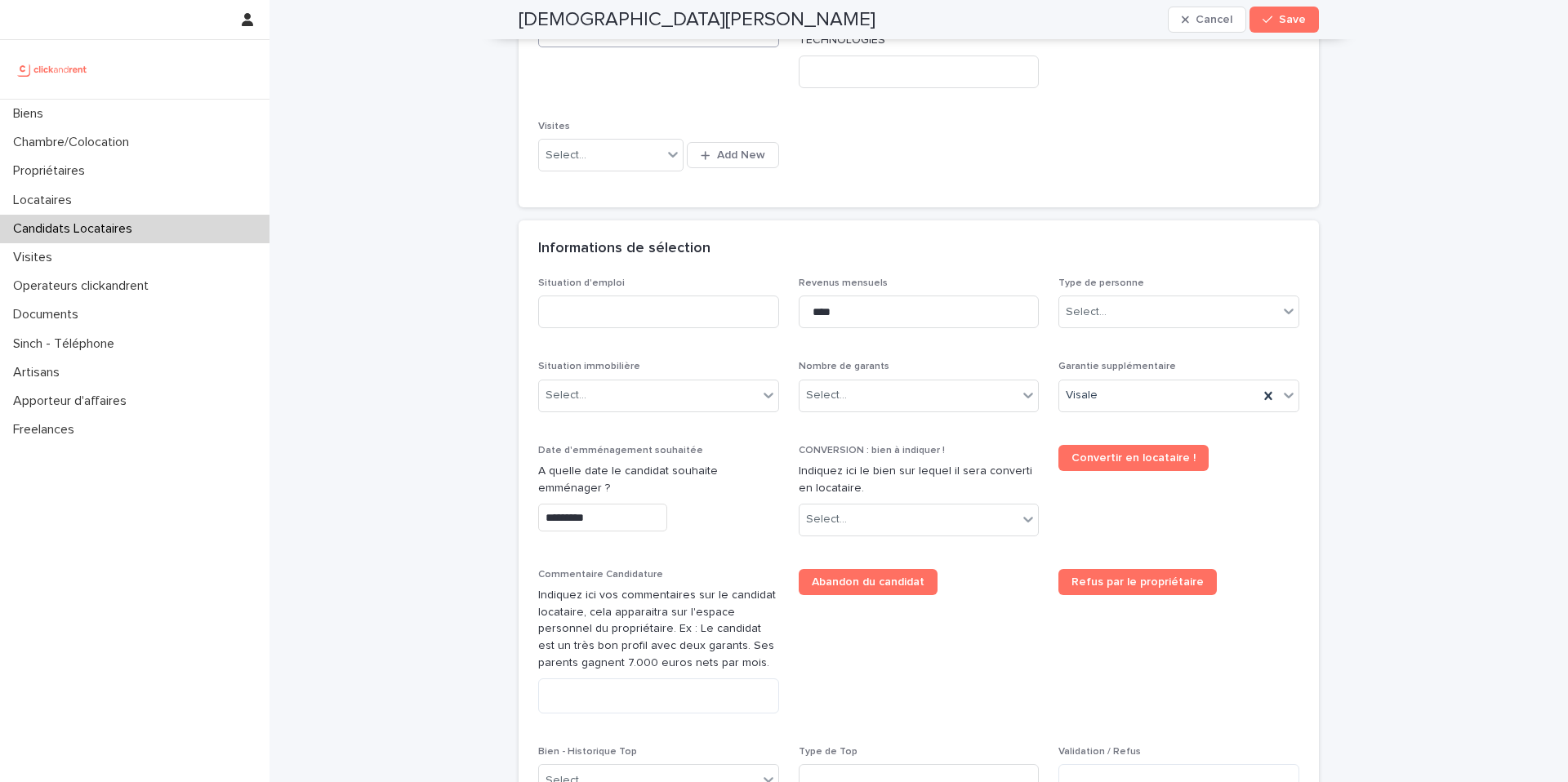
scroll to position [411, 0]
click at [681, 306] on input at bounding box center [659, 310] width 241 height 33
click at [1137, 310] on div "Select..." at bounding box center [1168, 310] width 219 height 27
click at [1125, 338] on div "Particulier" at bounding box center [1178, 342] width 239 height 29
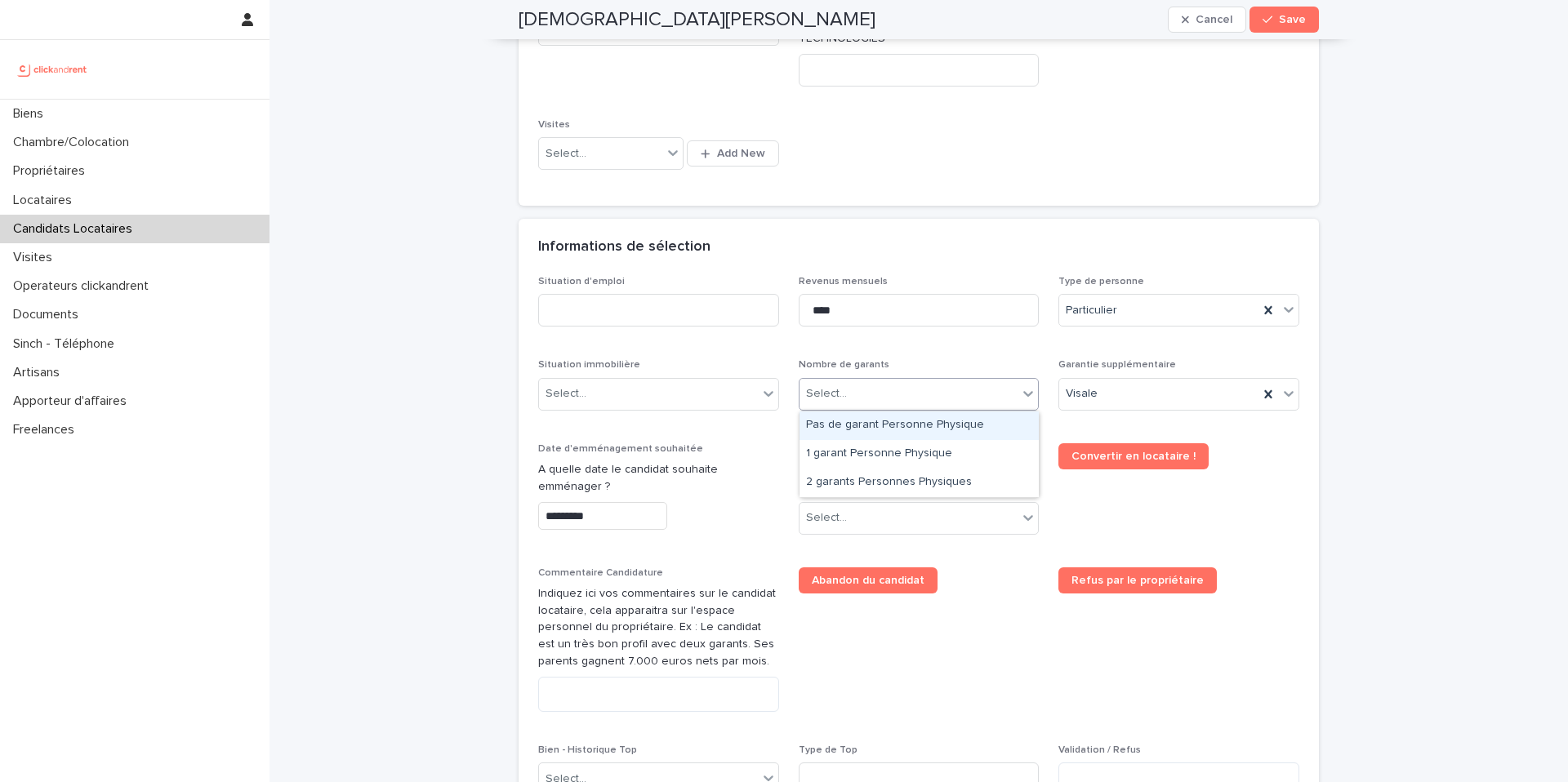
click at [882, 402] on div "Select..." at bounding box center [908, 394] width 219 height 27
click at [870, 434] on div "Pas de garant Personne Physique" at bounding box center [919, 426] width 239 height 29
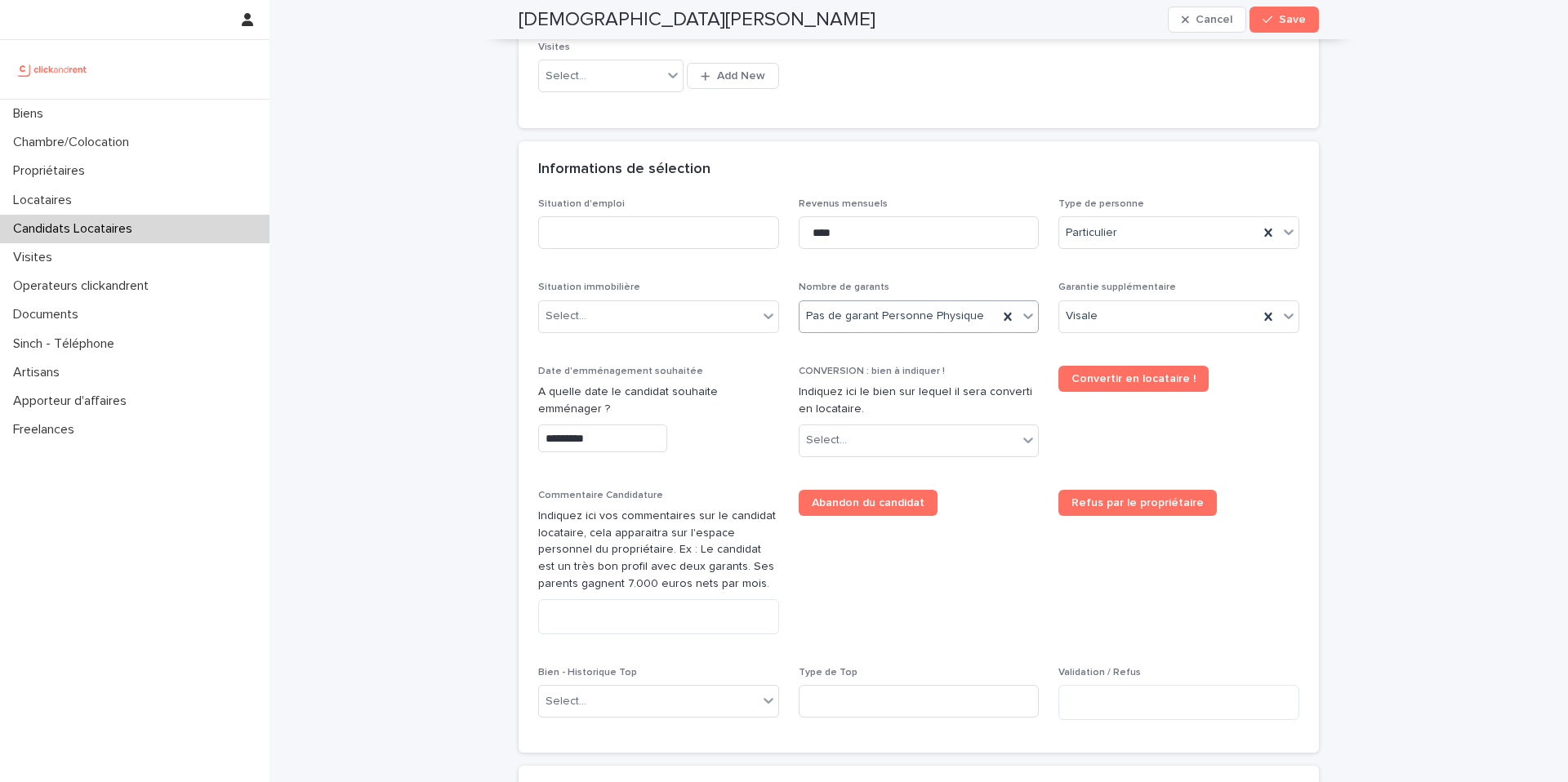
scroll to position [497, 0]
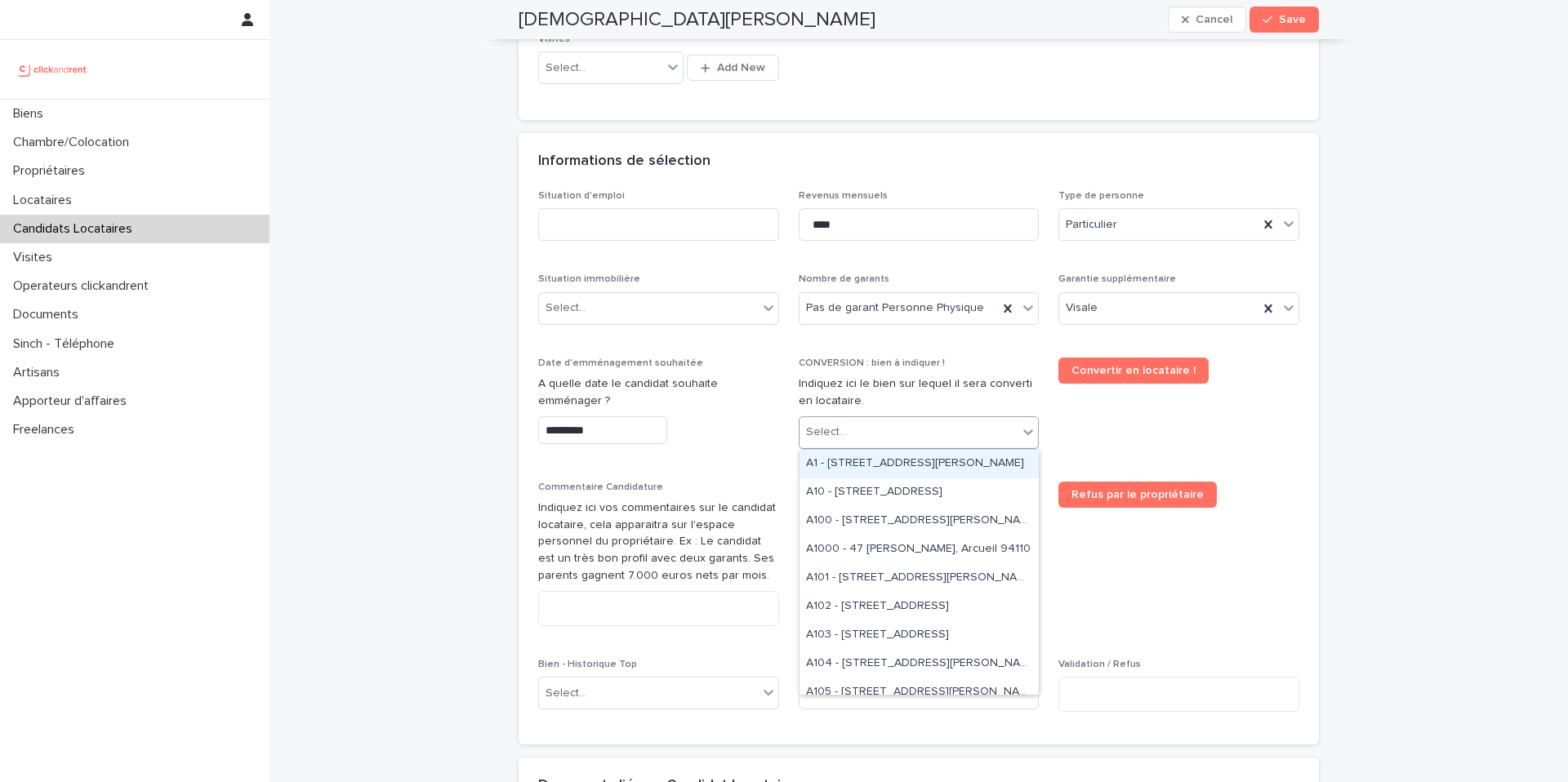
click at [843, 440] on div "Select..." at bounding box center [826, 432] width 41 height 17
type input "*****"
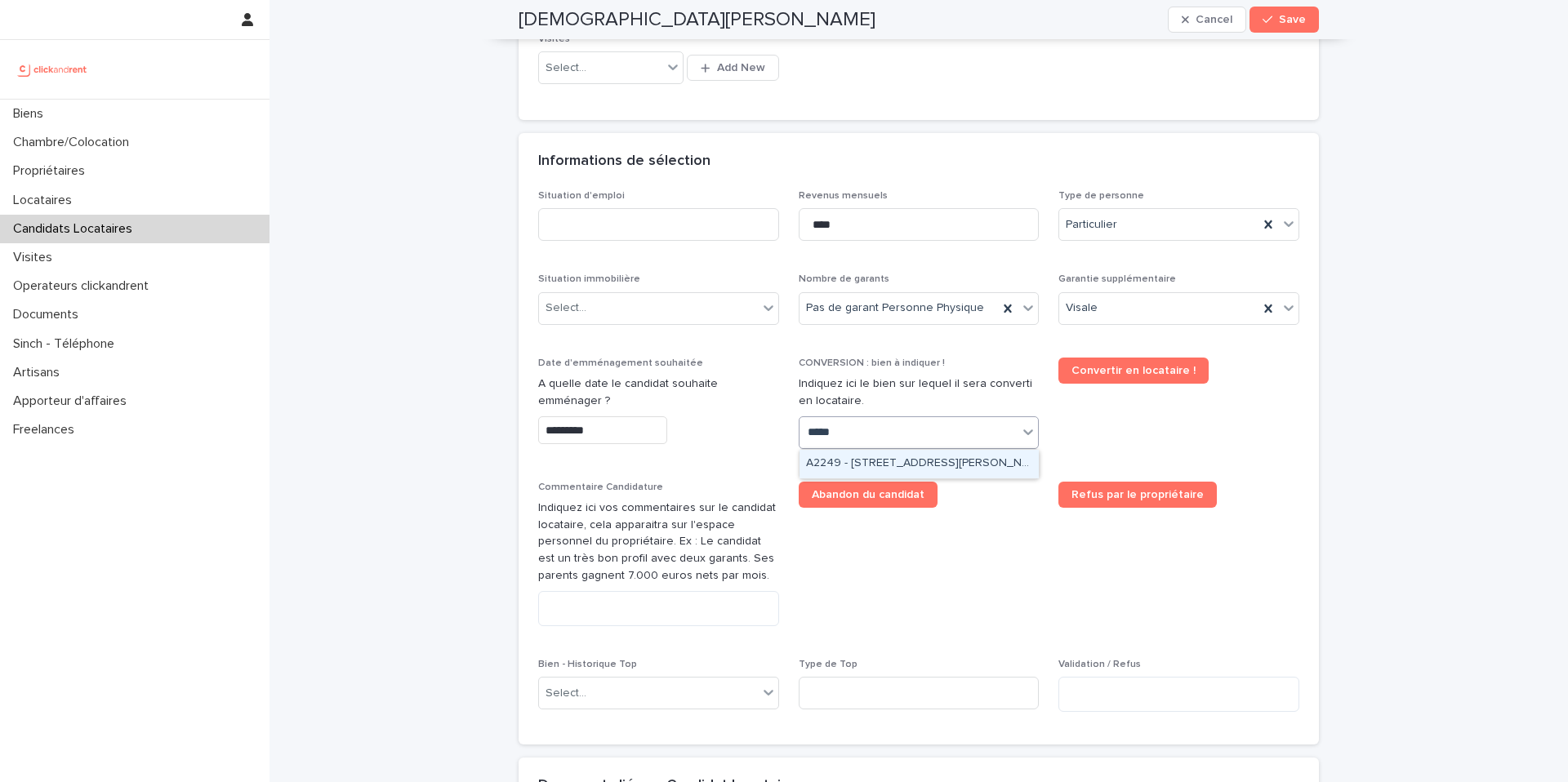
click at [845, 468] on div "A2249 - 14 Rue de la Fontaine, Torcy 77200" at bounding box center [919, 465] width 239 height 29
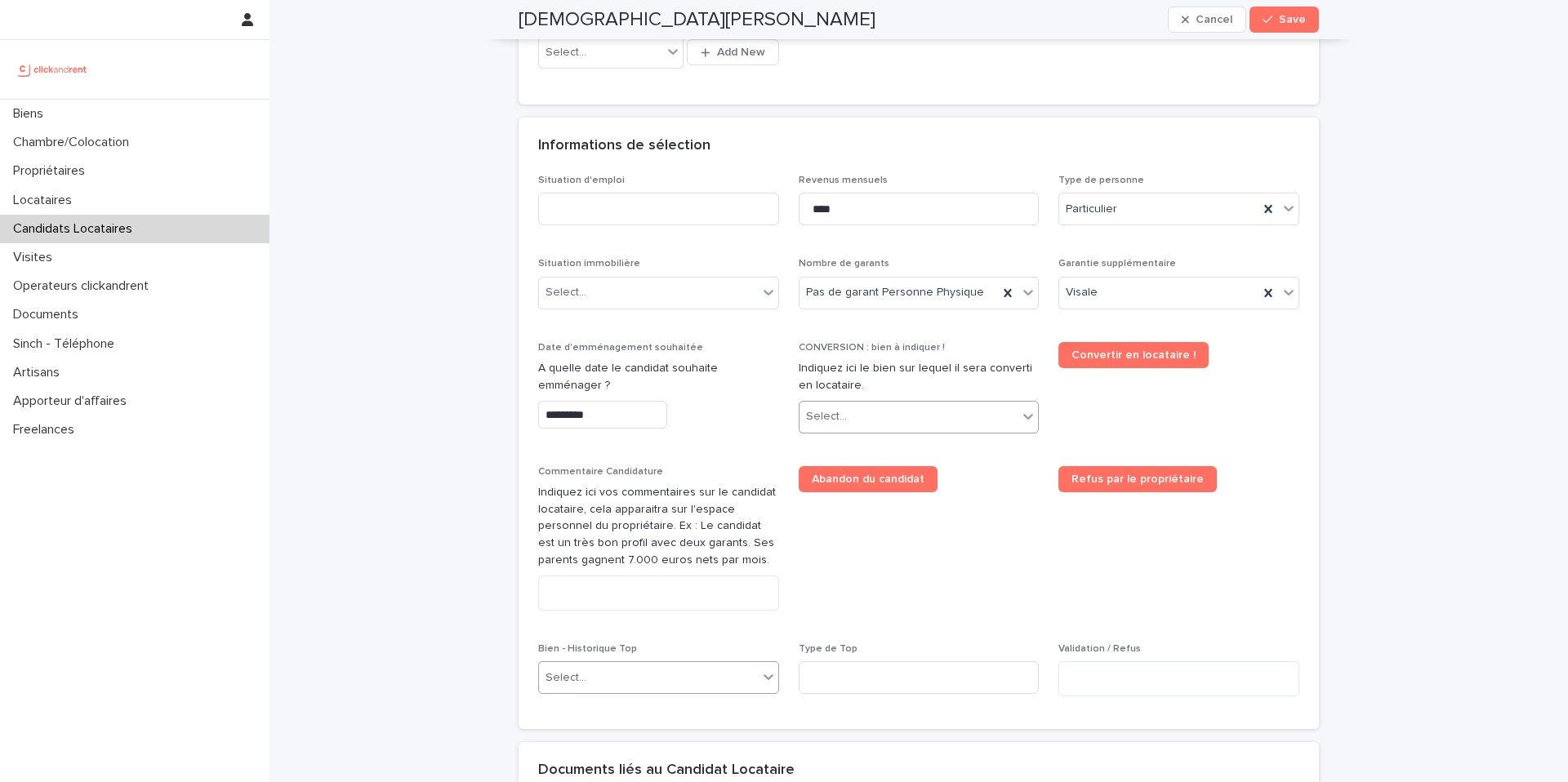
click at [635, 691] on div "Select..." at bounding box center [648, 678] width 219 height 27
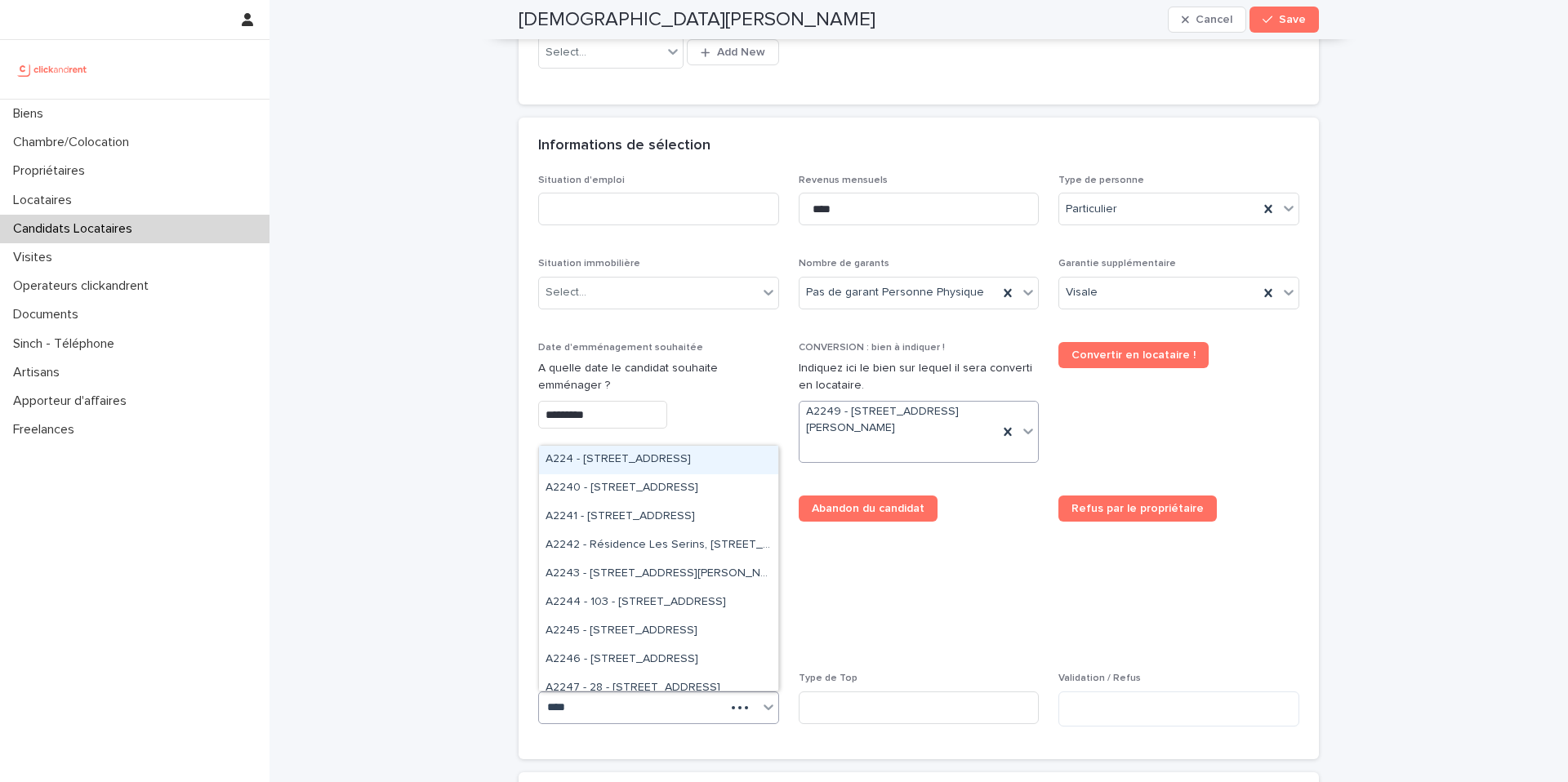
type input "*****"
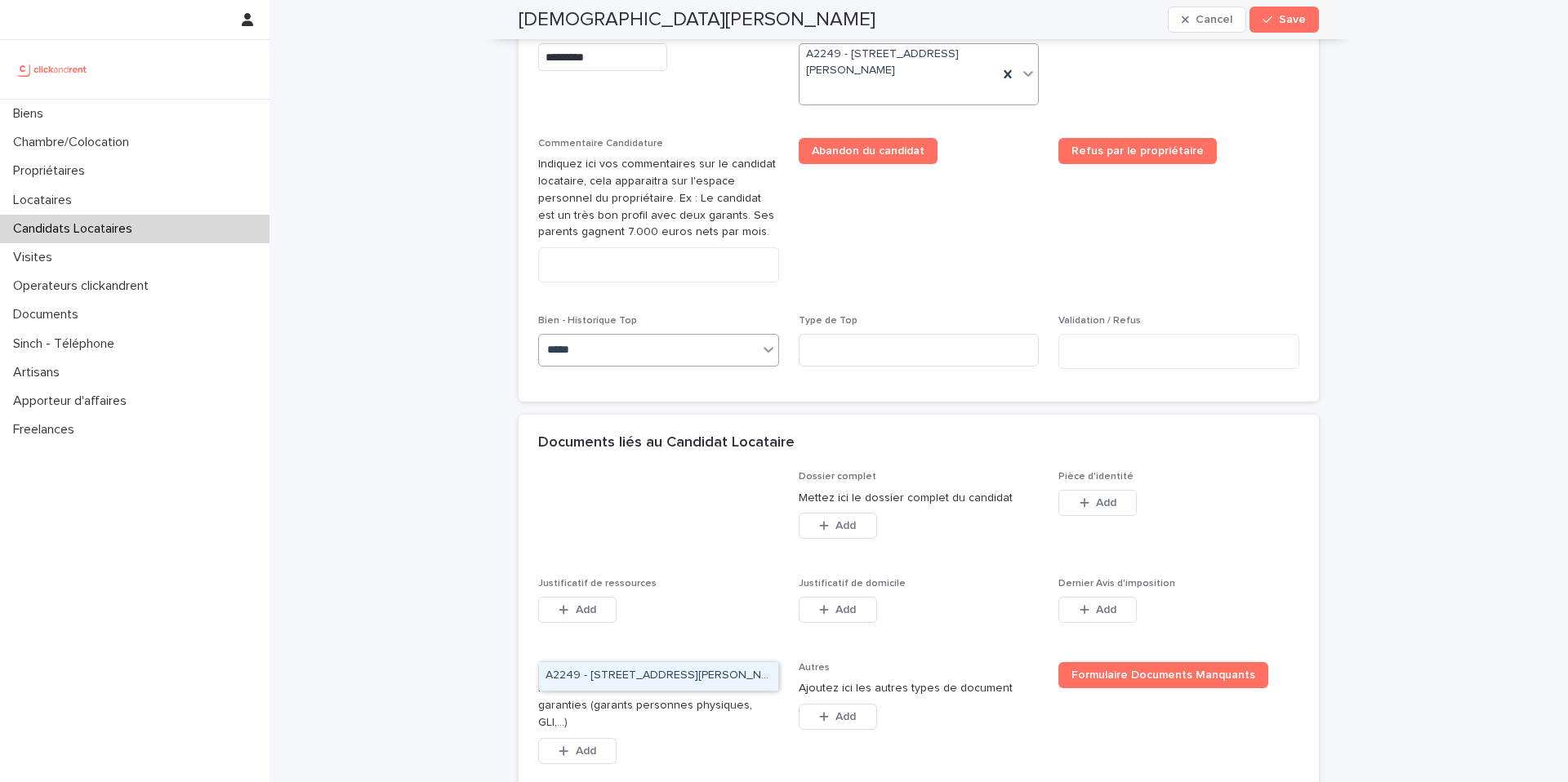
scroll to position [871, 0]
click at [582, 671] on div "A2249 - 14 Rue de la Fontaine, Torcy 77200" at bounding box center [659, 677] width 239 height 29
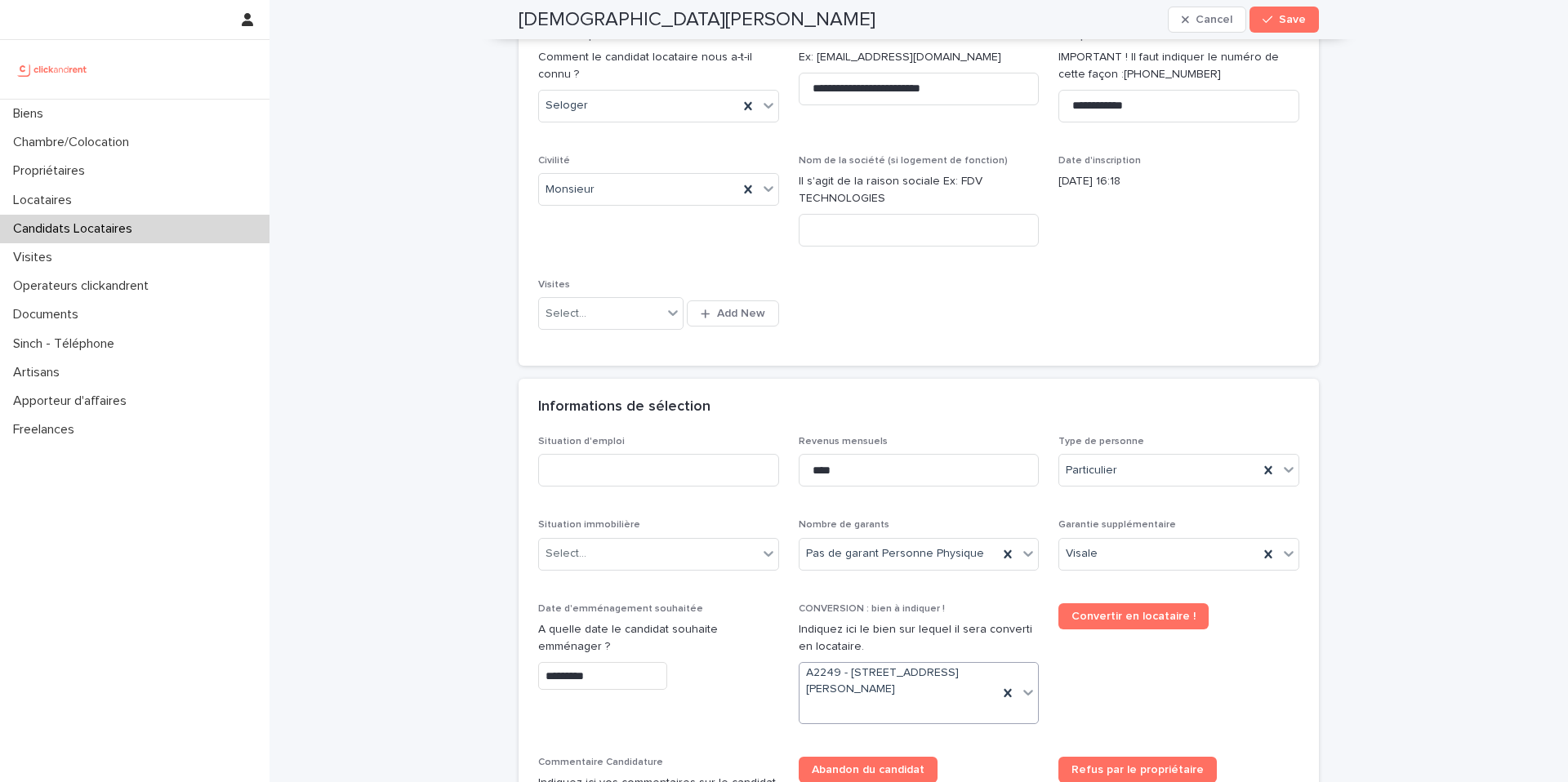
scroll to position [251, 0]
click at [674, 560] on div "Select..." at bounding box center [648, 554] width 219 height 27
click at [646, 644] on div "Hébergé" at bounding box center [659, 643] width 239 height 29
click at [709, 481] on input at bounding box center [659, 471] width 241 height 33
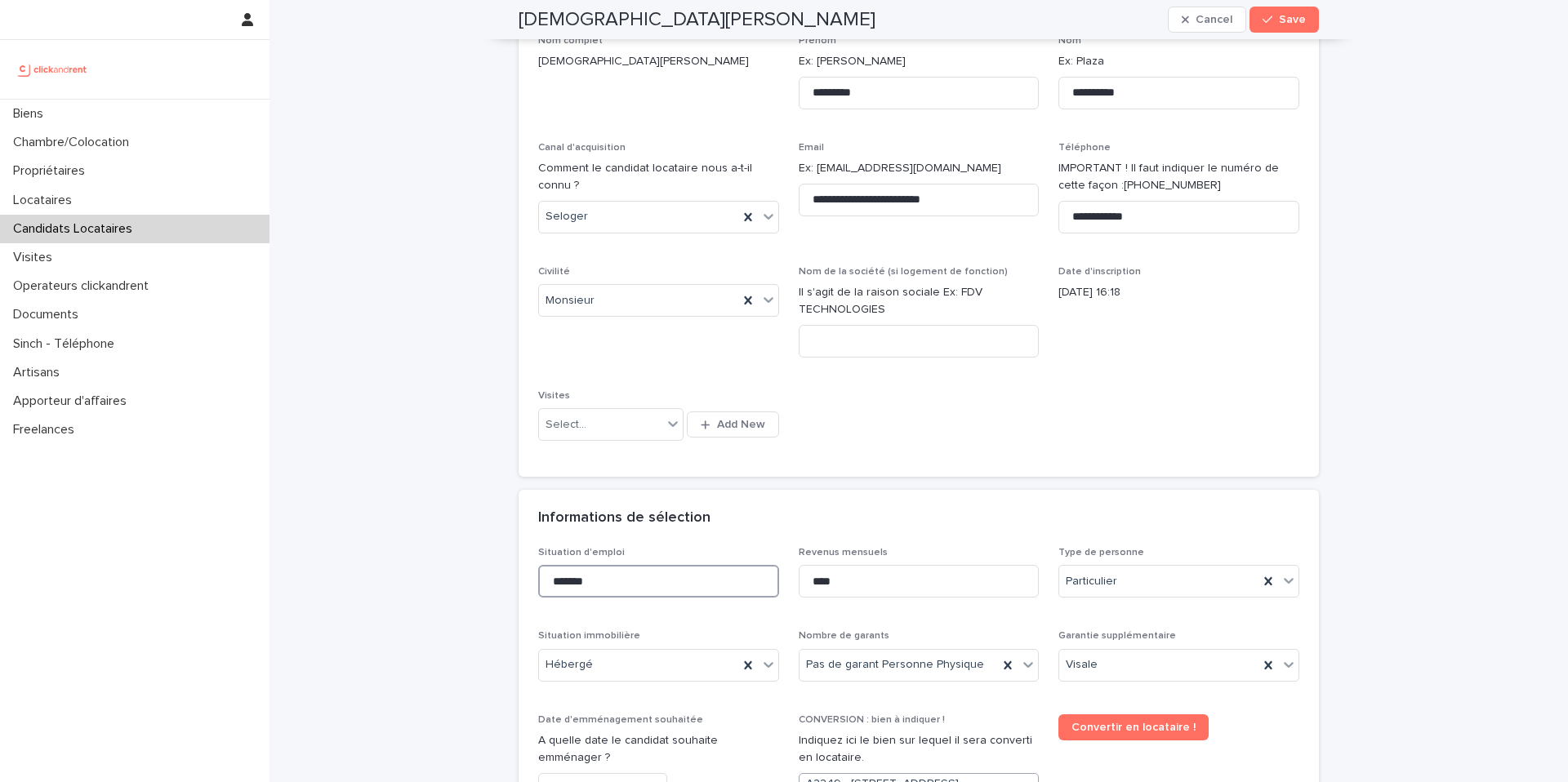
scroll to position [0, 0]
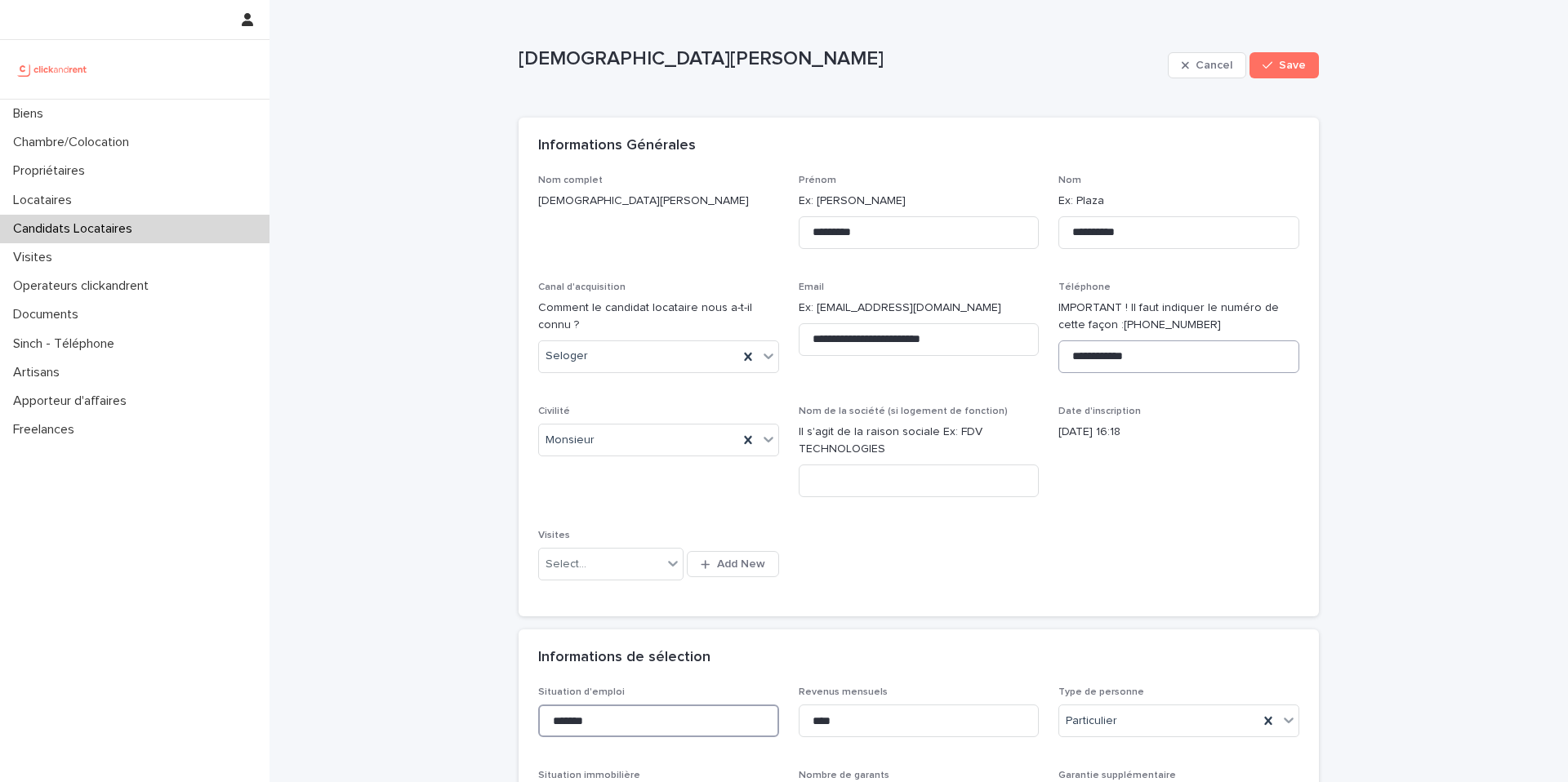
type input "*******"
click at [1163, 359] on input "**********" at bounding box center [1178, 357] width 241 height 33
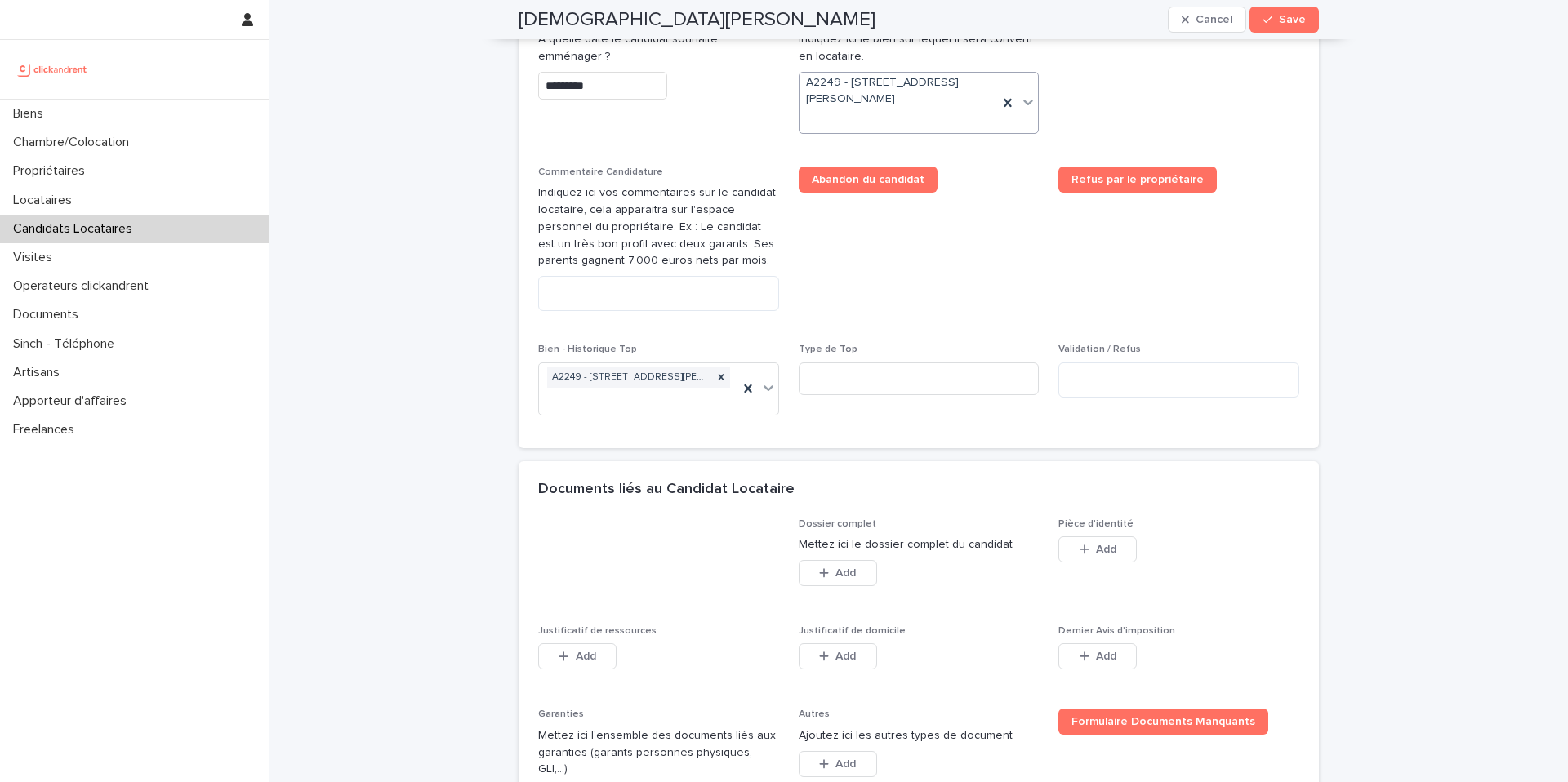
scroll to position [1033, 0]
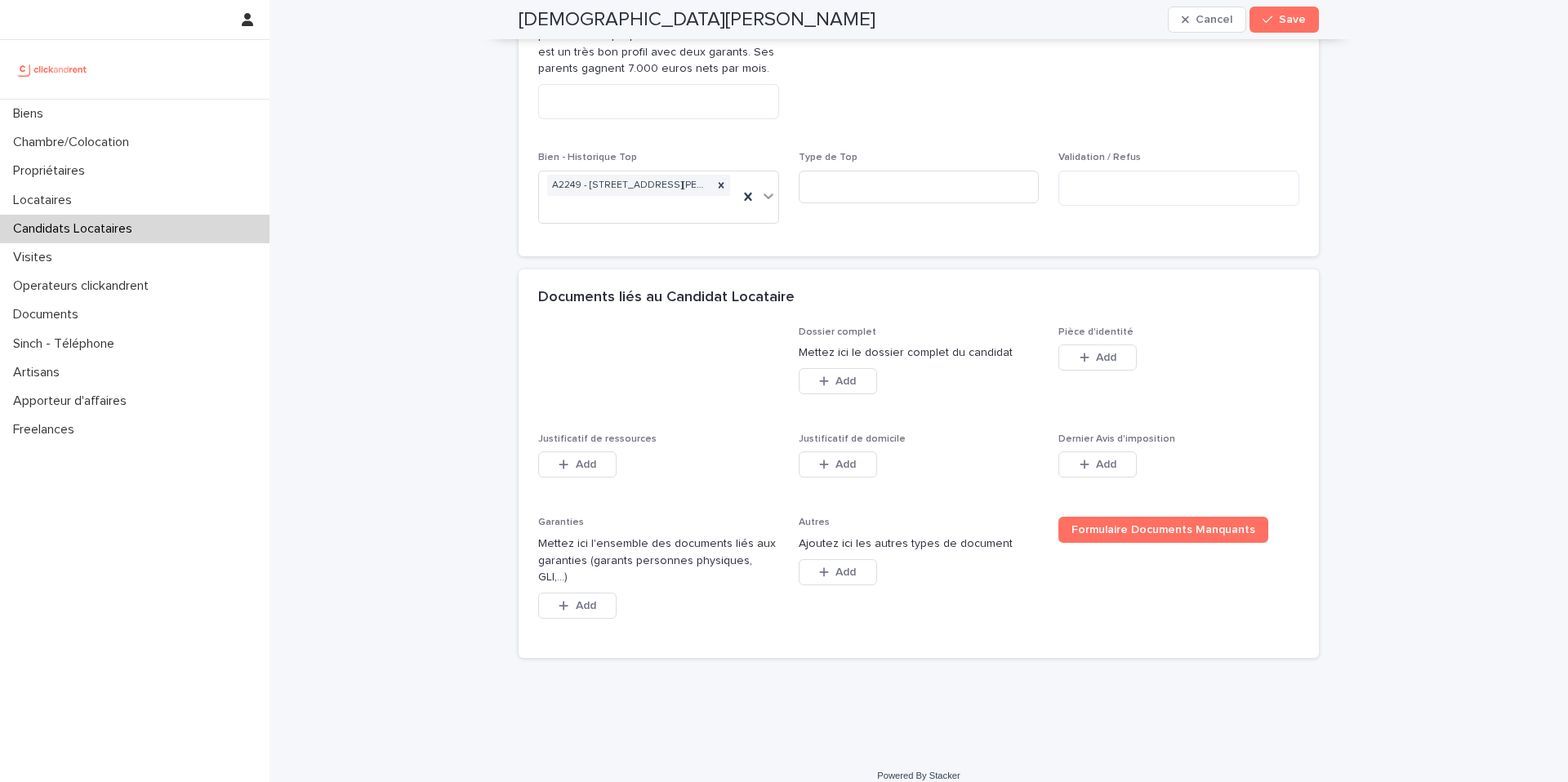
click at [1080, 370] on div "Add" at bounding box center [1096, 361] width 78 height 33
click at [1080, 363] on icon "button" at bounding box center [1084, 358] width 10 height 12
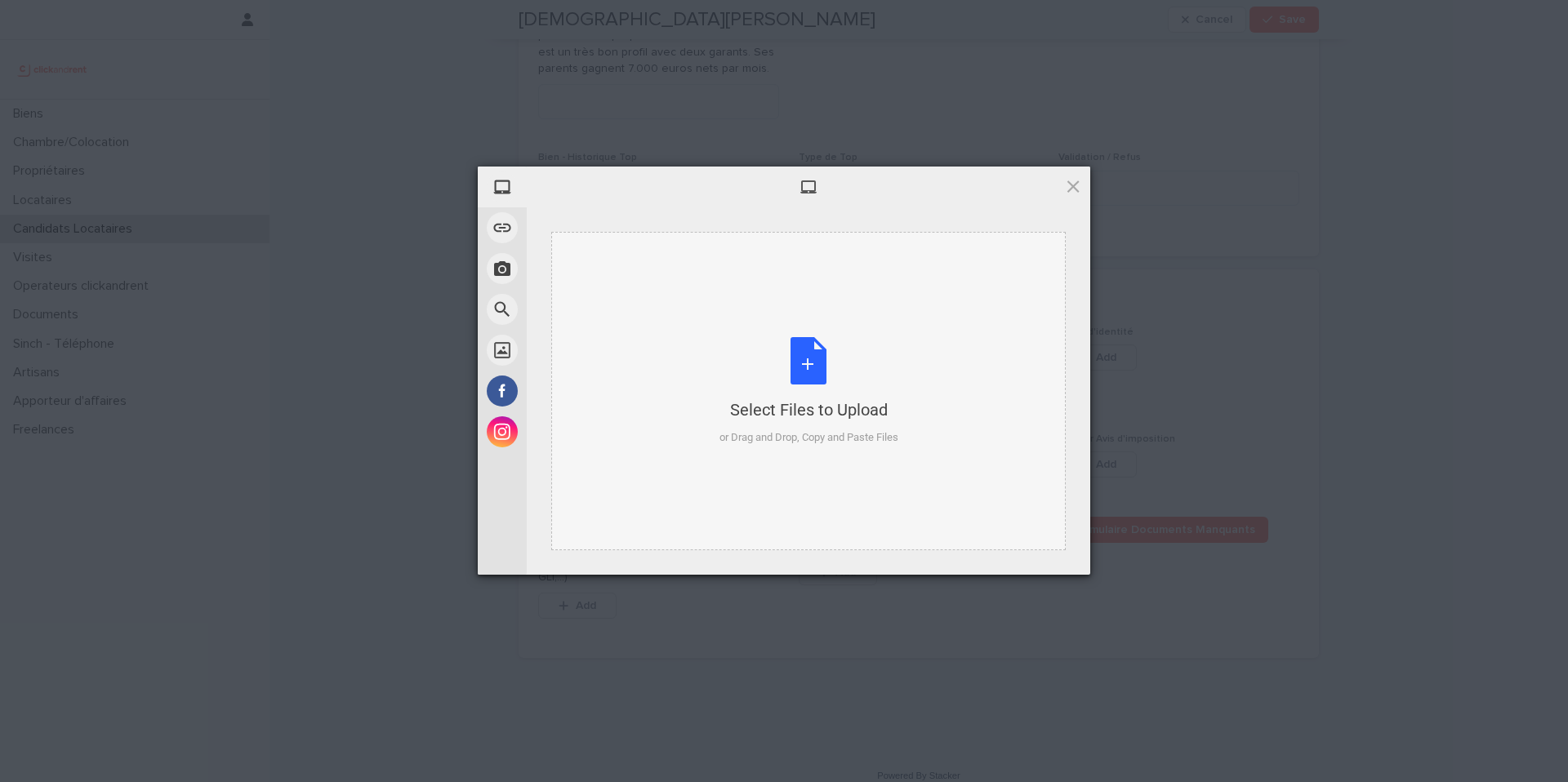
click at [811, 368] on div "Select Files to Upload or Drag and Drop, Copy and Paste Files" at bounding box center [808, 391] width 178 height 109
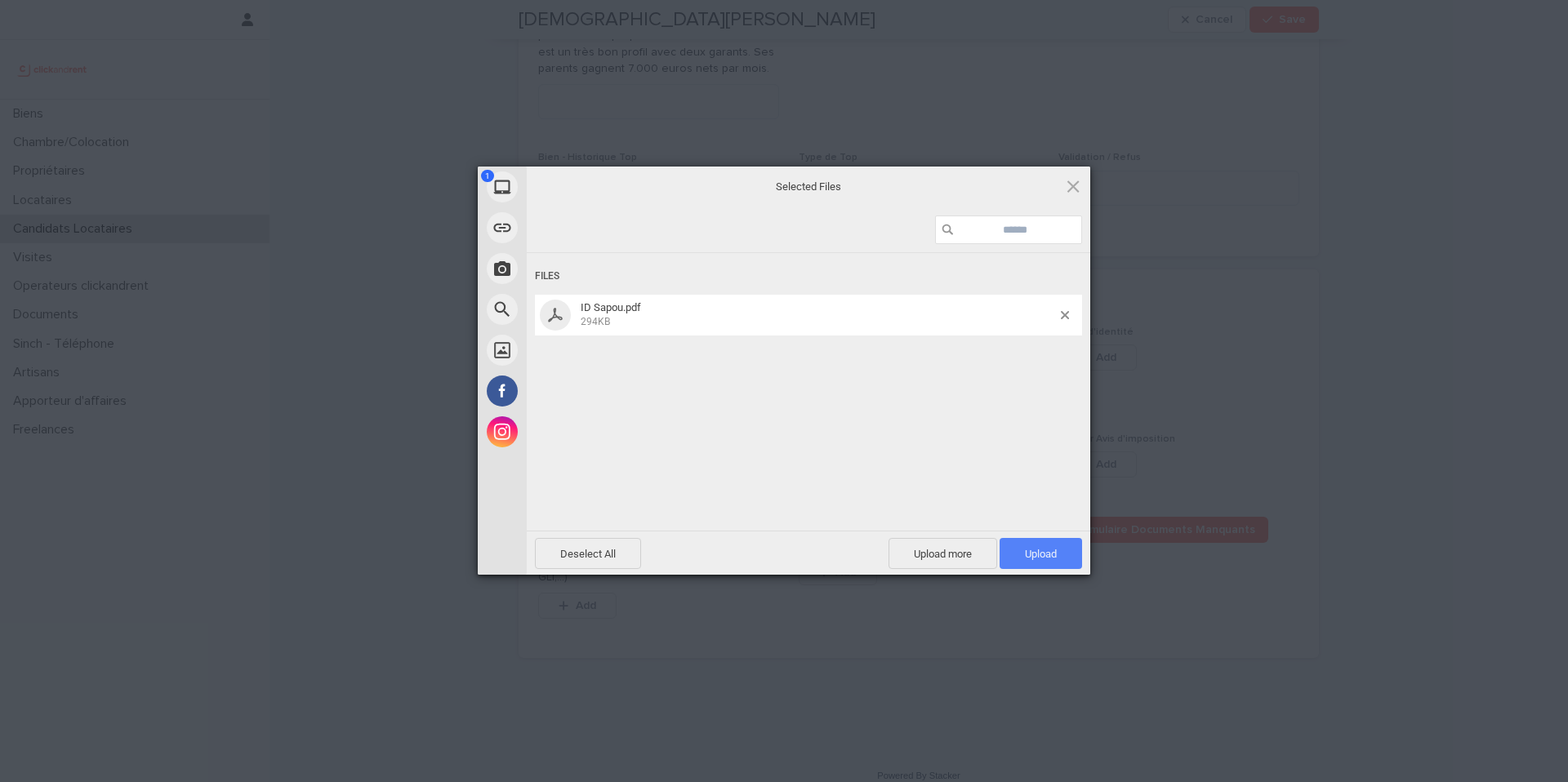
click at [1052, 553] on span "Upload 1" at bounding box center [1041, 553] width 32 height 13
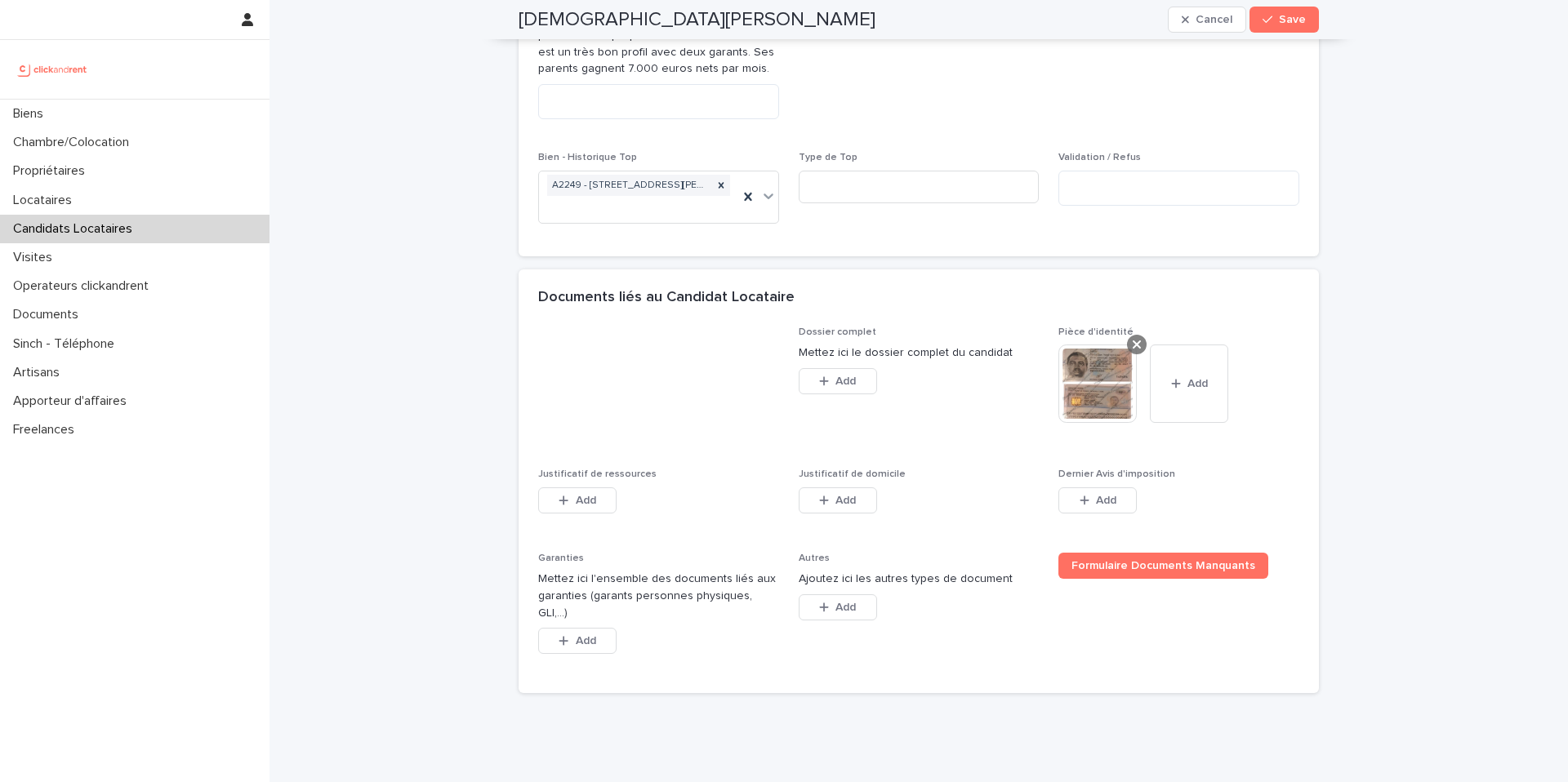
click at [1134, 347] on icon at bounding box center [1136, 344] width 8 height 8
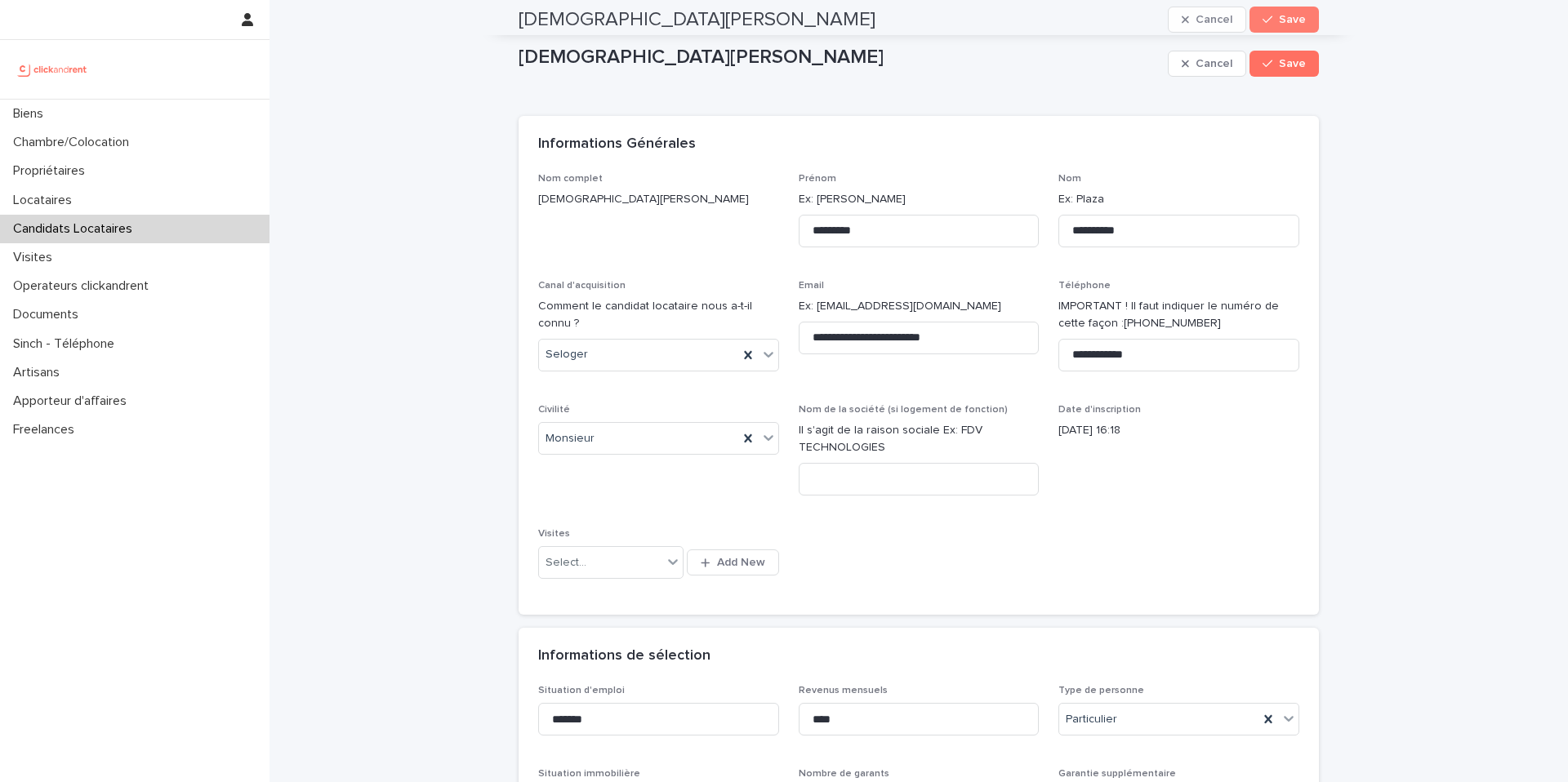
scroll to position [0, 0]
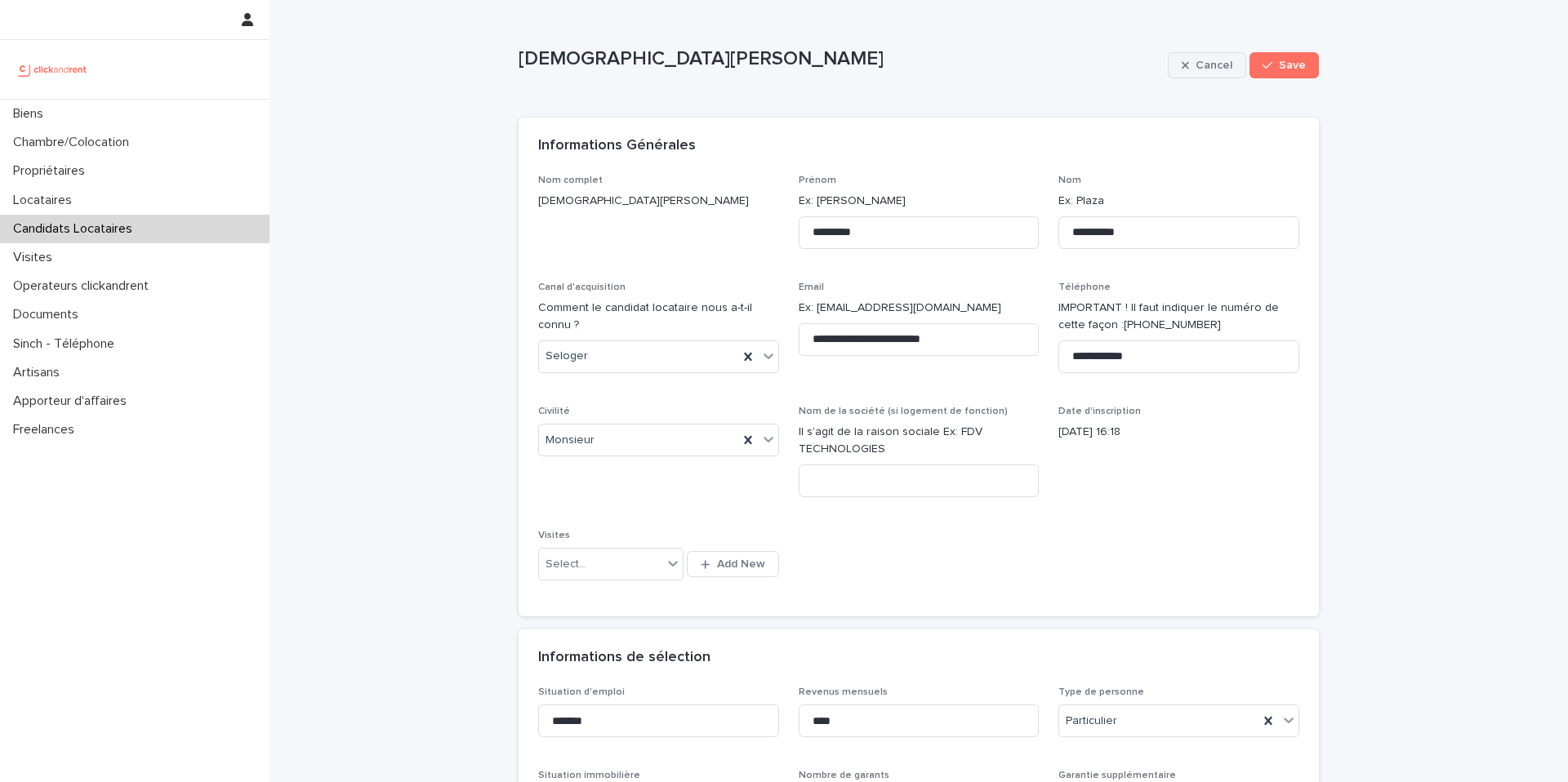
click at [1186, 66] on icon "button" at bounding box center [1185, 66] width 8 height 12
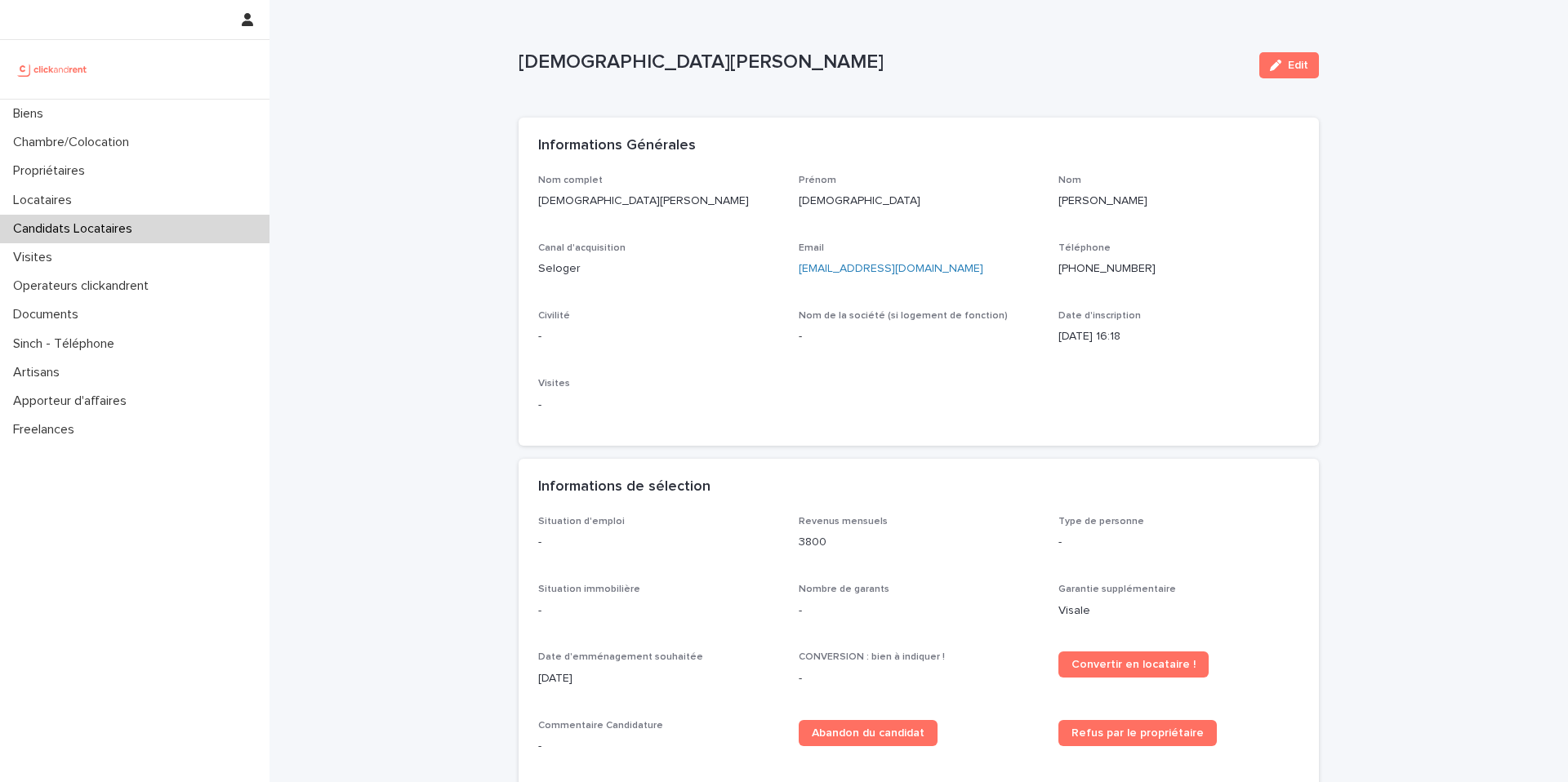
click at [149, 235] on div "Candidats Locataires" at bounding box center [134, 229] width 269 height 29
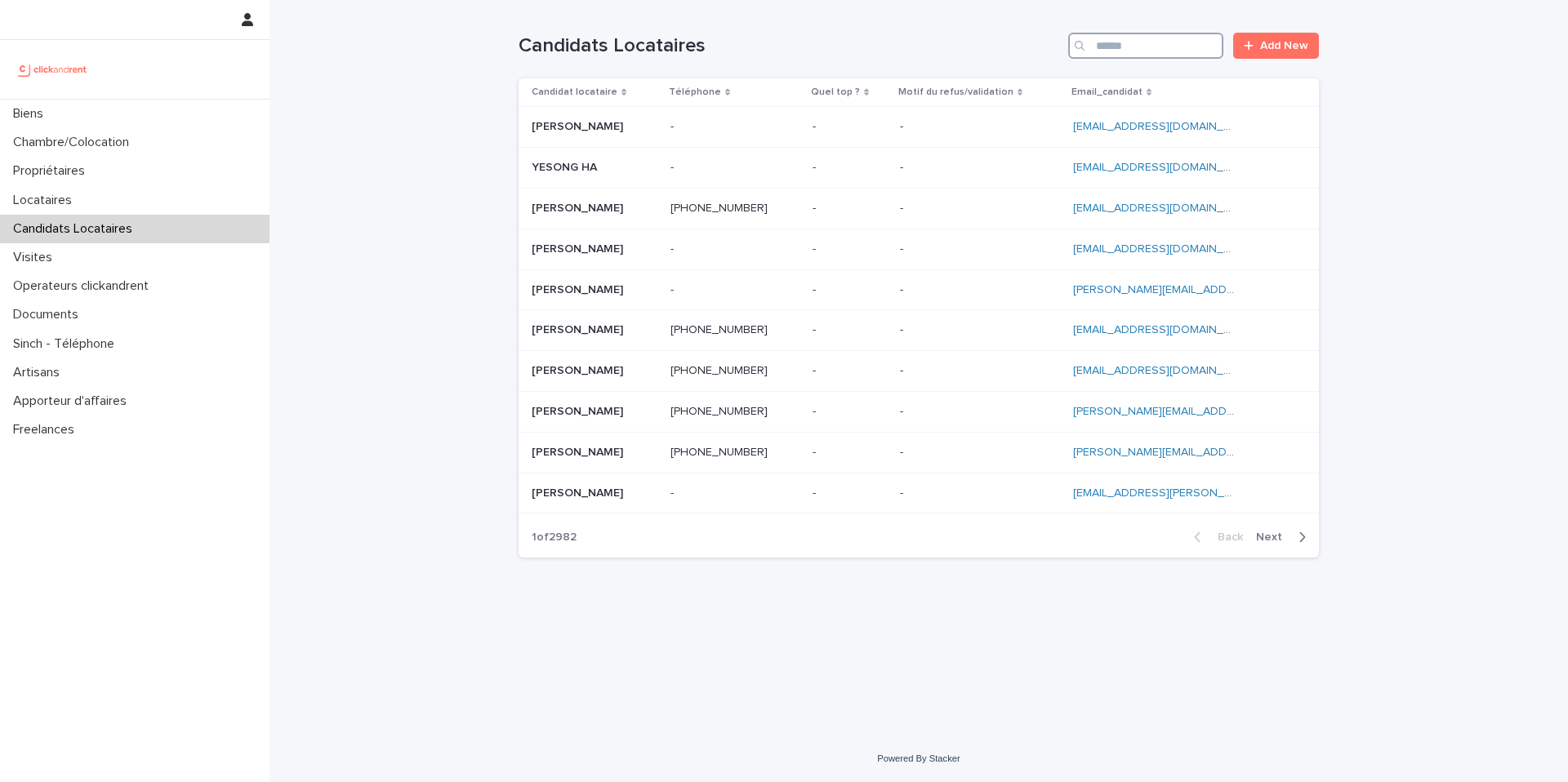
click at [1146, 49] on input "Search" at bounding box center [1146, 45] width 155 height 26
paste input "**********"
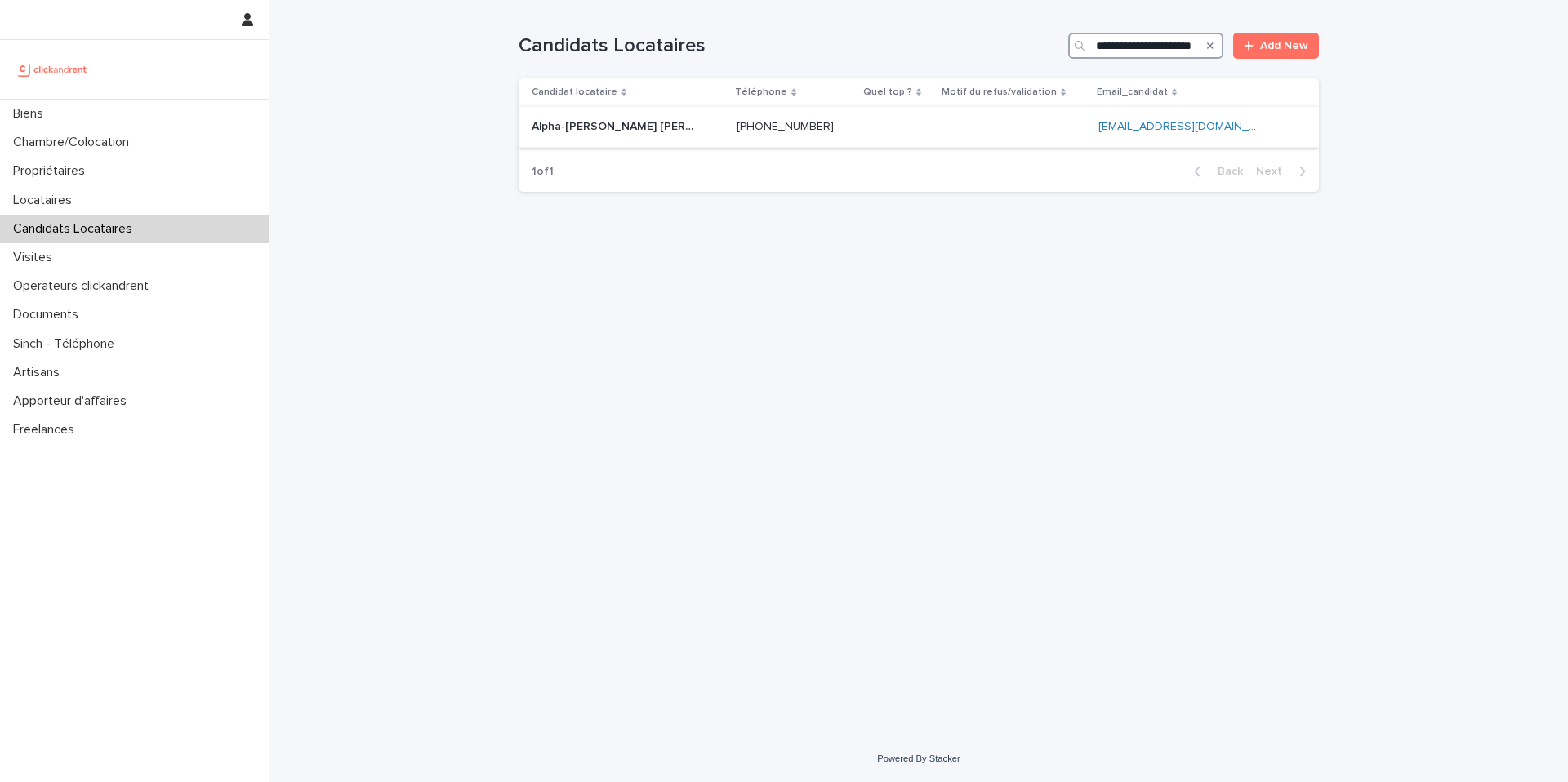
type input "**********"
click at [890, 135] on div "- -" at bounding box center [898, 127] width 66 height 27
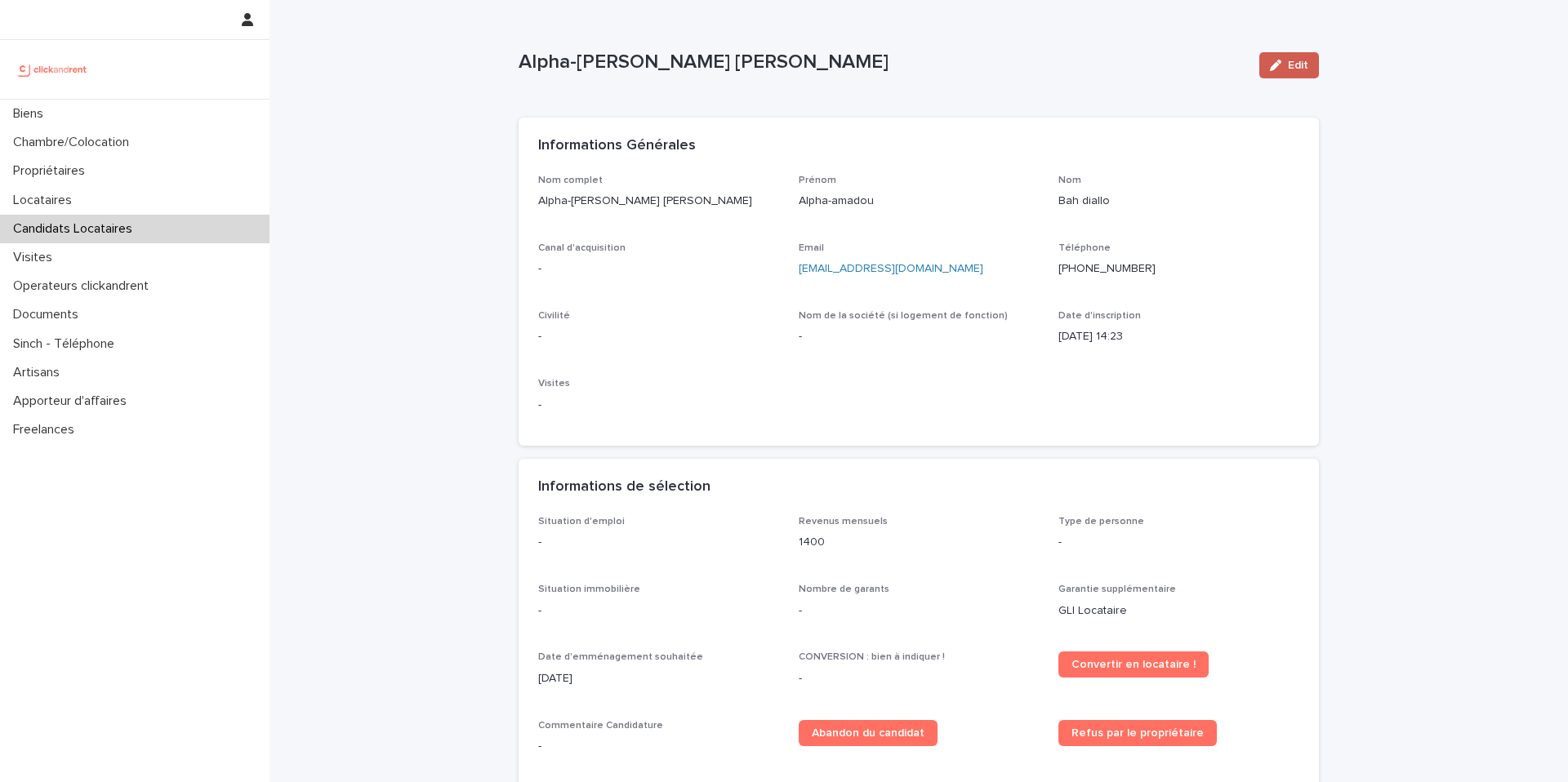
click at [1300, 72] on button "Edit" at bounding box center [1289, 65] width 60 height 26
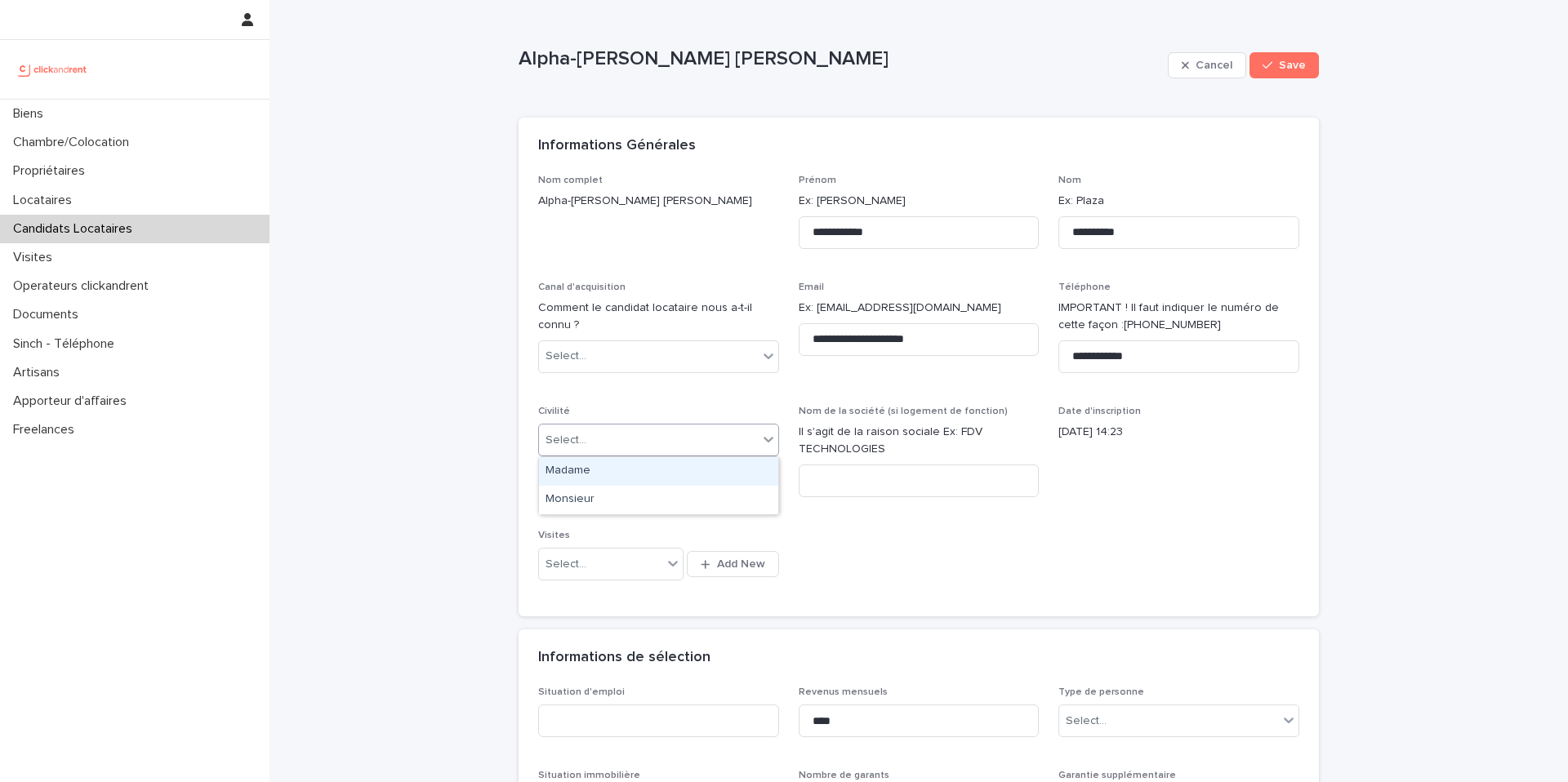
click at [634, 446] on div "Select..." at bounding box center [648, 441] width 219 height 27
click at [618, 500] on div "Monsieur" at bounding box center [659, 500] width 239 height 29
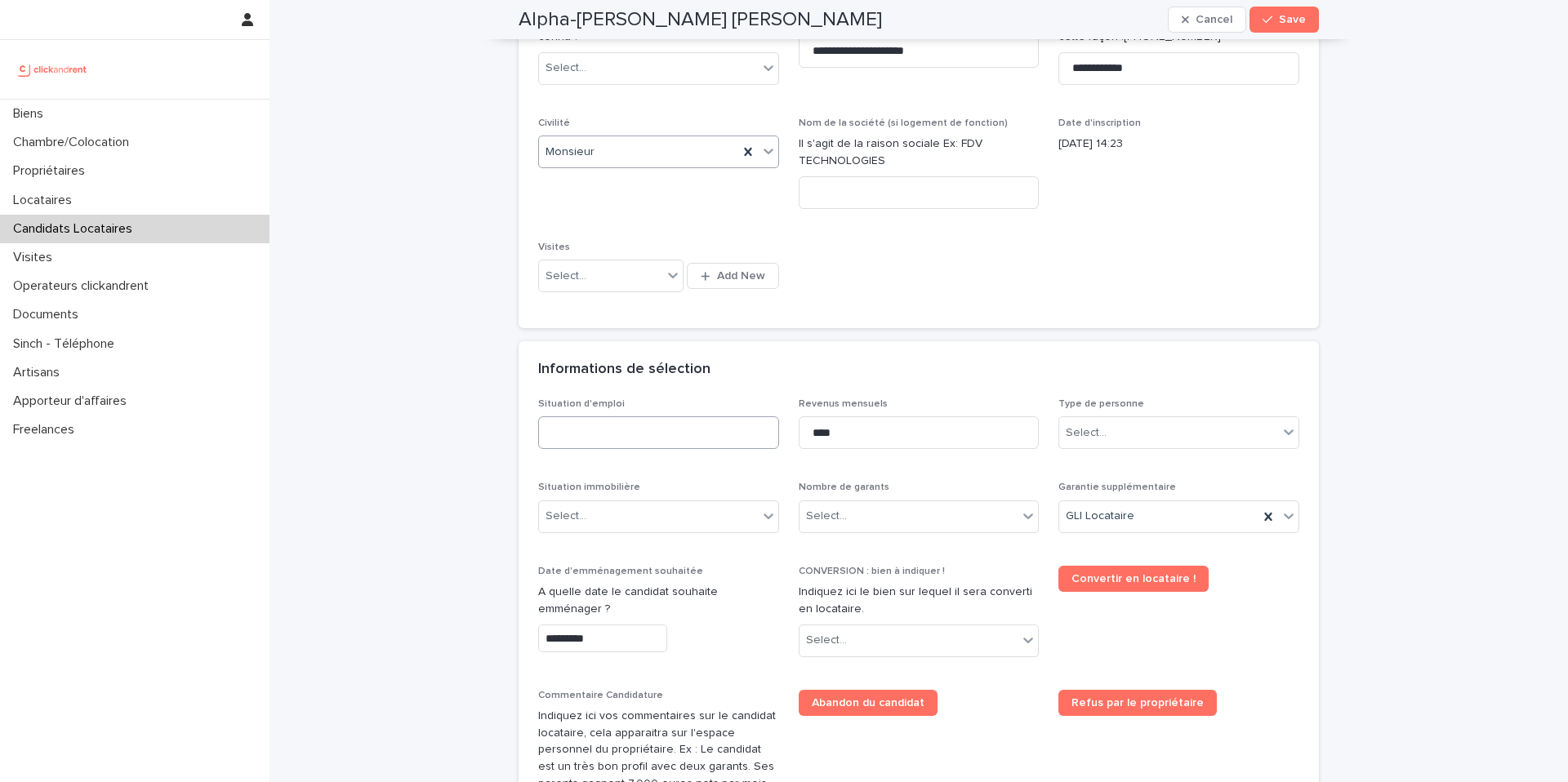
scroll to position [293, 0]
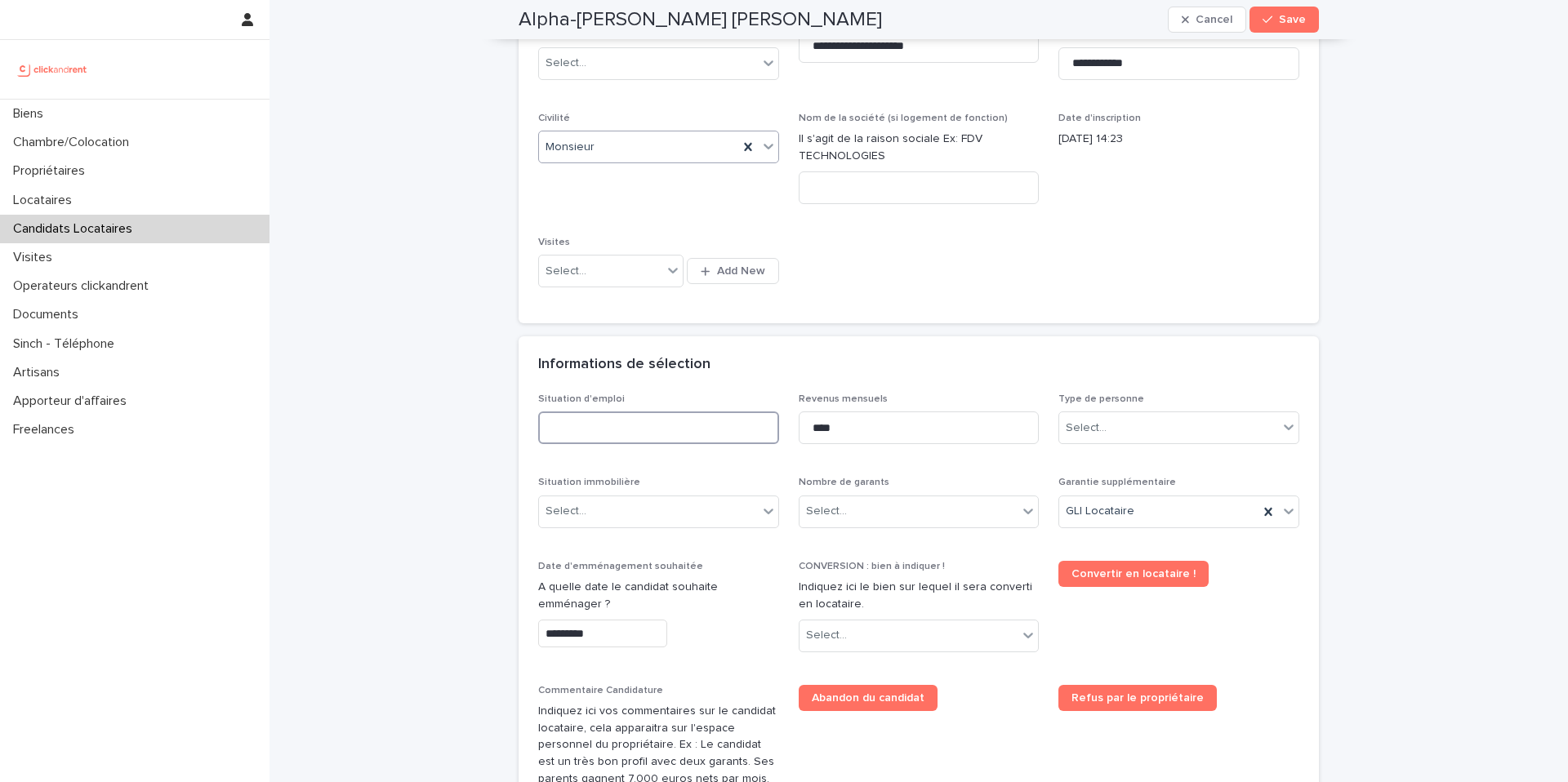
click at [672, 433] on input at bounding box center [659, 428] width 241 height 33
click at [1085, 429] on div "Select..." at bounding box center [1086, 428] width 41 height 17
click at [1093, 460] on div "Particulier" at bounding box center [1178, 459] width 239 height 29
click at [683, 429] on input at bounding box center [659, 428] width 241 height 33
type input "*******"
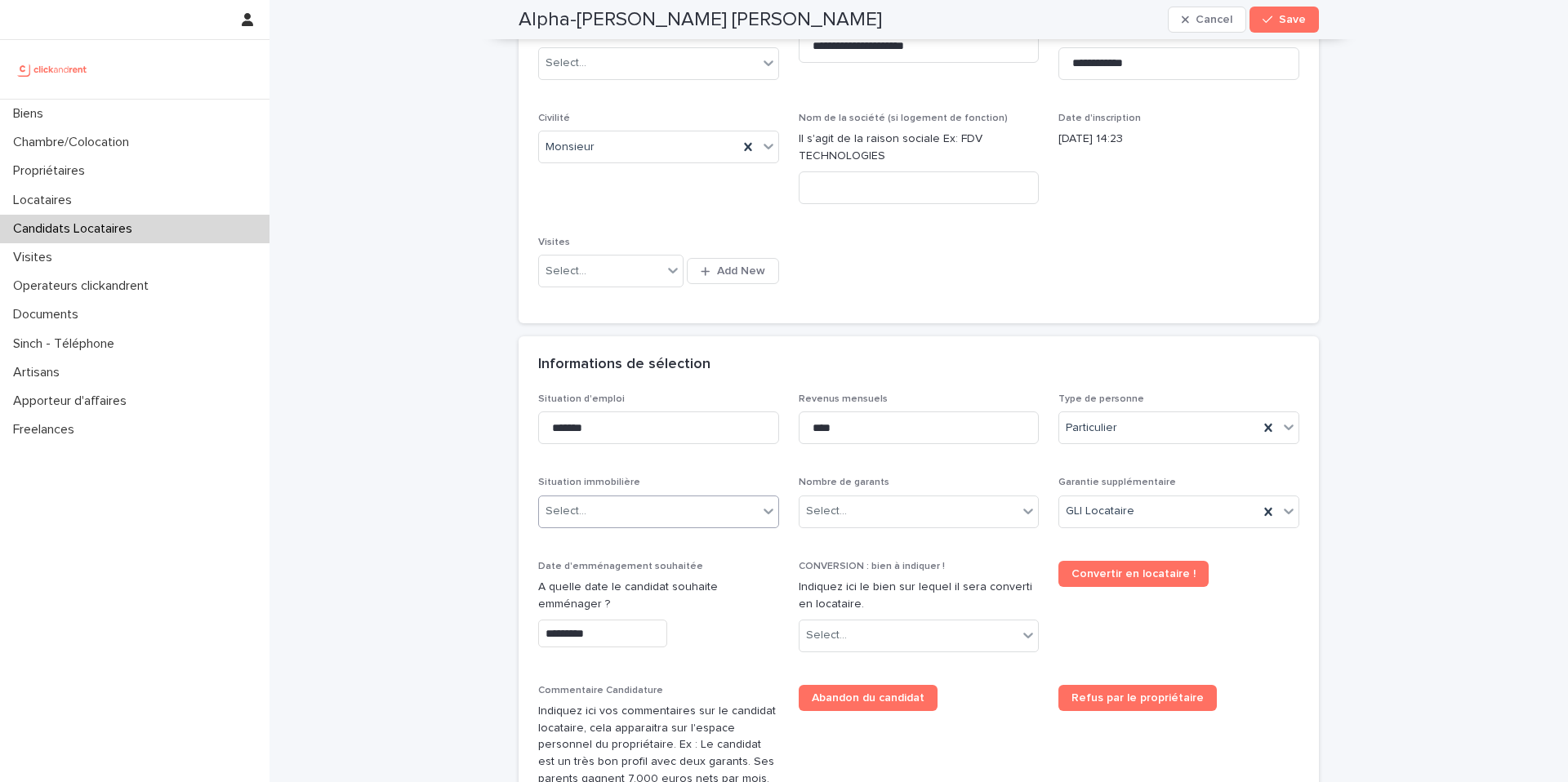
click at [613, 520] on div "Select..." at bounding box center [648, 512] width 219 height 27
click at [611, 577] on div "Locataire" at bounding box center [659, 572] width 239 height 29
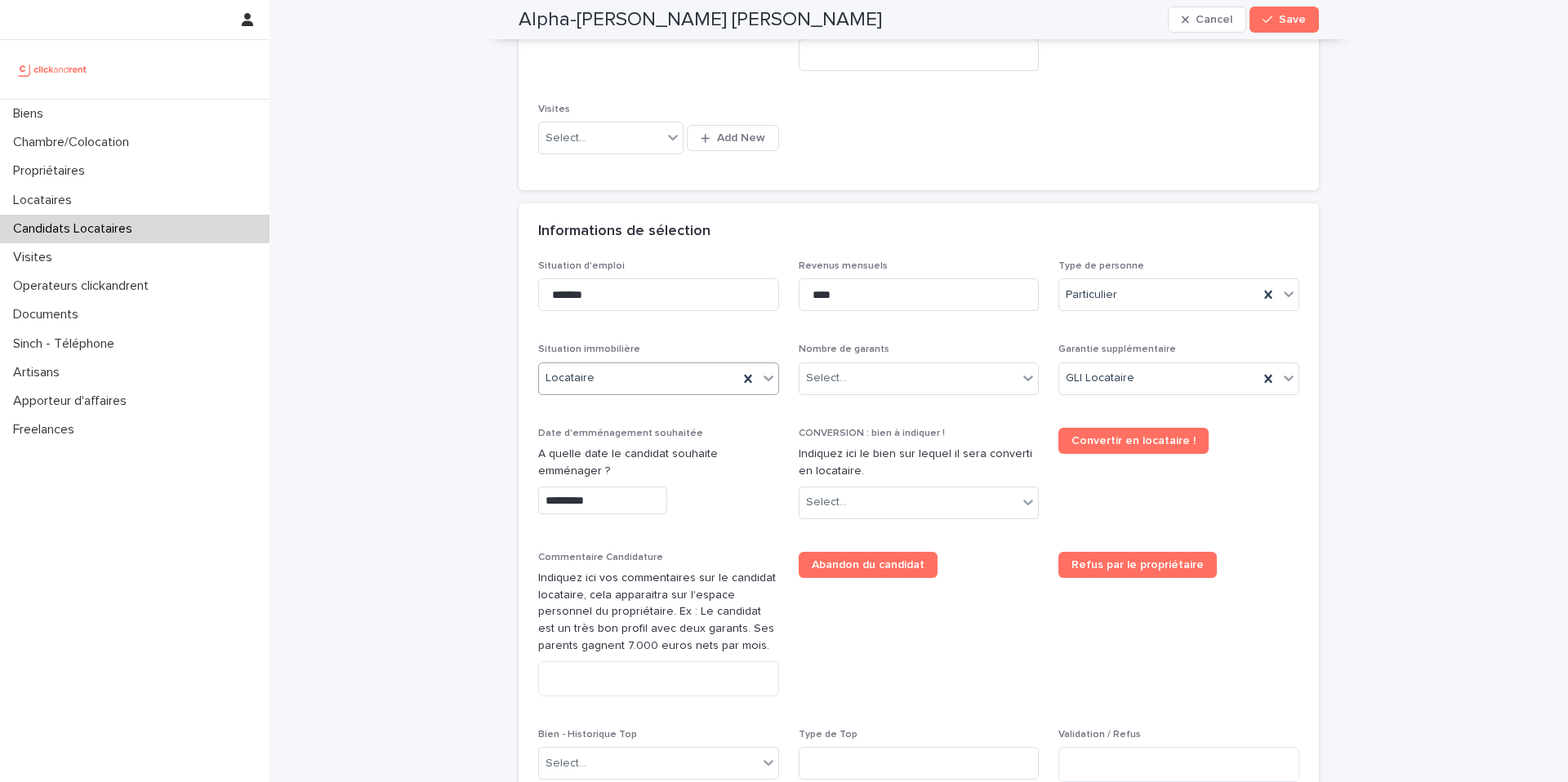
scroll to position [427, 0]
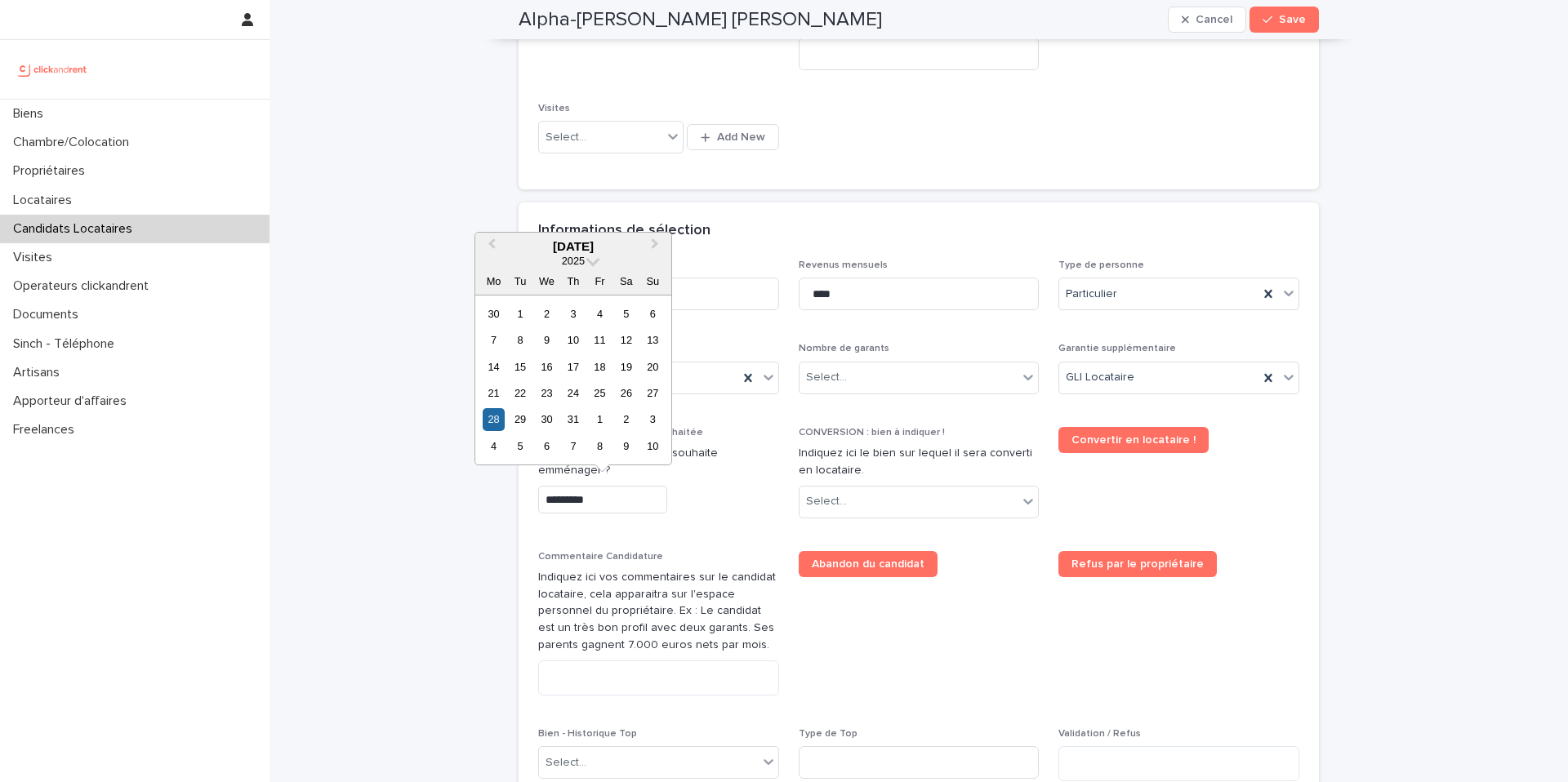
click at [637, 499] on input "*********" at bounding box center [603, 500] width 129 height 29
click at [498, 450] on div "4" at bounding box center [493, 445] width 22 height 22
type input "********"
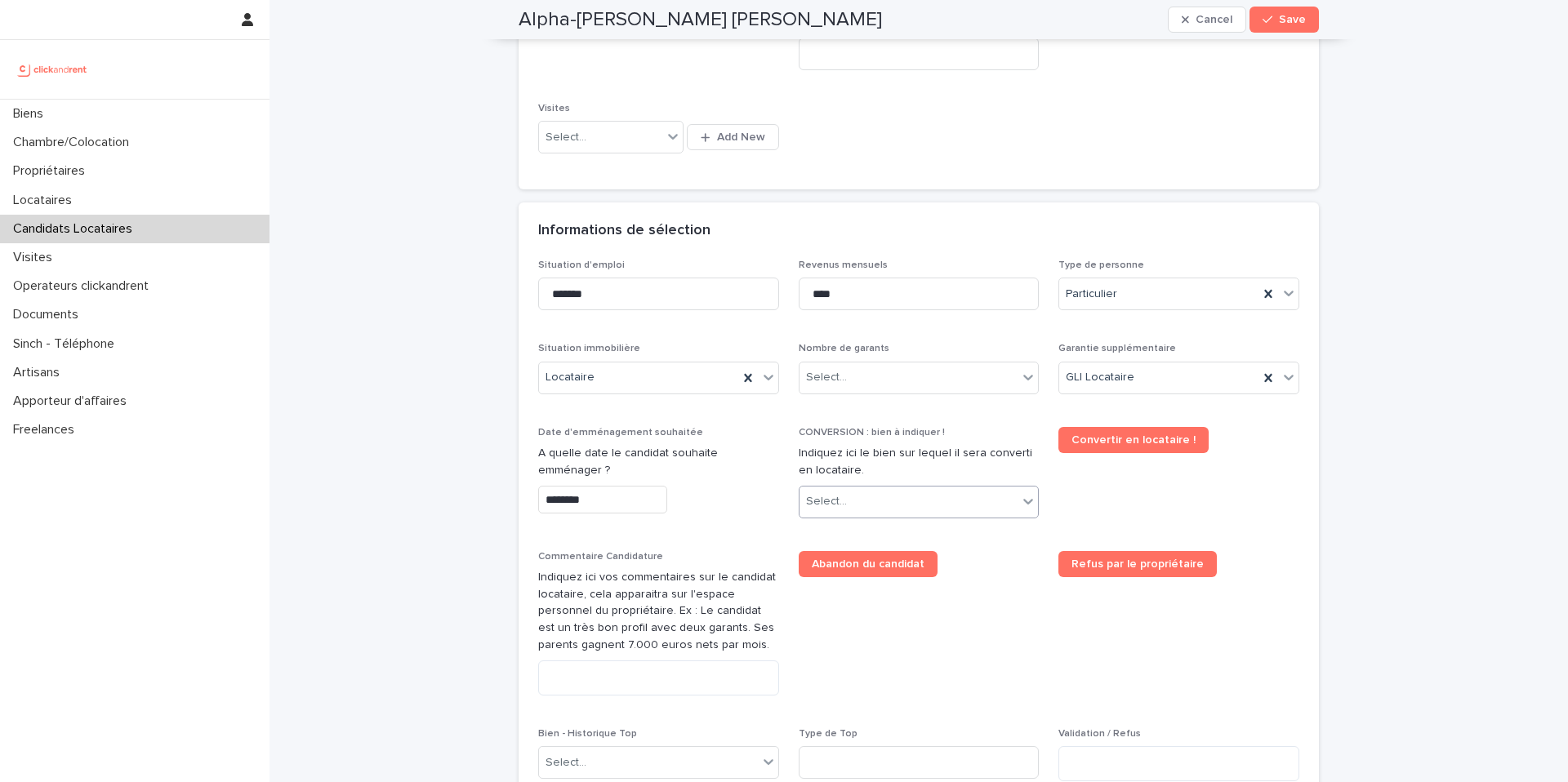
click at [852, 503] on div "Select..." at bounding box center [908, 501] width 219 height 27
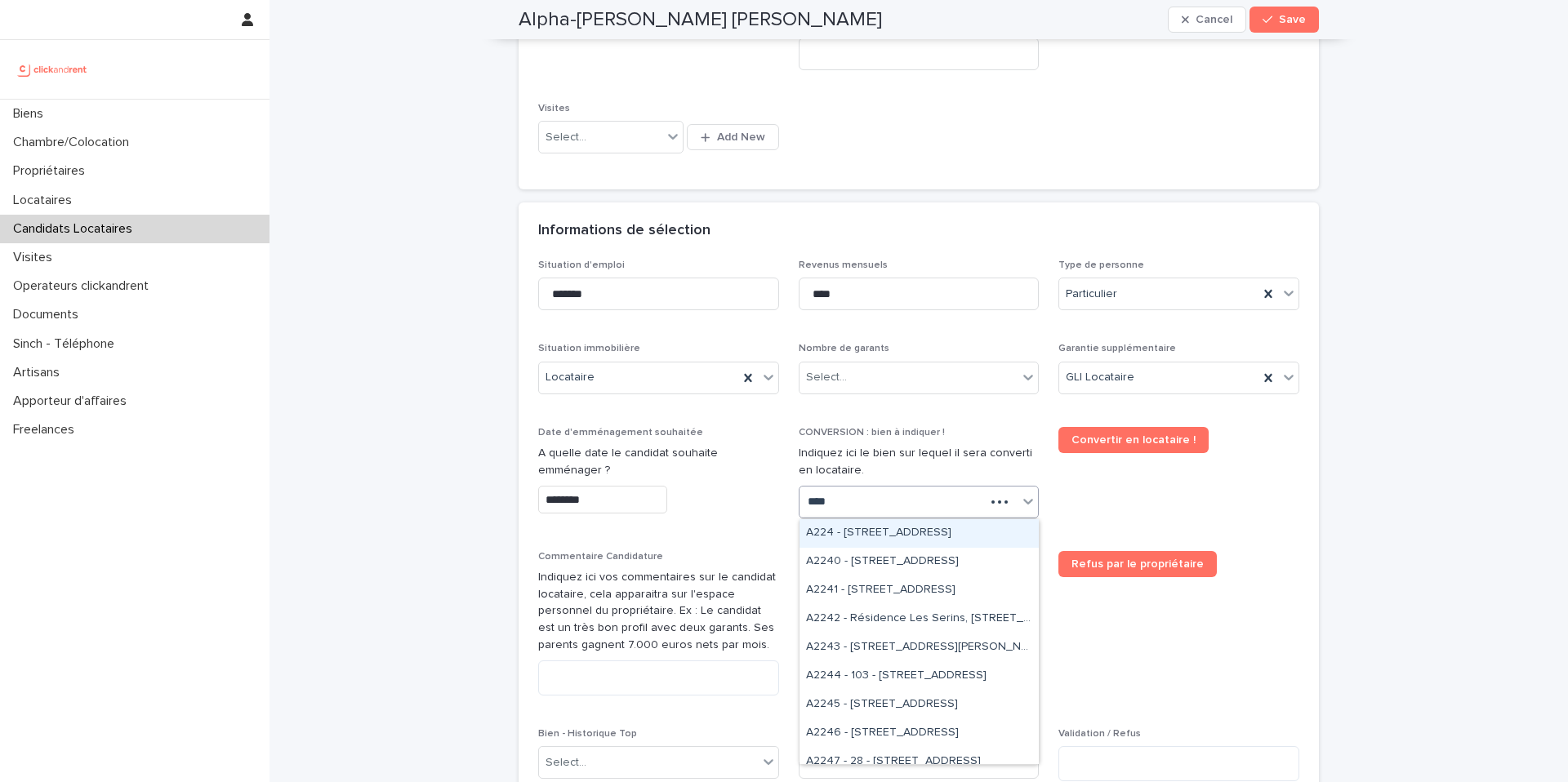
type input "*****"
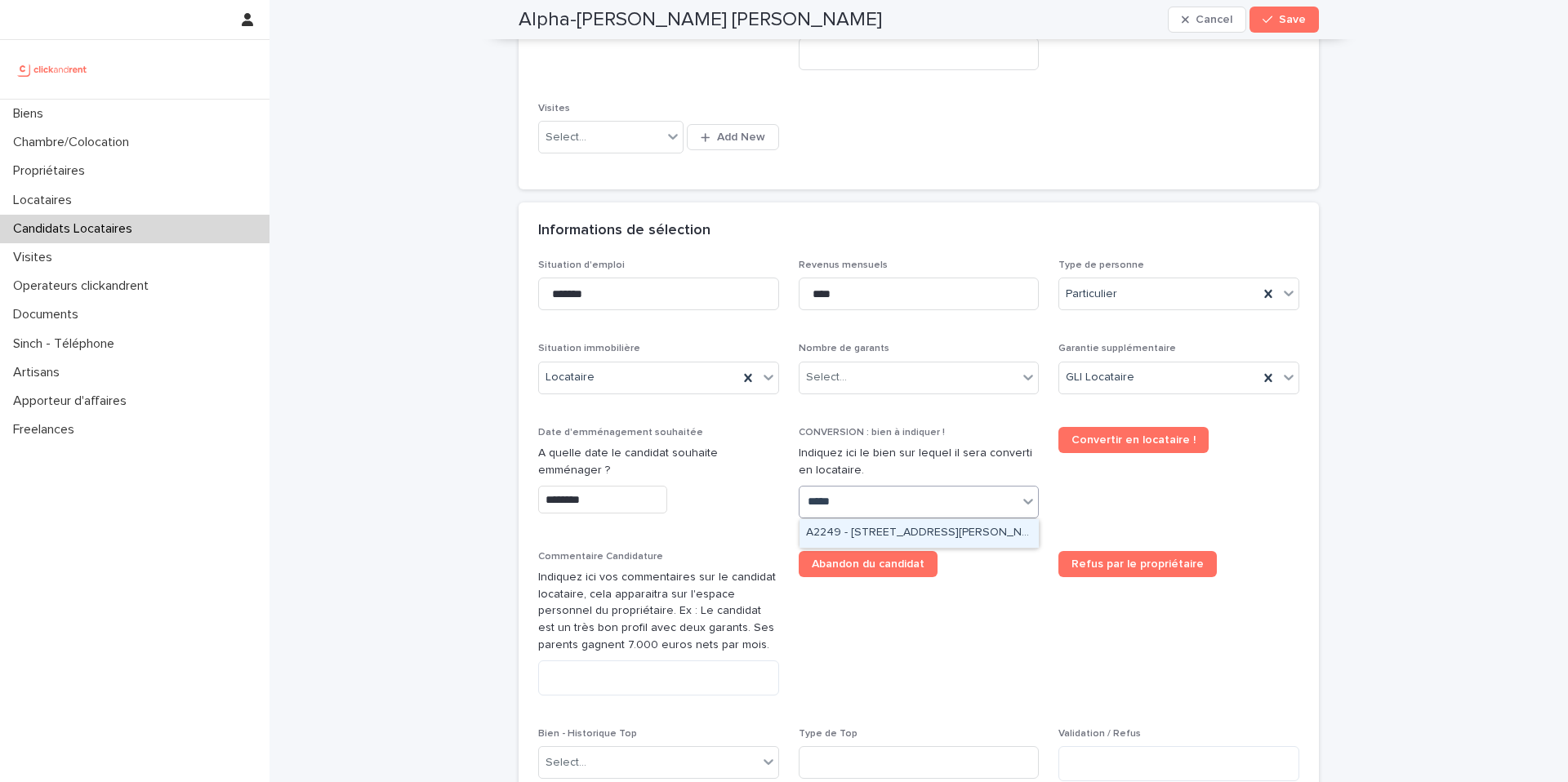
click at [877, 527] on div "A2249 - 14 Rue de la Fontaine, Torcy 77200" at bounding box center [919, 534] width 239 height 29
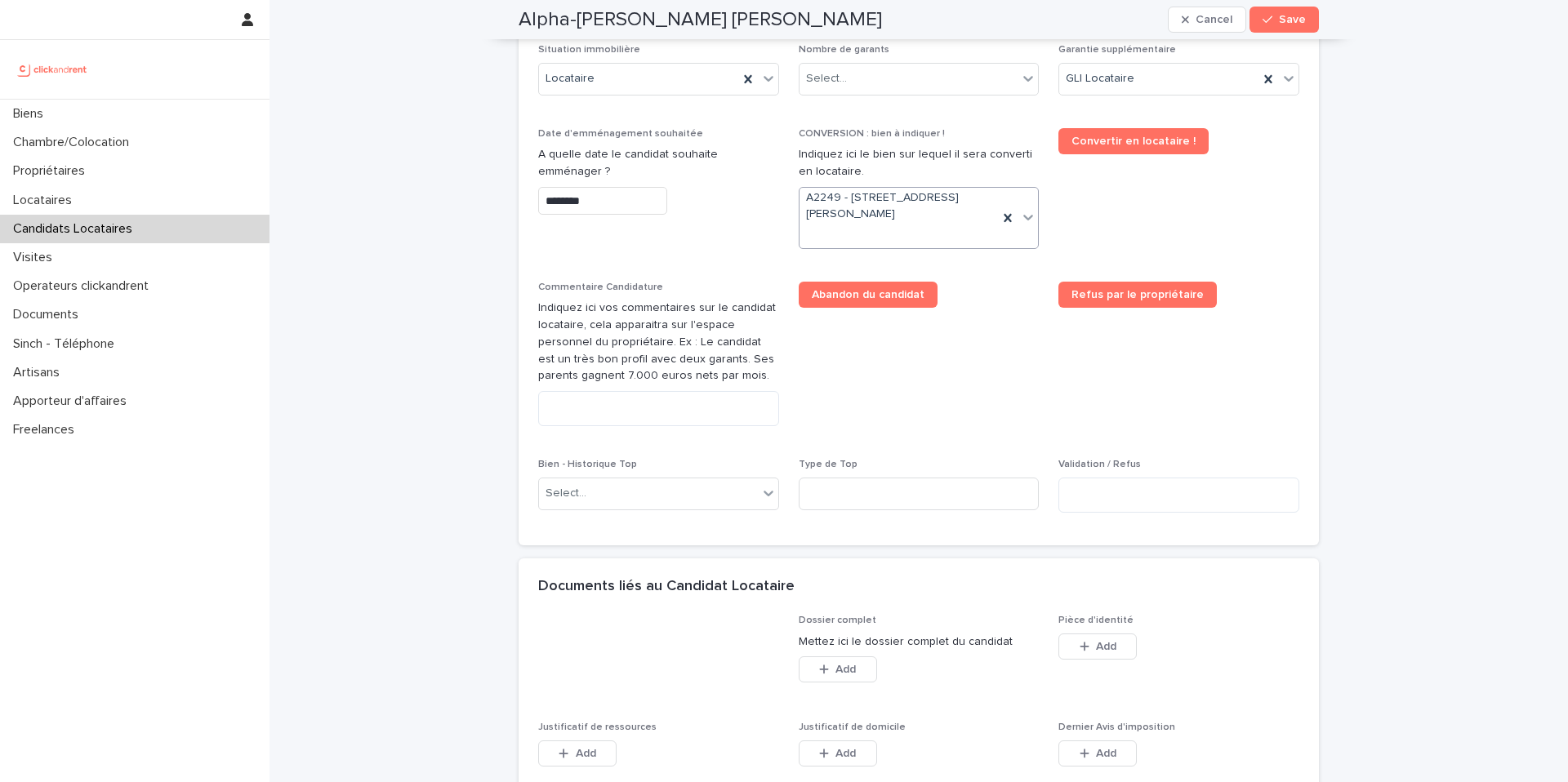
scroll to position [747, 0]
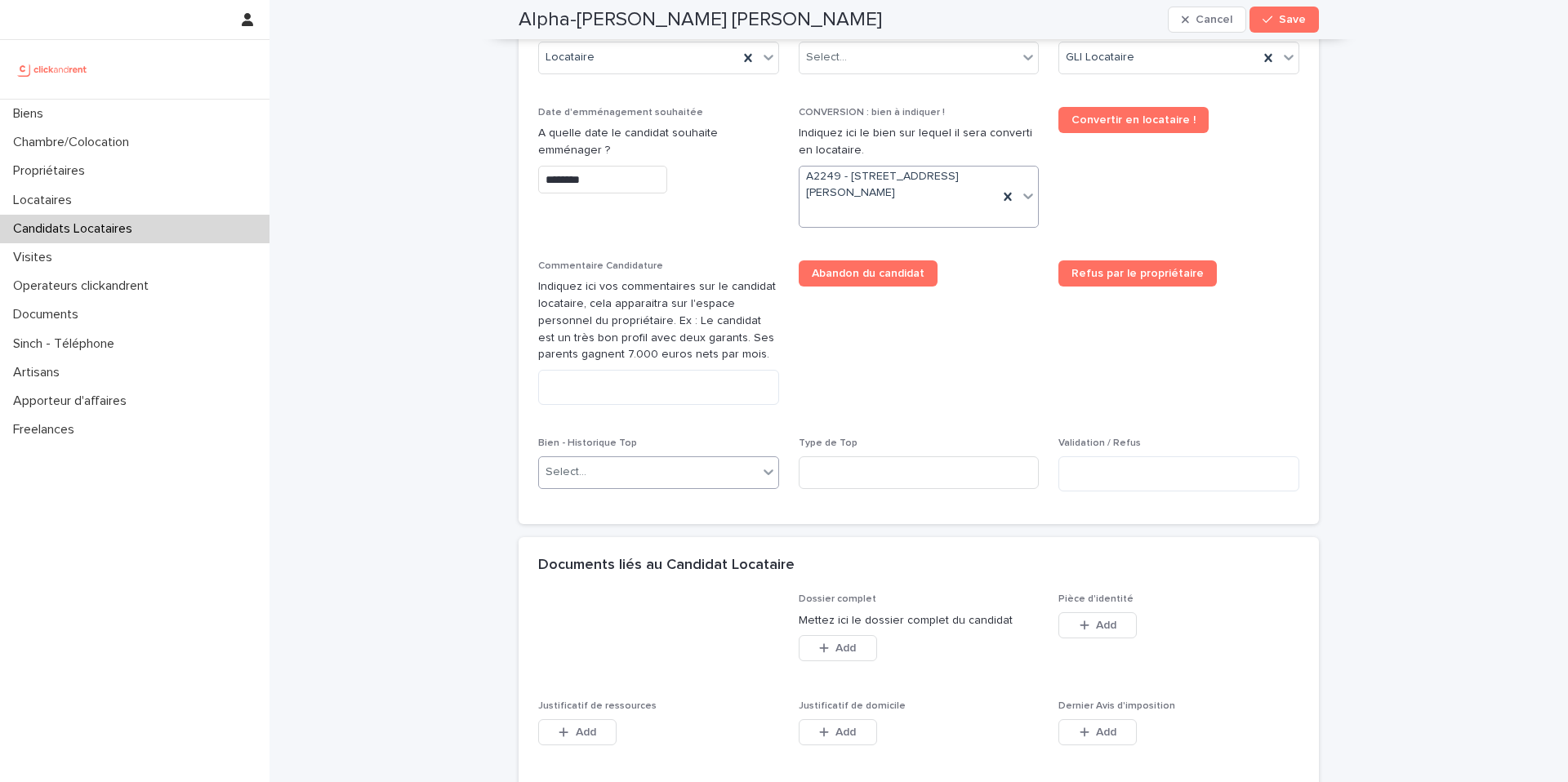
click at [711, 478] on div "Select..." at bounding box center [648, 472] width 219 height 27
type input "*****"
click at [663, 507] on div "A2249 - 14 Rue de la Fontaine, Torcy 77200" at bounding box center [659, 504] width 239 height 29
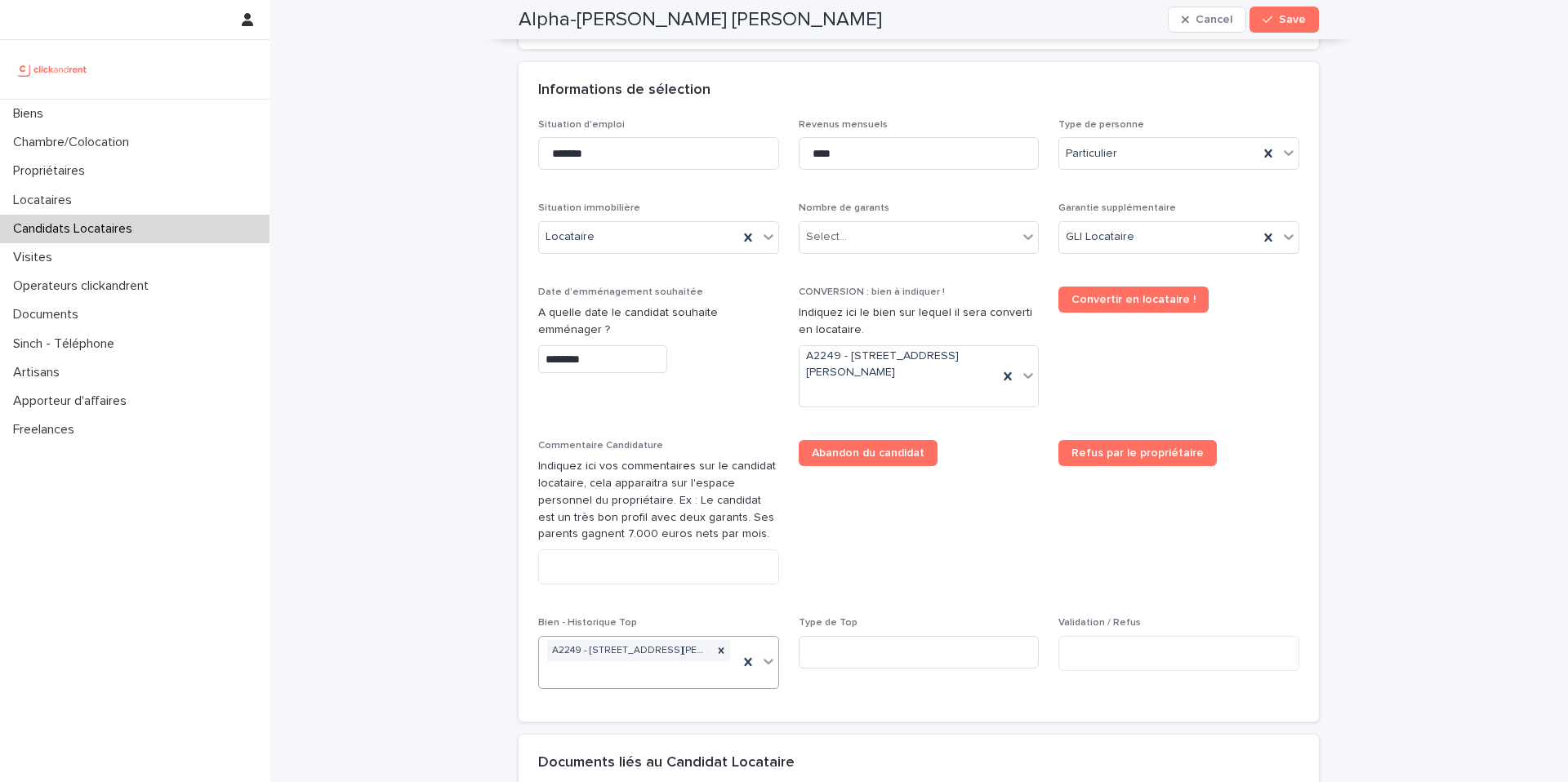
scroll to position [554, 0]
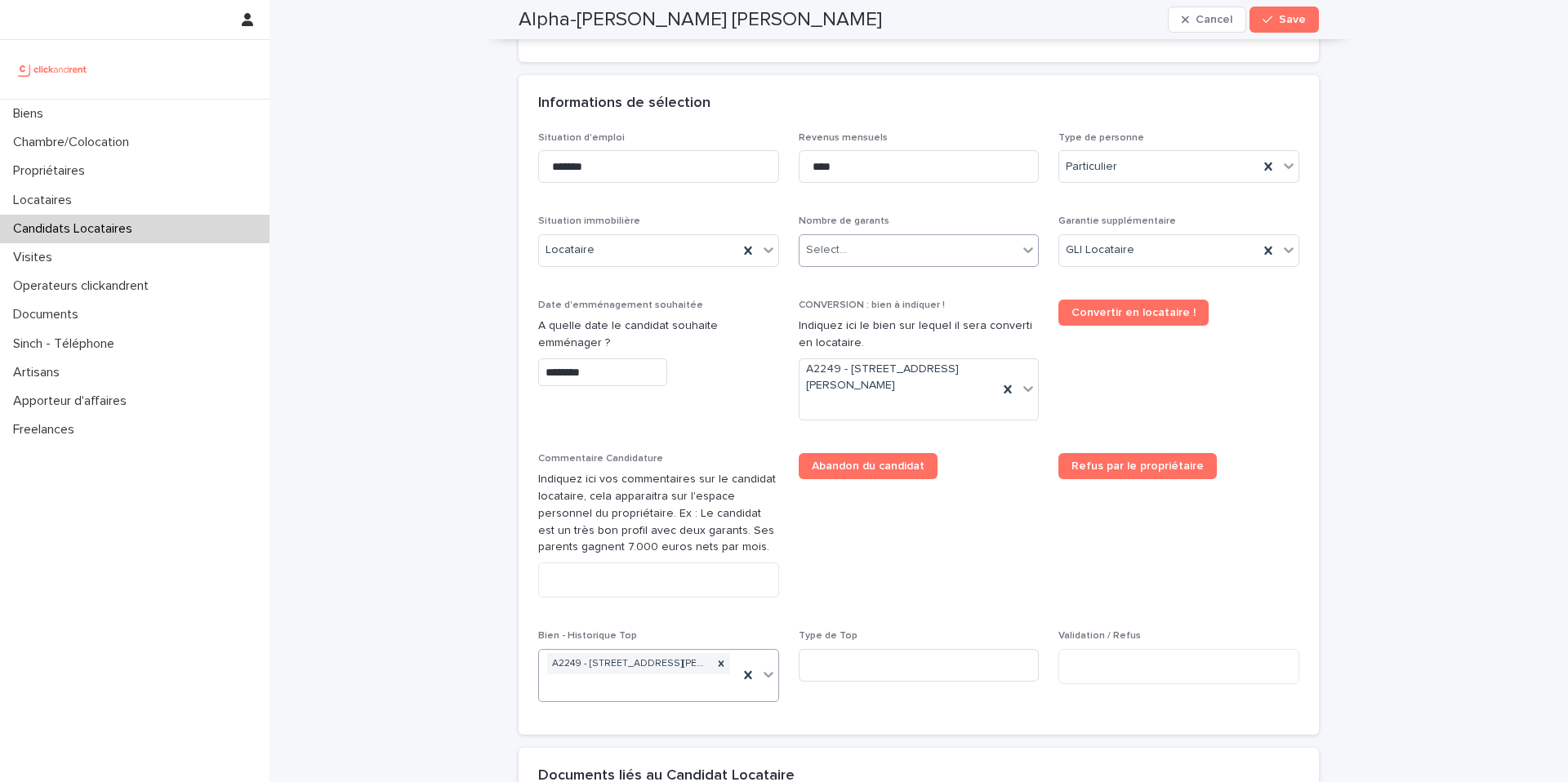
click at [935, 253] on div "Select..." at bounding box center [908, 251] width 219 height 27
click at [915, 280] on div "Pas de garant Personne Physique" at bounding box center [919, 283] width 239 height 29
click at [1177, 252] on div "GLI Locataire" at bounding box center [1158, 251] width 200 height 27
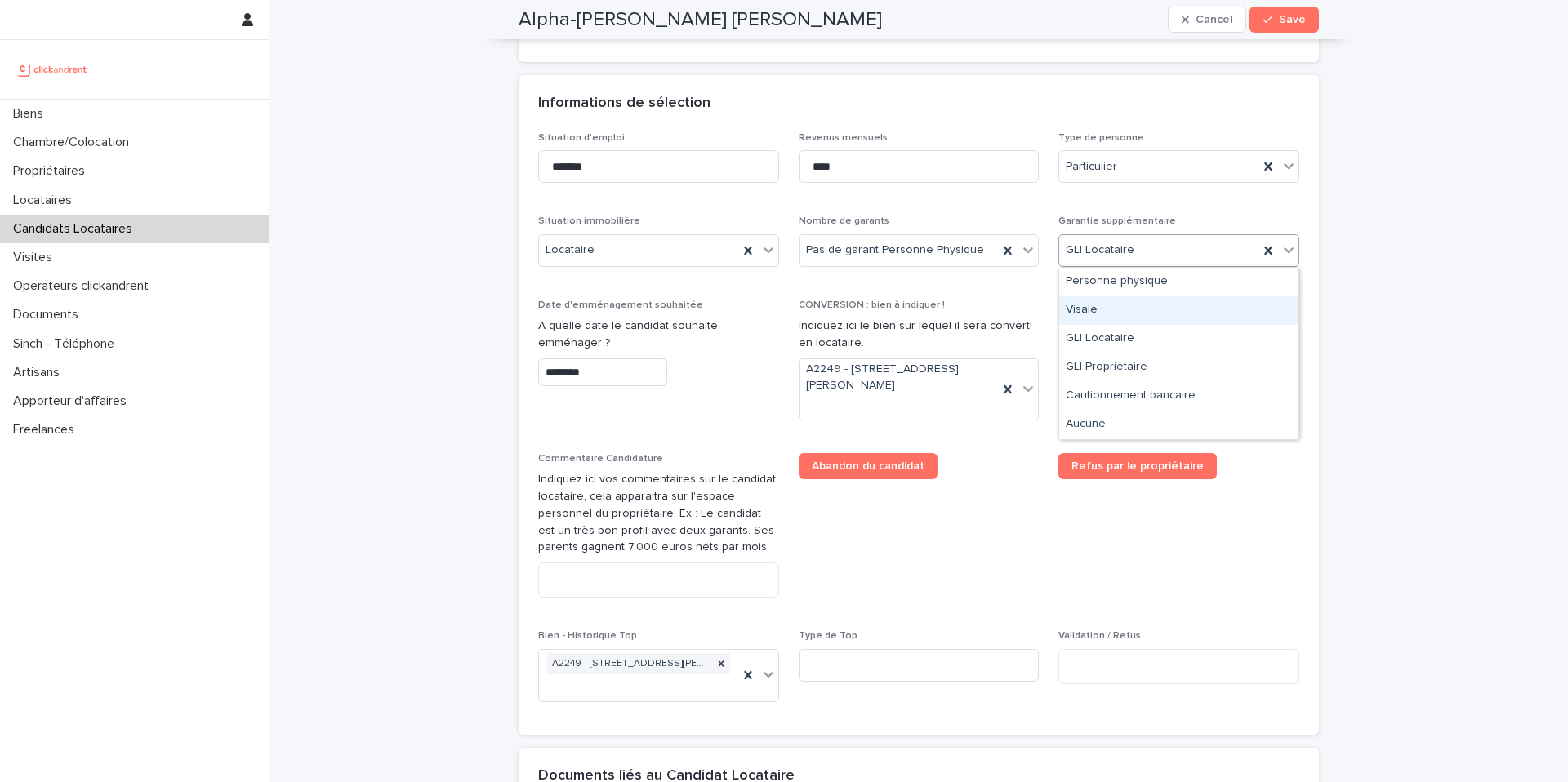
drag, startPoint x: 1151, startPoint y: 285, endPoint x: 1137, endPoint y: 317, distance: 34.9
click at [1137, 317] on div "Visale" at bounding box center [1178, 310] width 239 height 29
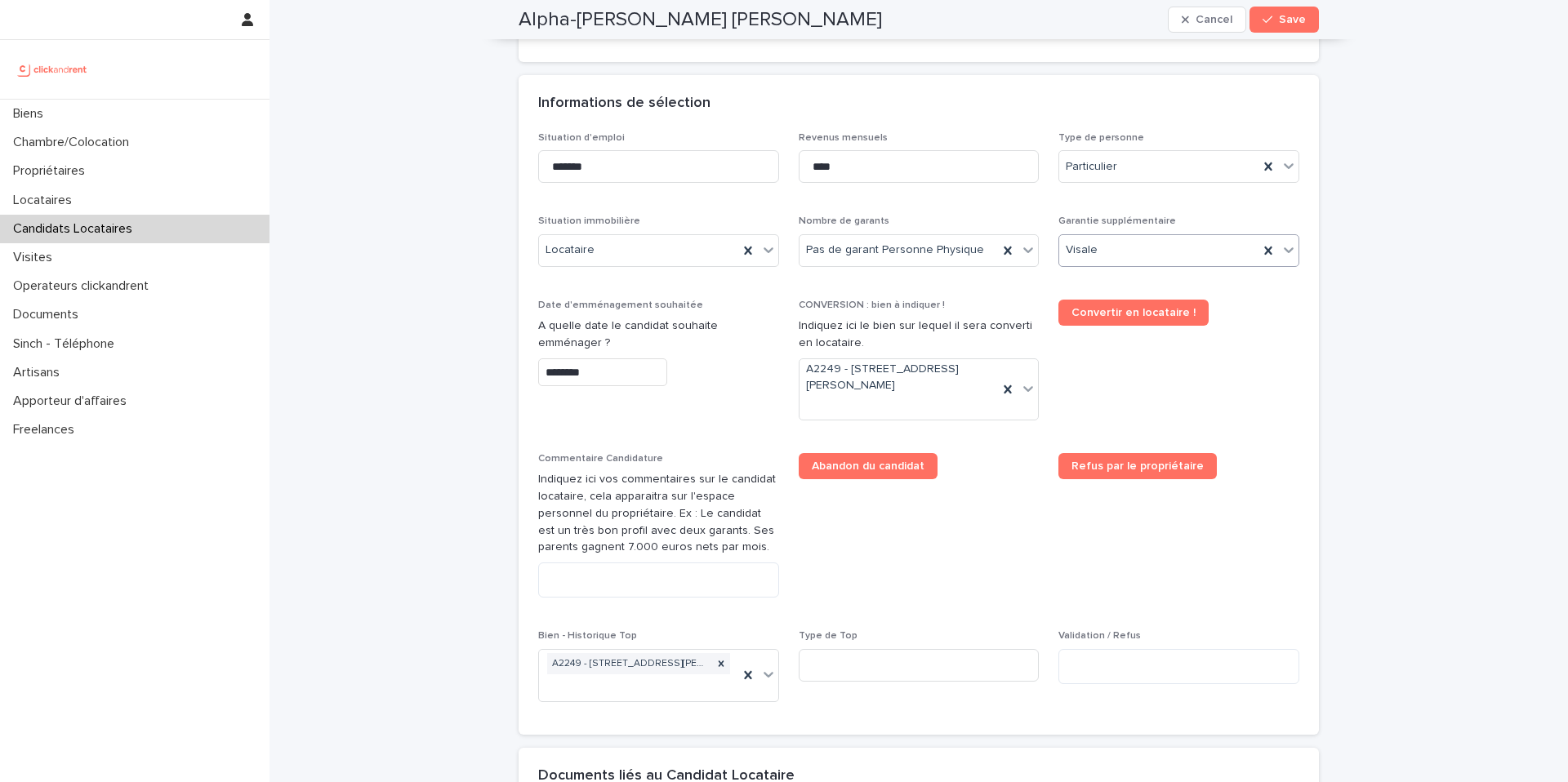
click at [1164, 211] on div "Situation d'emploi ******* Revenus mensuels **** Type de personne Particulier S…" at bounding box center [918, 423] width 761 height 583
